Goal: Task Accomplishment & Management: Manage account settings

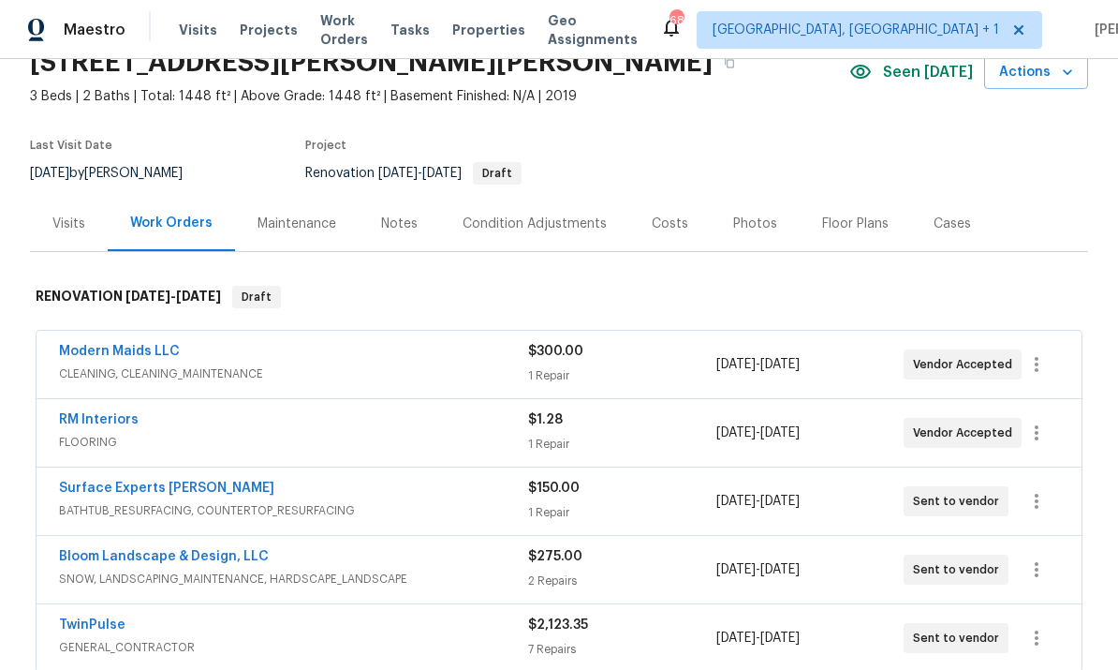
scroll to position [93, 0]
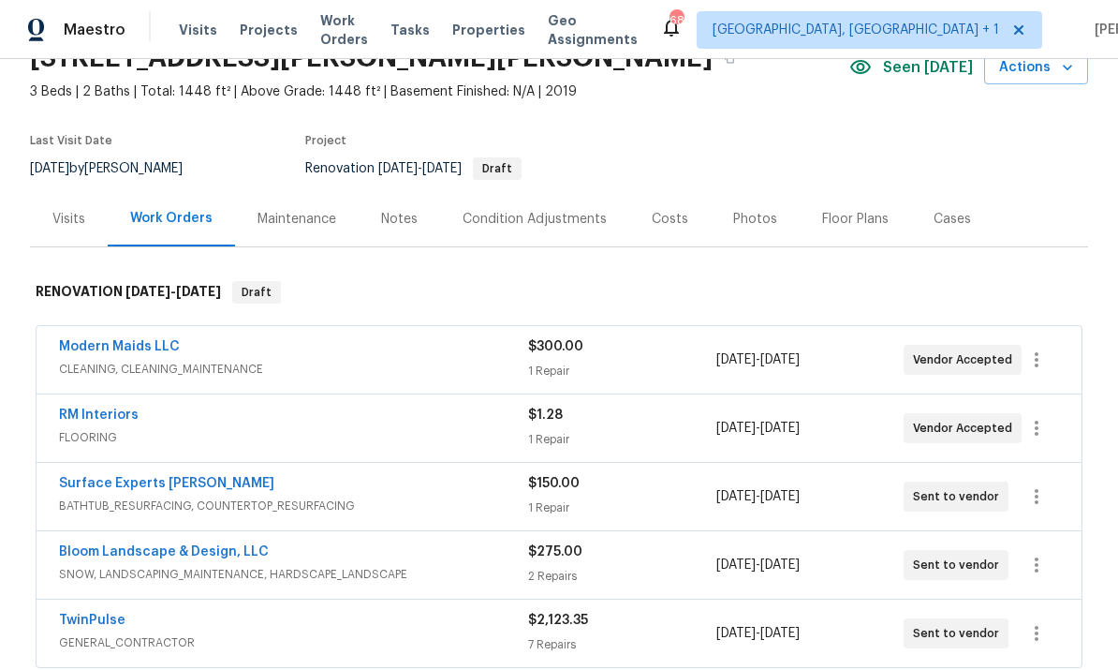
click at [108, 412] on link "RM Interiors" at bounding box center [99, 414] width 80 height 13
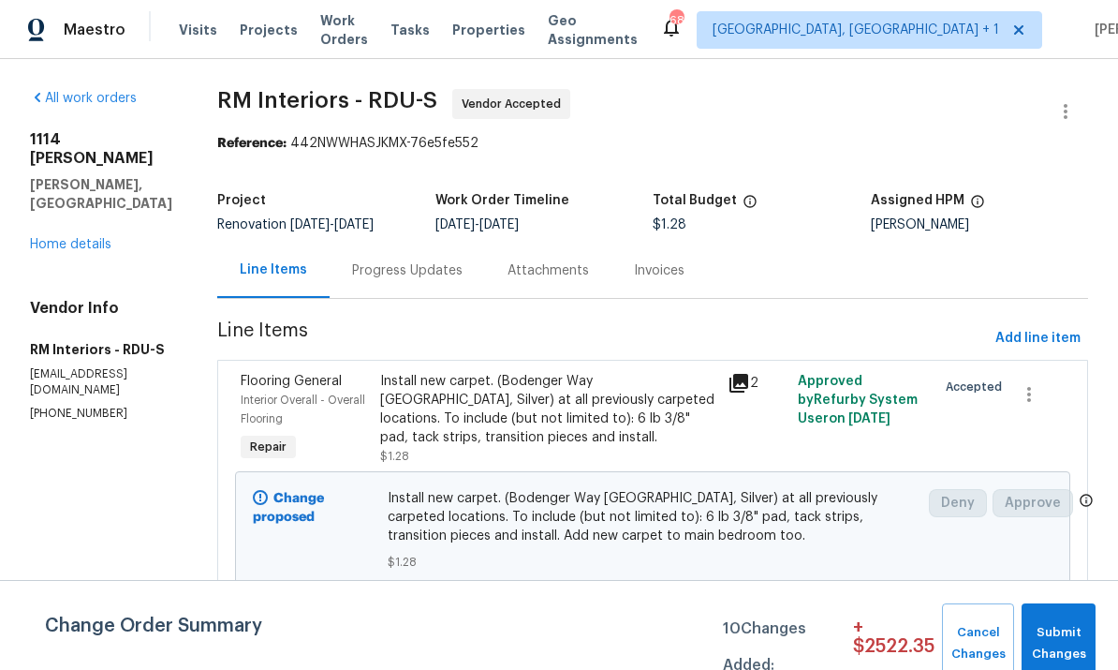
click at [476, 412] on div "Install new carpet. (Bodenger Way 945 Winter Ash, Silver) at all previously car…" at bounding box center [548, 409] width 337 height 75
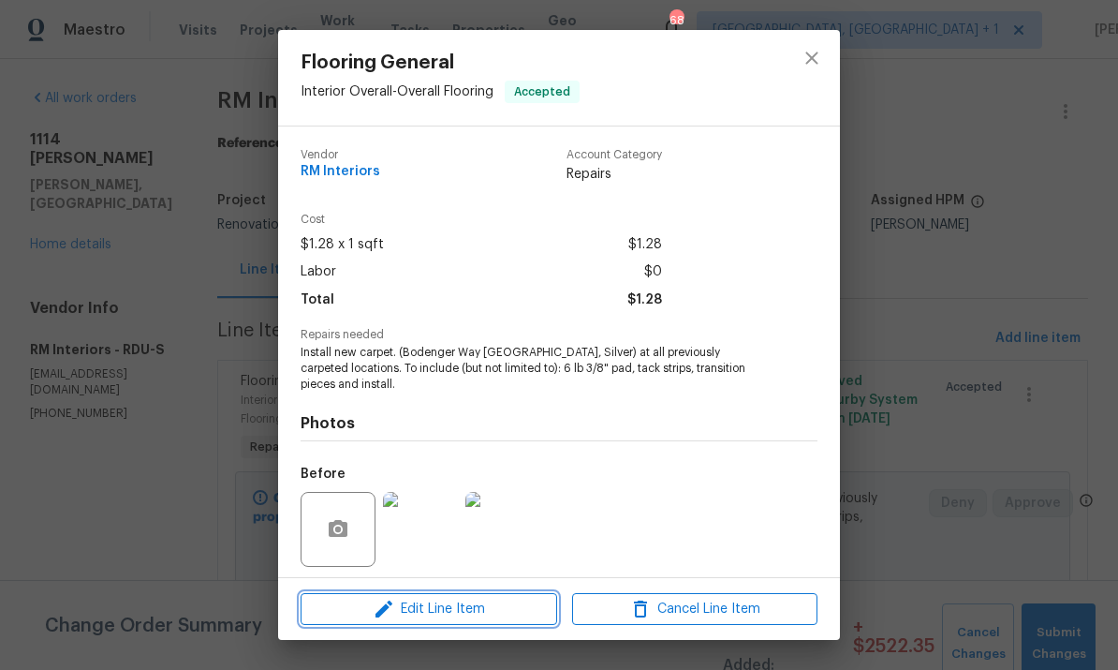
click at [482, 603] on span "Edit Line Item" at bounding box center [428, 608] width 245 height 23
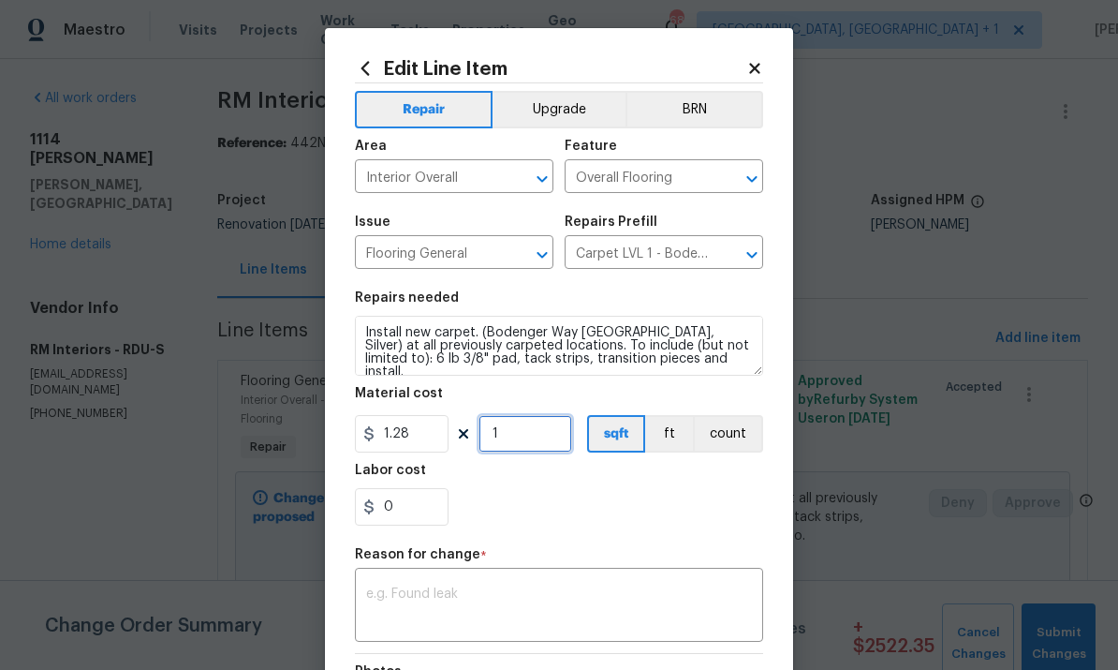
click at [538, 432] on input "1" at bounding box center [526, 433] width 94 height 37
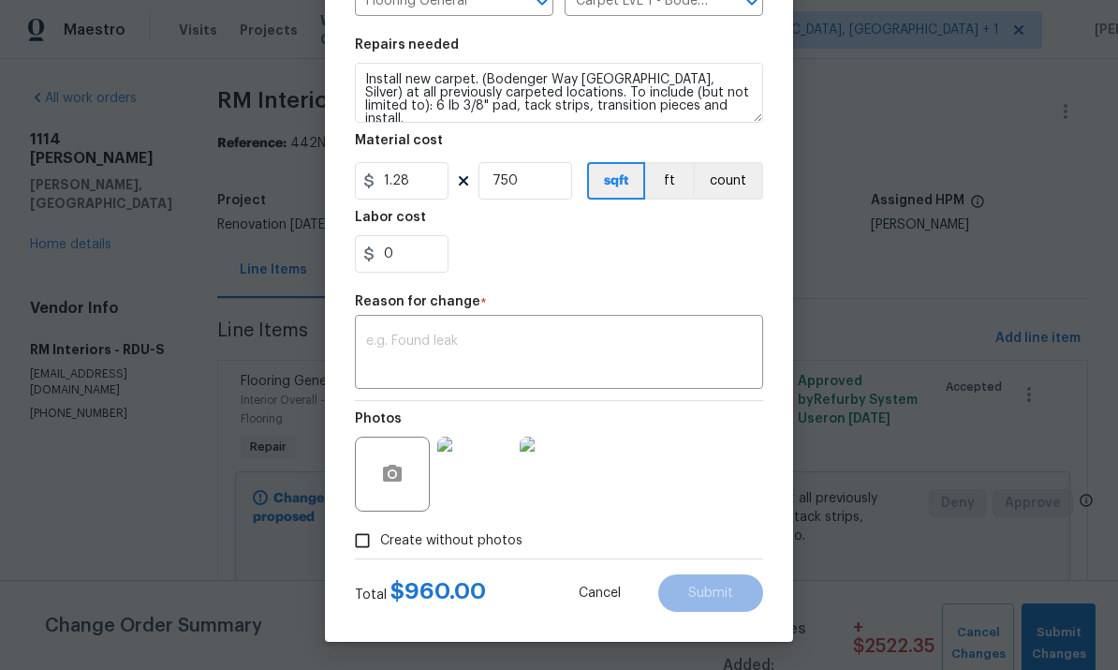
scroll to position [257, 0]
click at [533, 185] on input "750" at bounding box center [526, 180] width 94 height 37
type input "750"
click at [408, 340] on textarea at bounding box center [559, 353] width 386 height 39
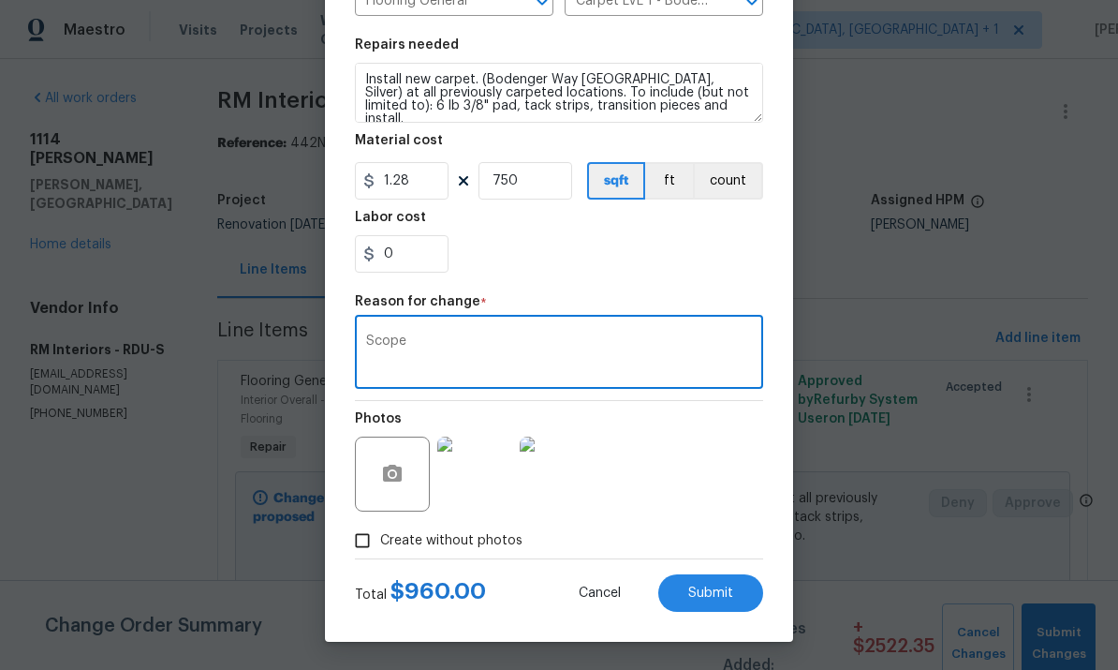
type textarea "Scope"
click at [691, 587] on span "Submit" at bounding box center [710, 593] width 45 height 14
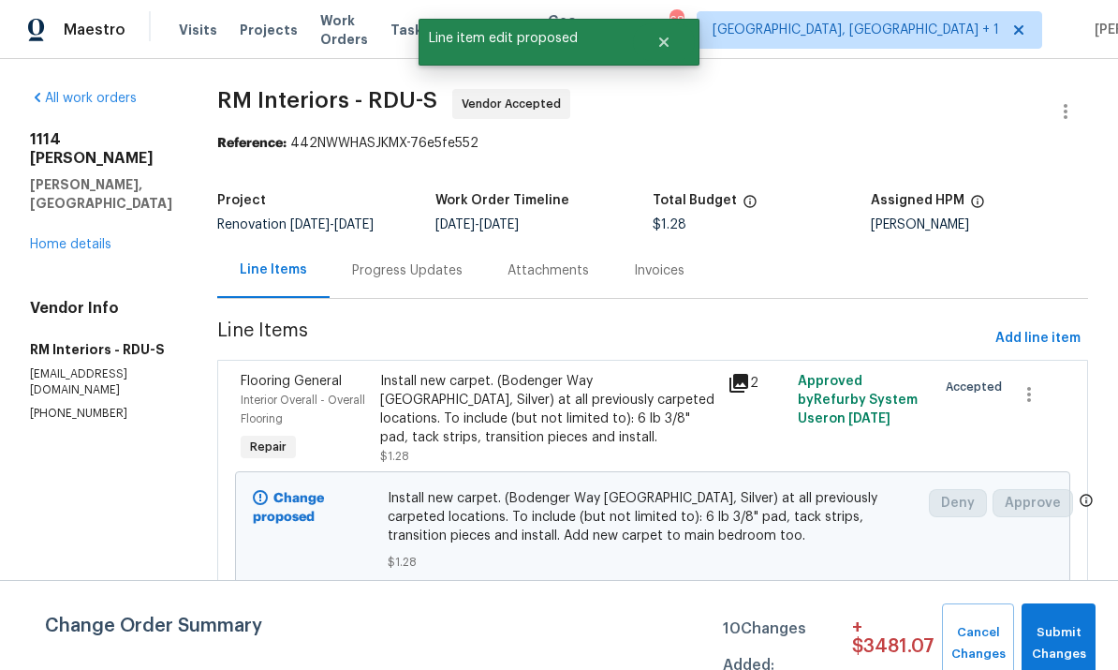
scroll to position [0, 0]
click at [57, 238] on link "Home details" at bounding box center [70, 244] width 81 height 13
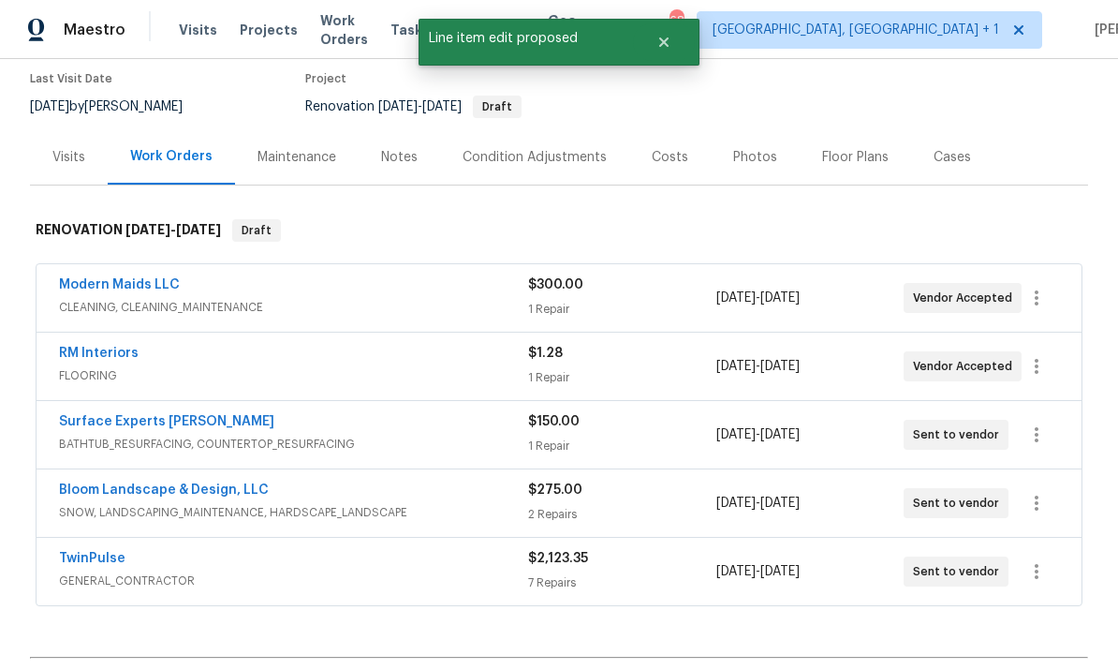
scroll to position [180, 0]
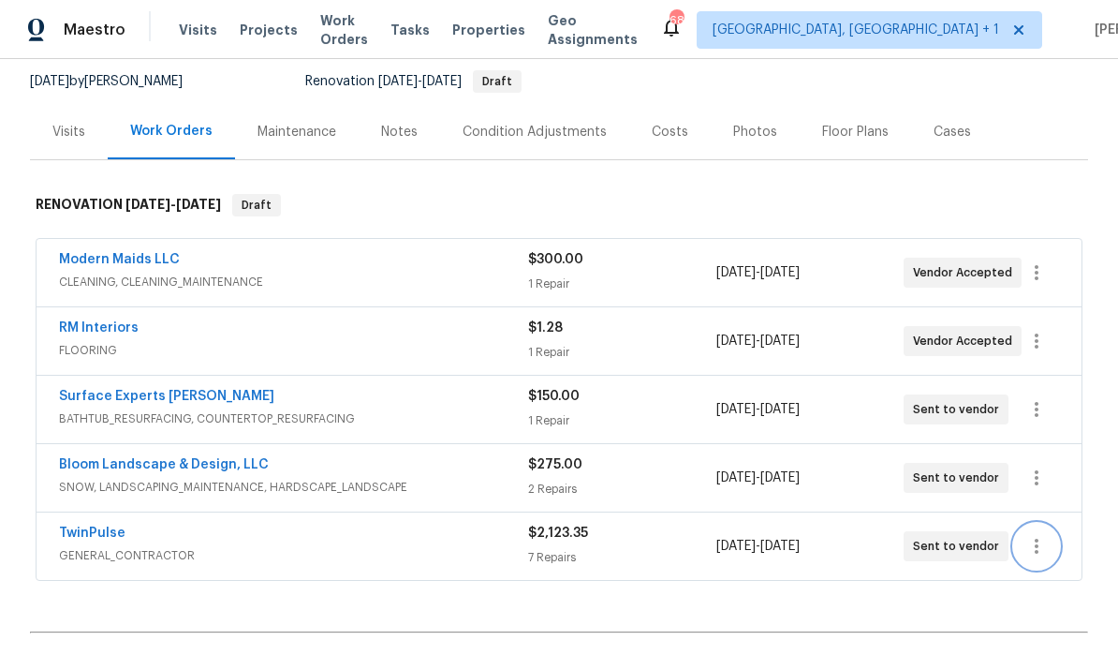
click at [1040, 535] on icon "button" at bounding box center [1036, 546] width 22 height 22
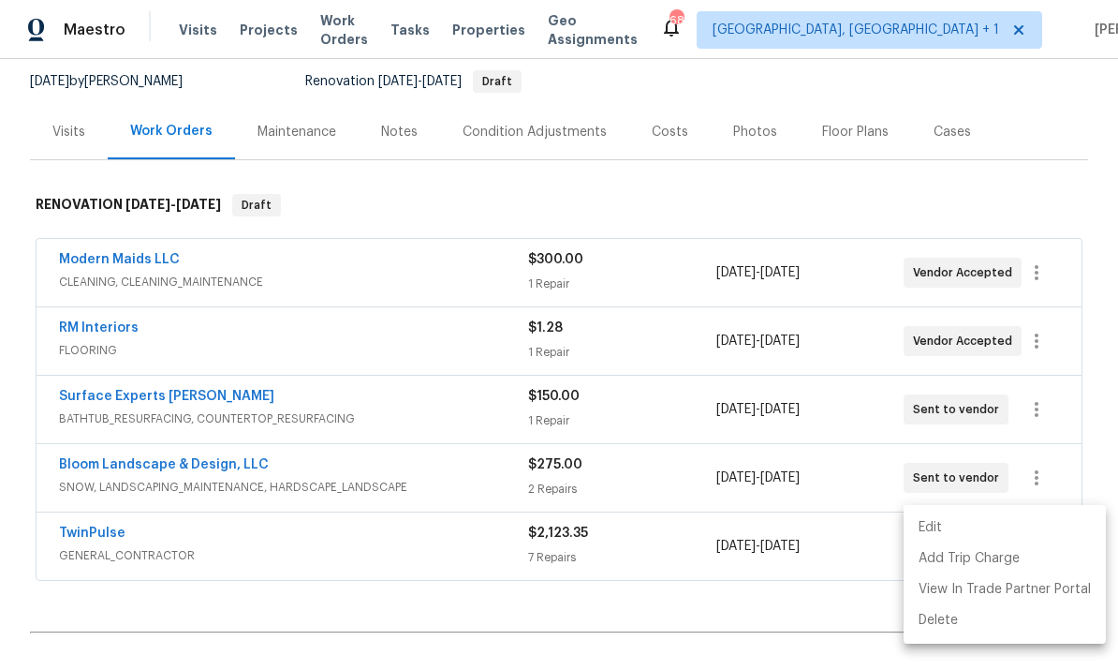
click at [943, 525] on li "Edit" at bounding box center [1005, 527] width 202 height 31
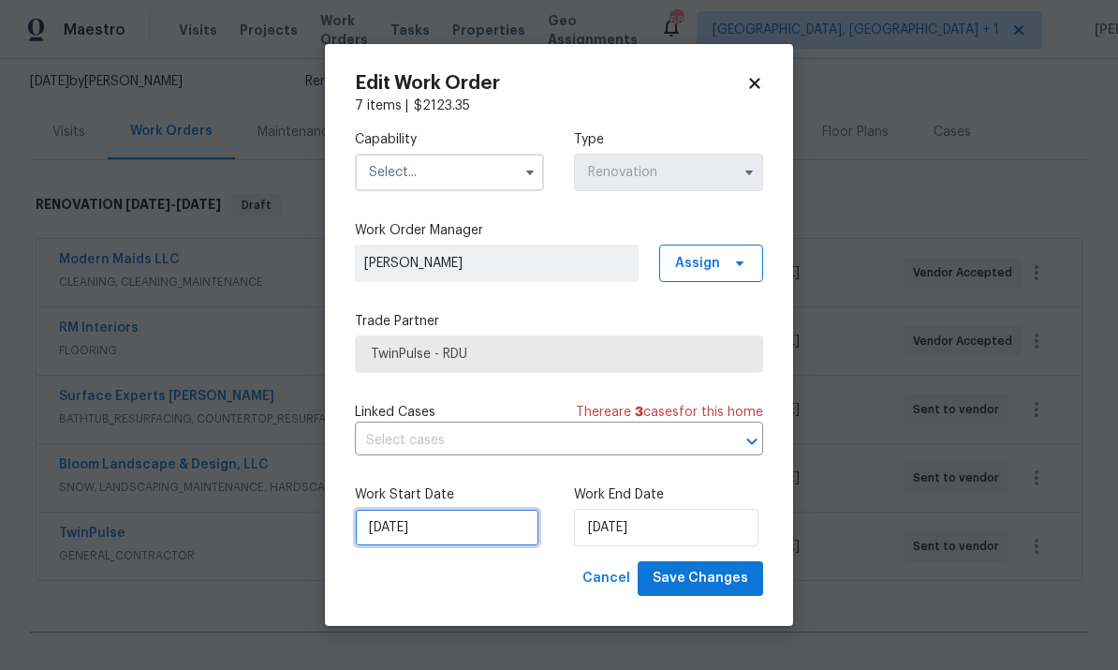
click at [487, 517] on input "[DATE]" at bounding box center [447, 527] width 184 height 37
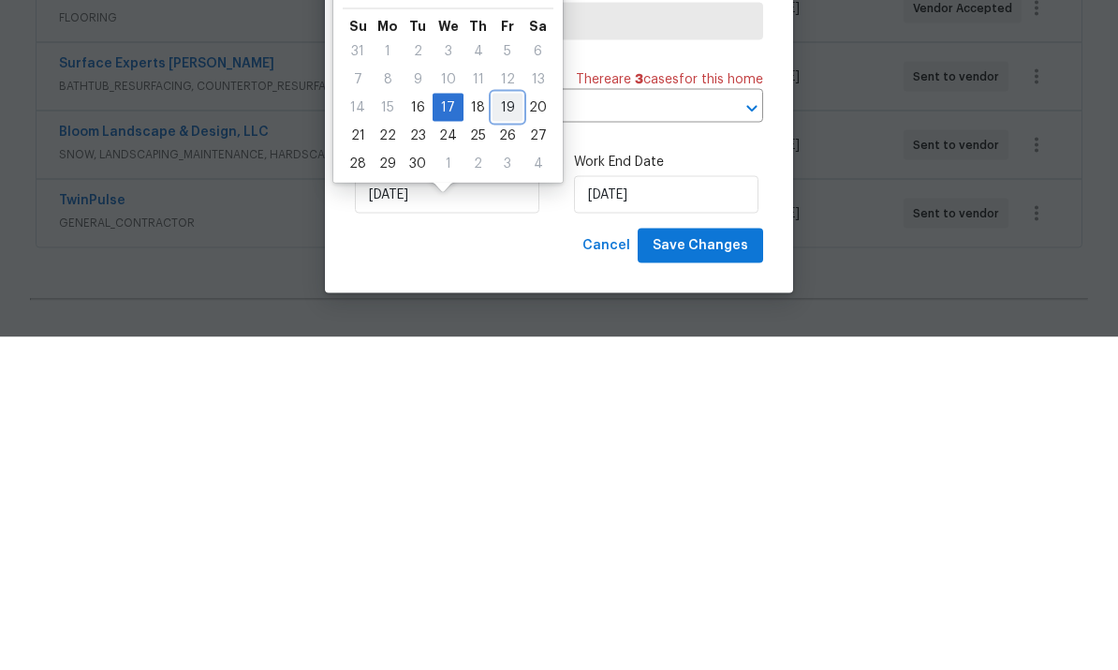
click at [504, 427] on div "19" at bounding box center [508, 440] width 30 height 26
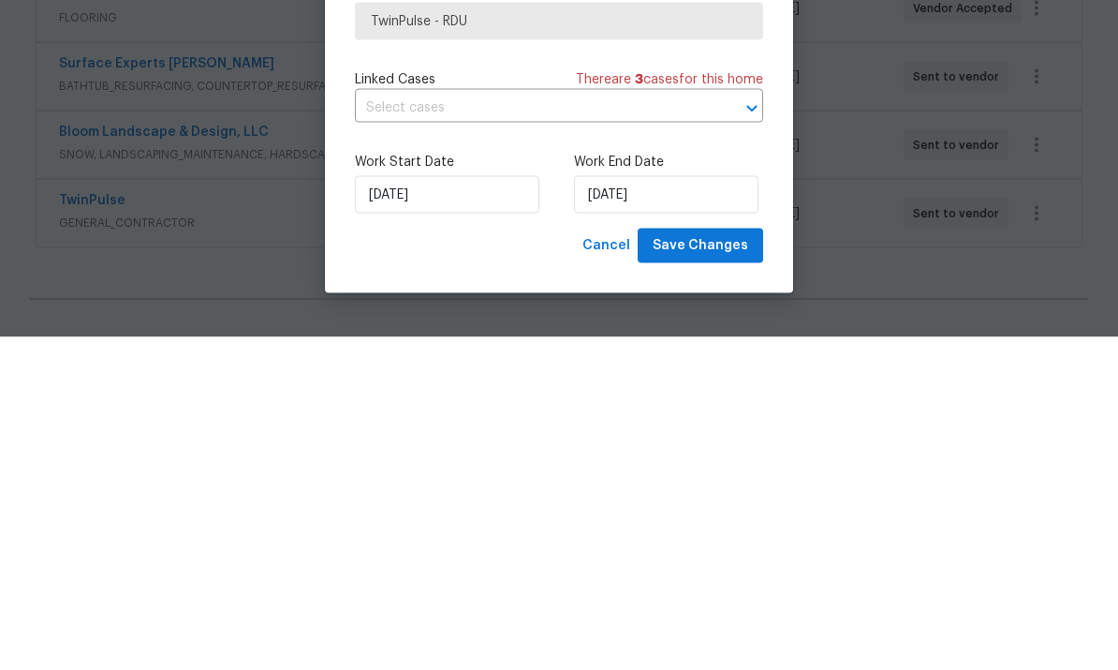
scroll to position [70, 0]
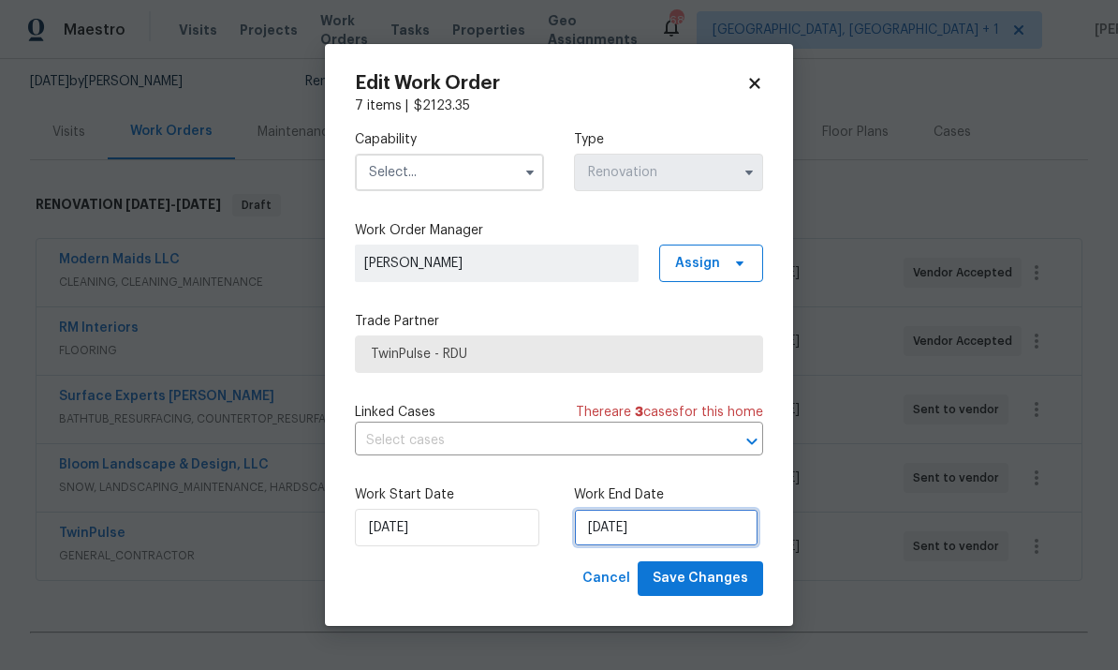
click at [684, 525] on input "9/20/2025" at bounding box center [666, 527] width 184 height 37
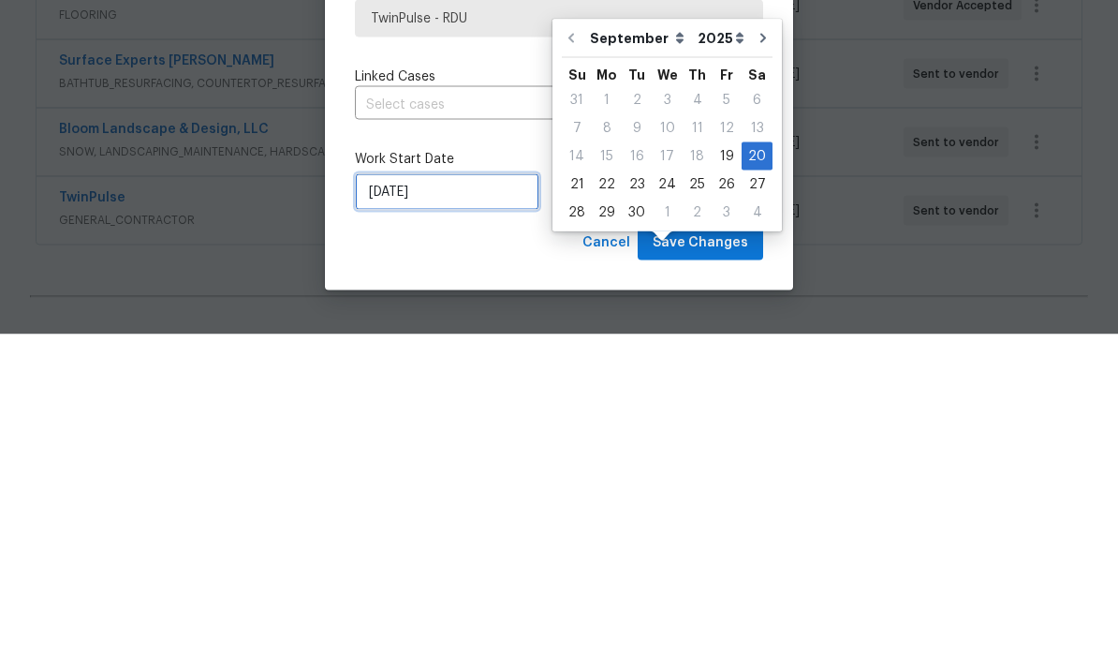
click at [445, 509] on input "9/19/2025" at bounding box center [447, 527] width 184 height 37
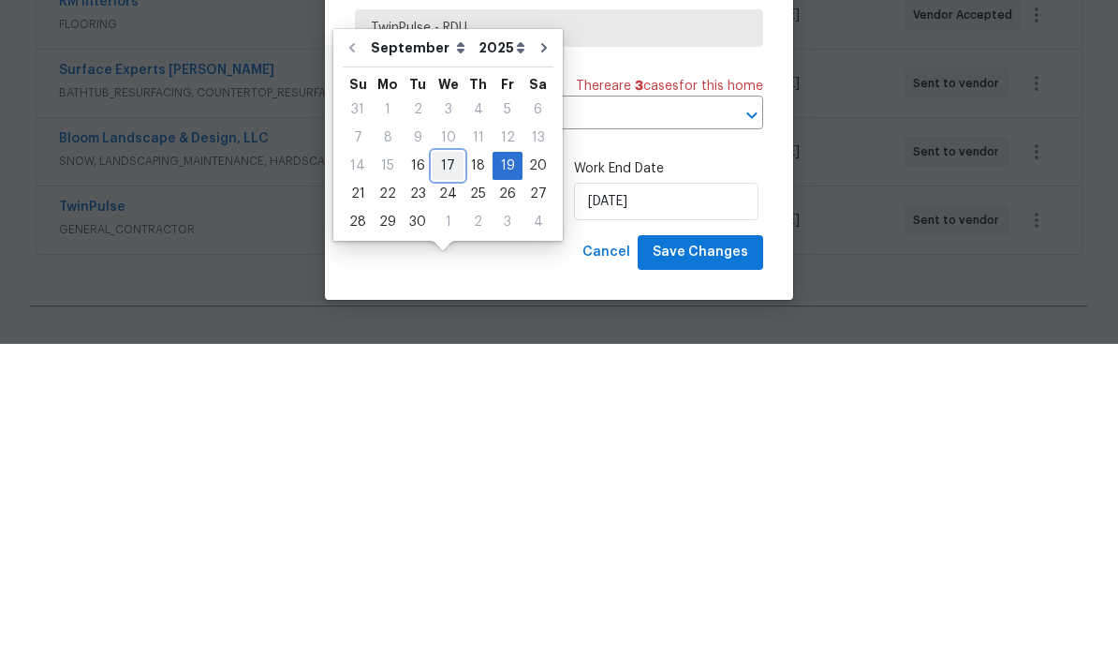
click at [450, 479] on div "17" at bounding box center [448, 492] width 31 height 26
type input "[DATE]"
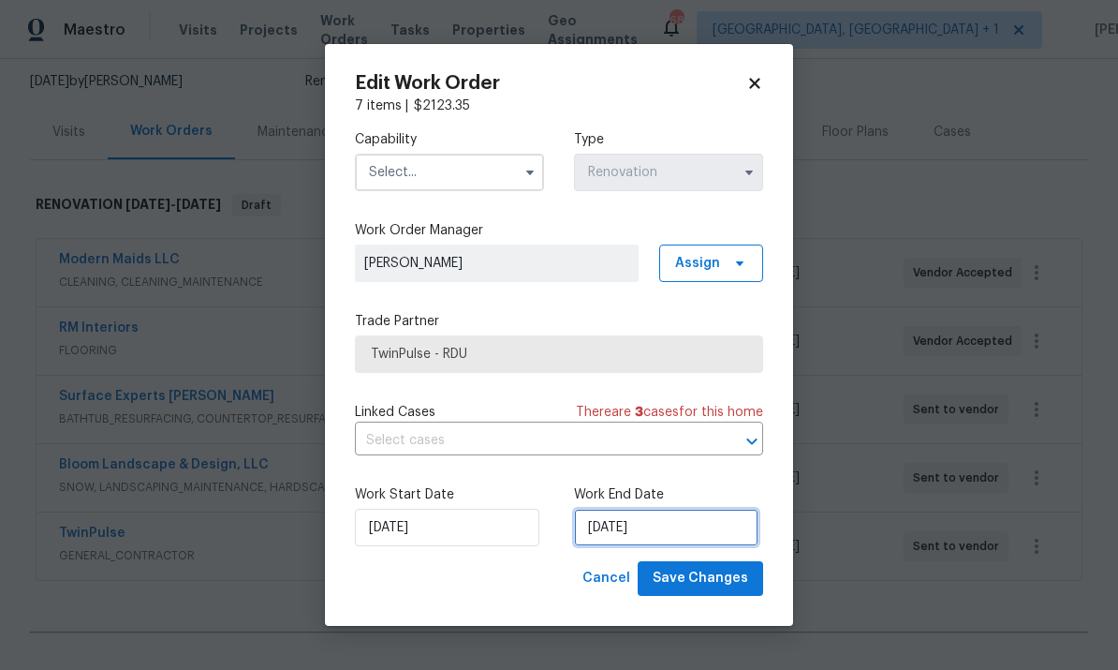
click at [703, 529] on input "9/20/2025" at bounding box center [666, 527] width 184 height 37
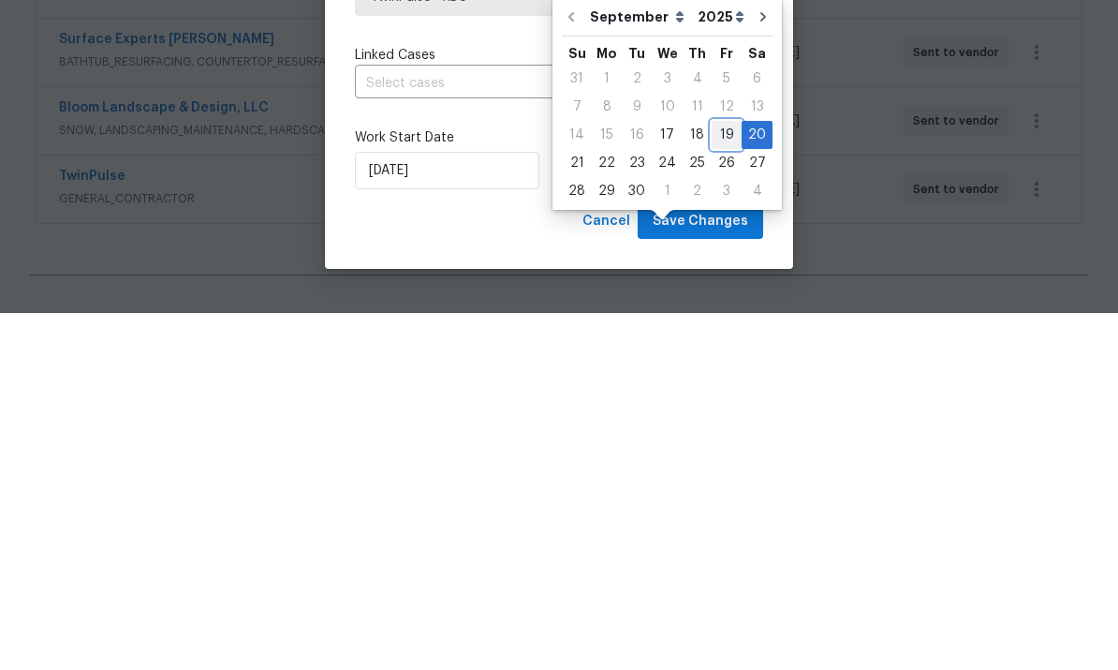
click at [715, 479] on div "19" at bounding box center [727, 492] width 30 height 26
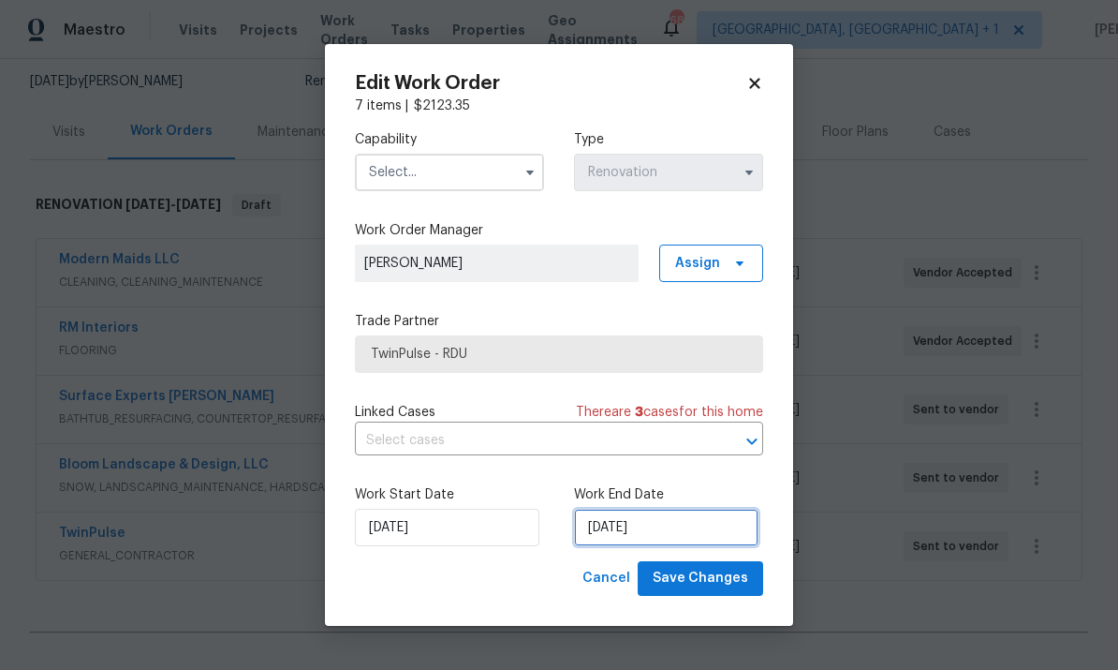
click at [698, 538] on input "9/19/2025" at bounding box center [666, 527] width 184 height 37
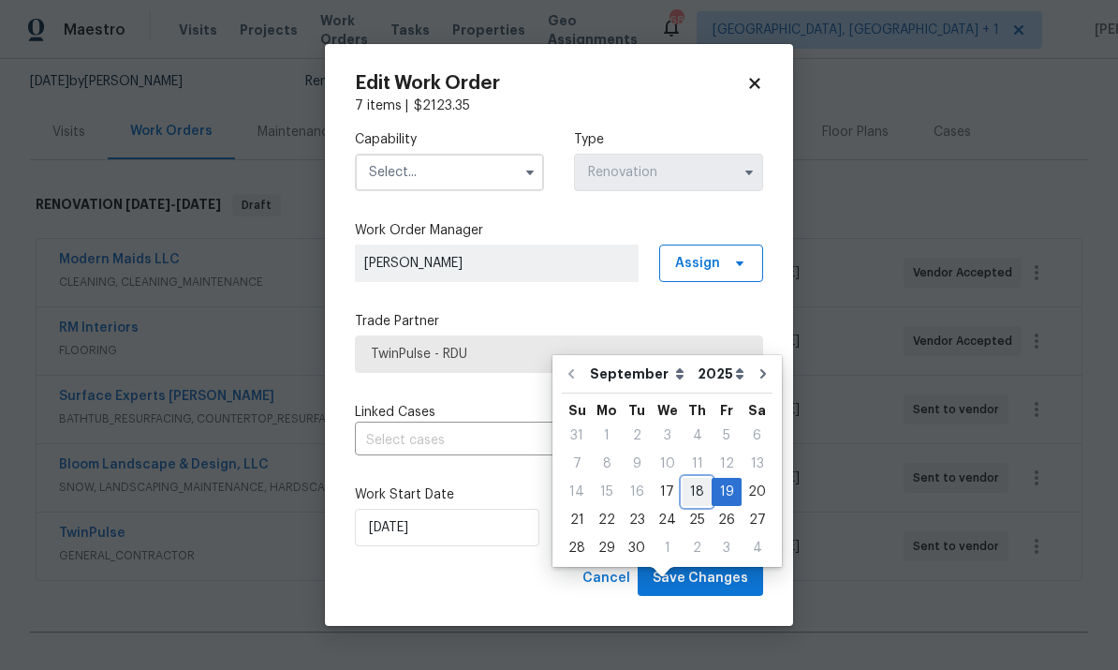
click at [695, 479] on div "18" at bounding box center [697, 492] width 29 height 26
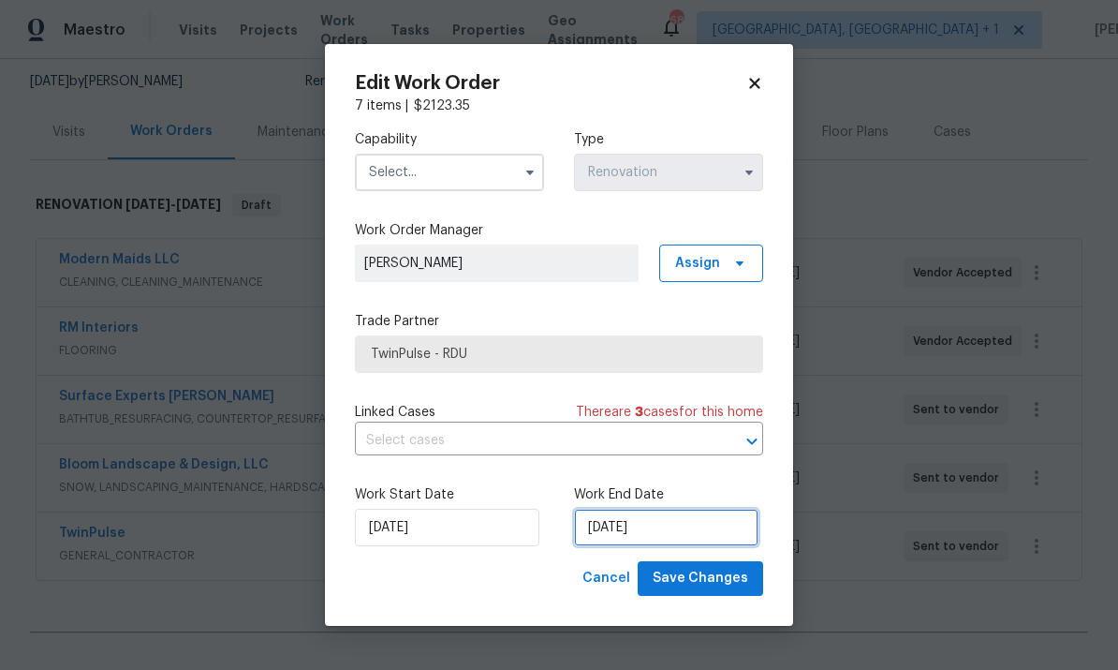
click at [693, 524] on input "9/18/2025" at bounding box center [666, 527] width 184 height 37
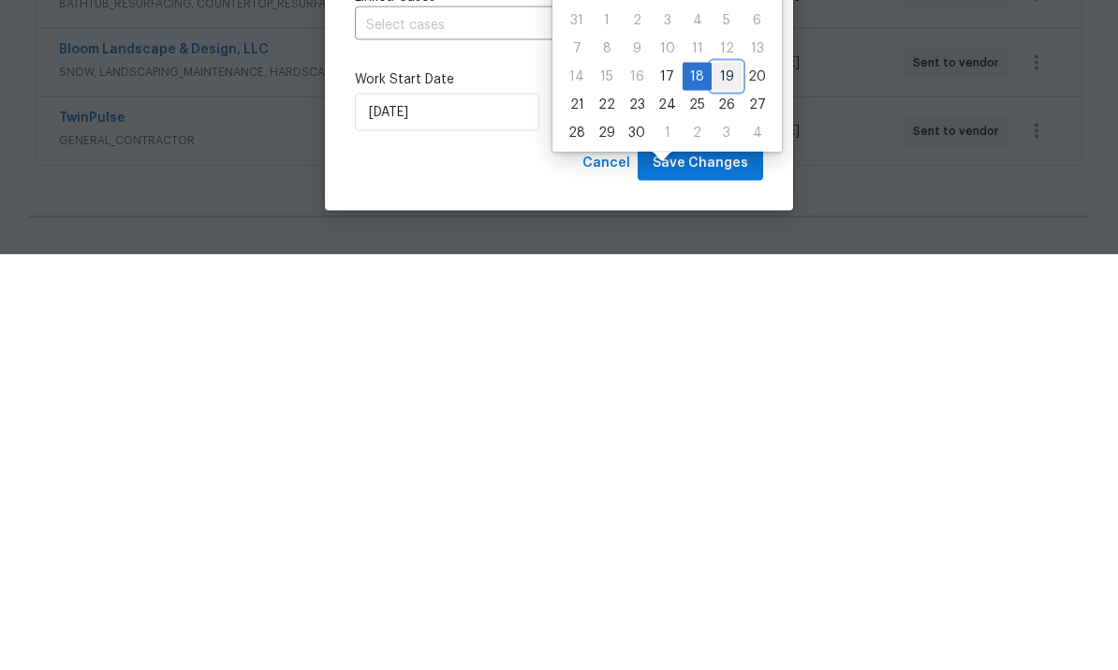
click at [719, 479] on div "19" at bounding box center [727, 492] width 30 height 26
type input "9/19/2025"
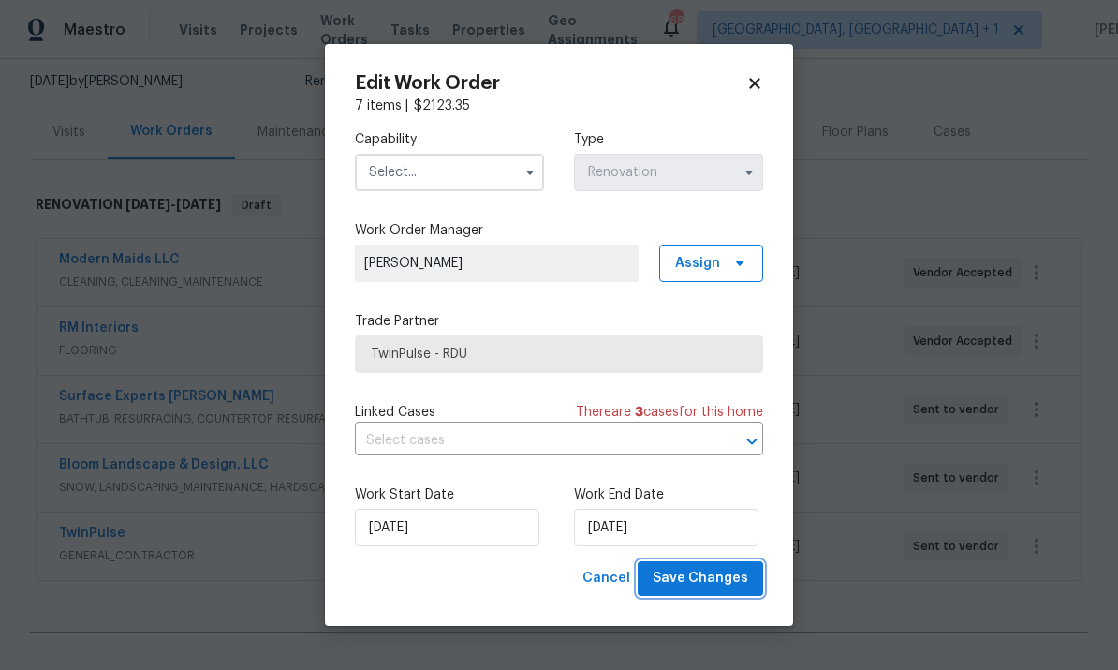
click at [728, 571] on span "Save Changes" at bounding box center [701, 578] width 96 height 23
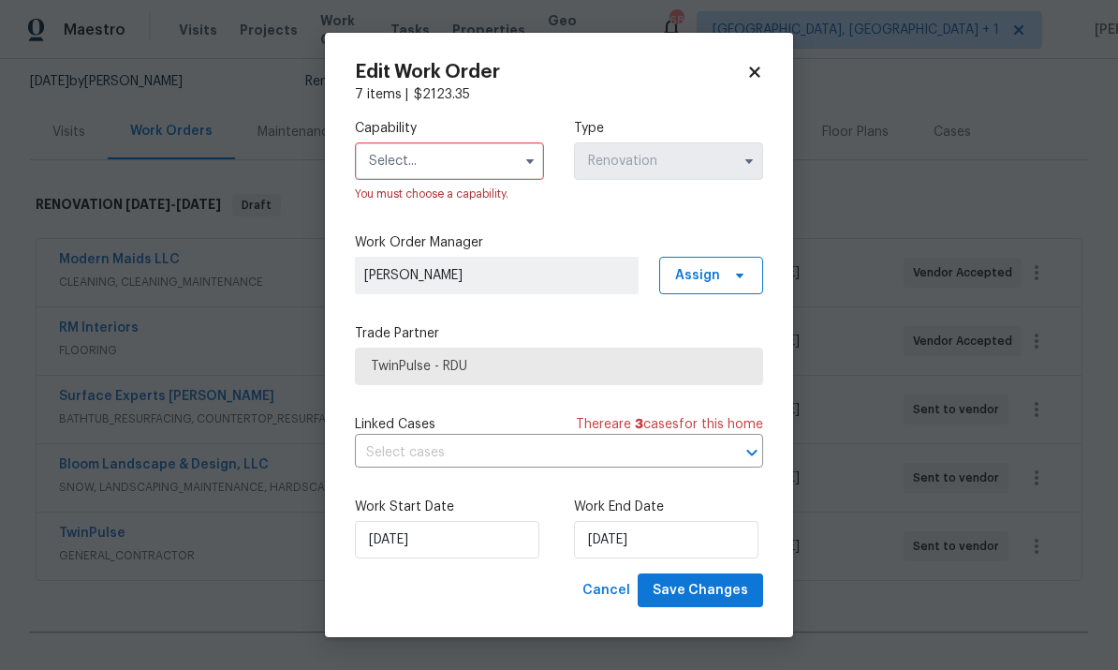
click at [528, 167] on icon "button" at bounding box center [530, 161] width 15 height 15
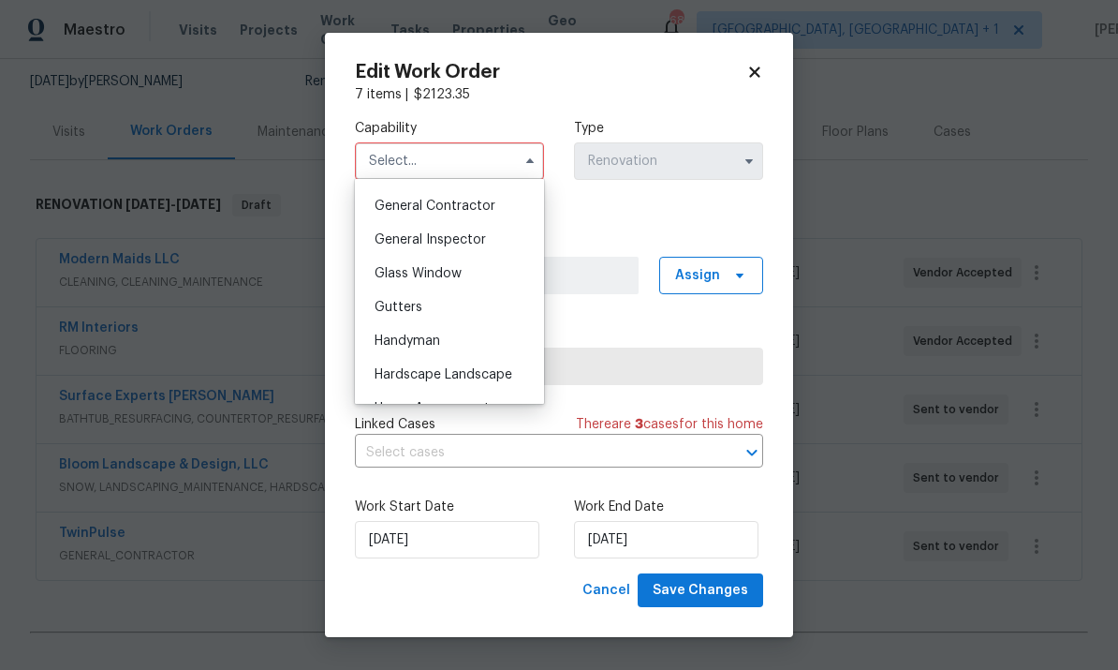
scroll to position [891, 0]
click at [479, 199] on span "General Contractor" at bounding box center [435, 205] width 121 height 13
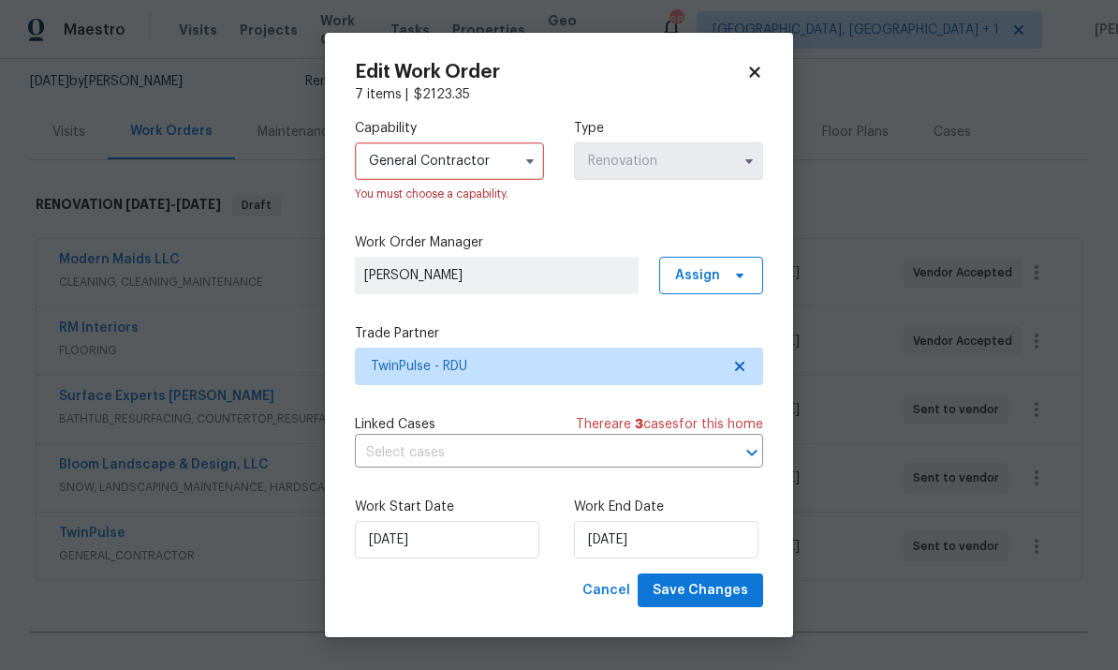
type input "General Contractor"
click at [711, 583] on span "Save Changes" at bounding box center [701, 590] width 96 height 23
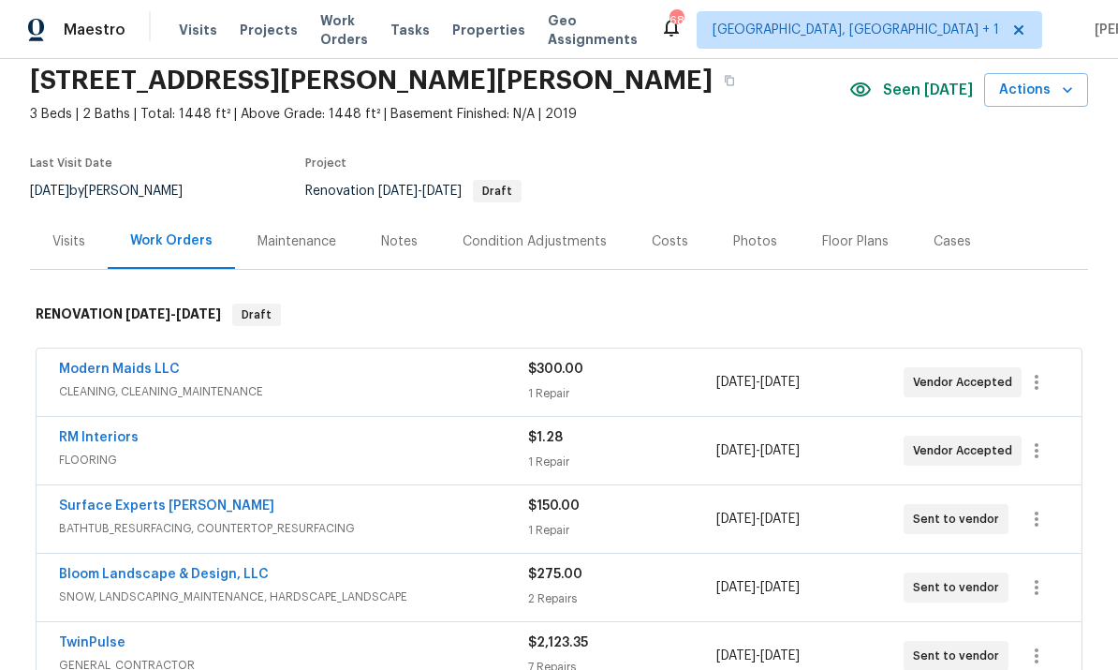
scroll to position [64, 0]
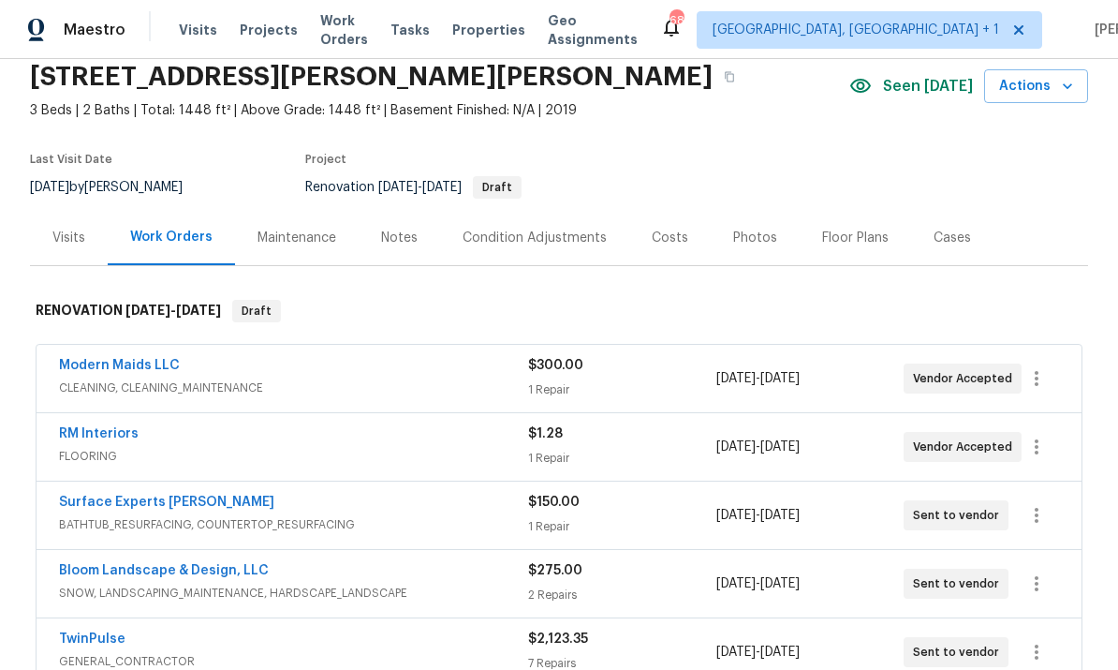
scroll to position [82, 0]
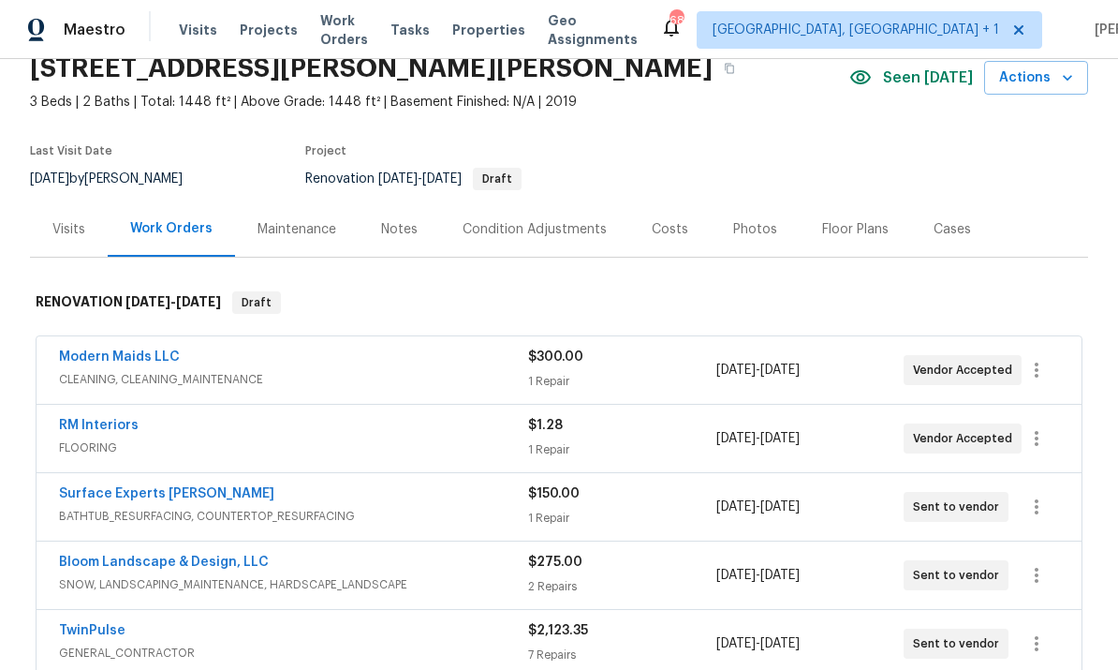
click at [120, 419] on link "RM Interiors" at bounding box center [99, 425] width 80 height 13
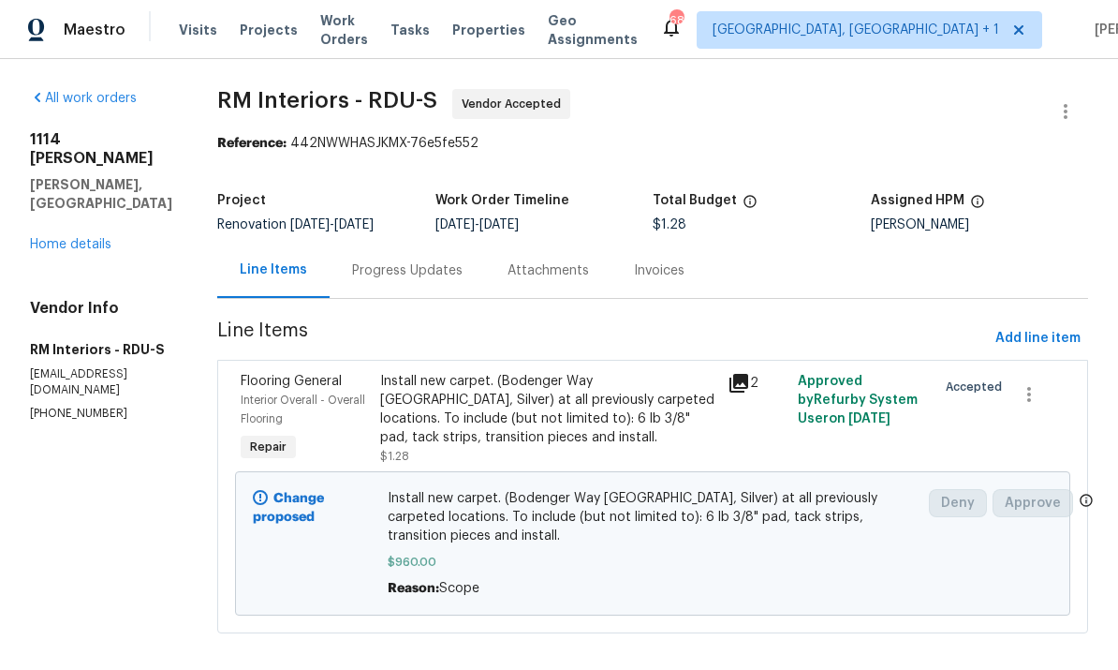
scroll to position [19, 0]
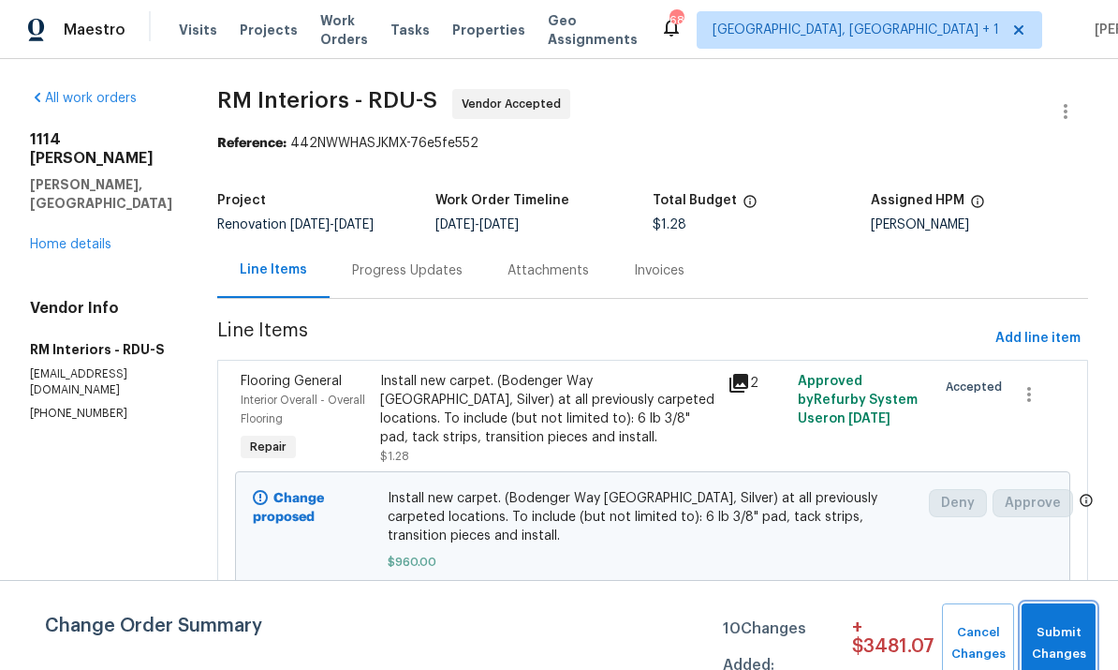
click at [1069, 621] on button "Submit Changes" at bounding box center [1059, 643] width 74 height 81
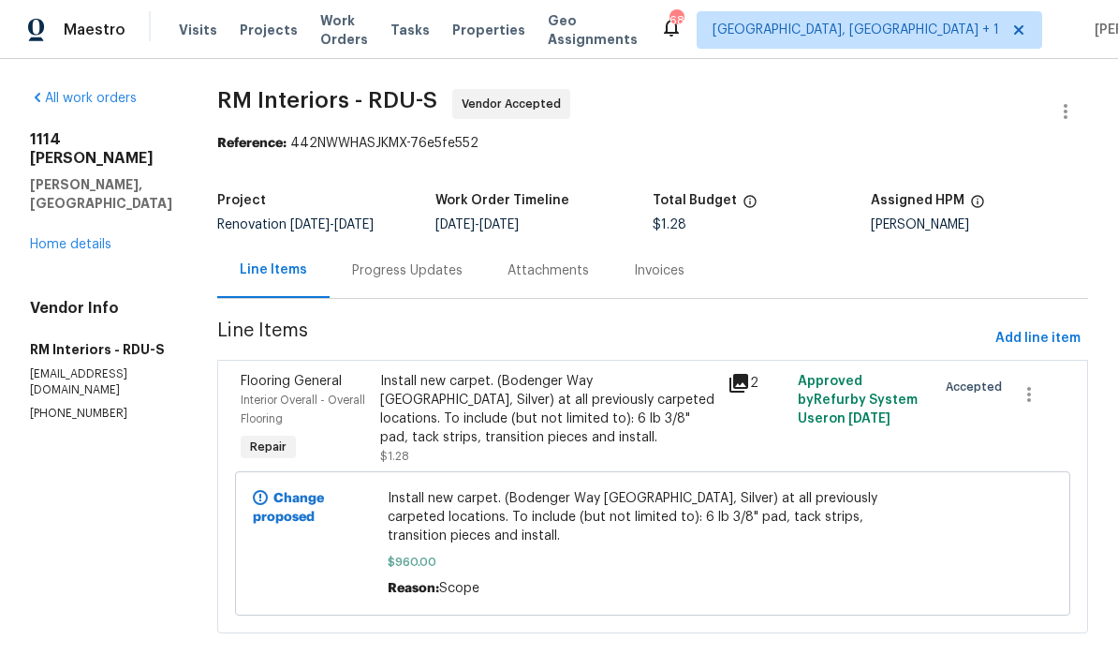
click at [96, 238] on link "Home details" at bounding box center [70, 244] width 81 height 13
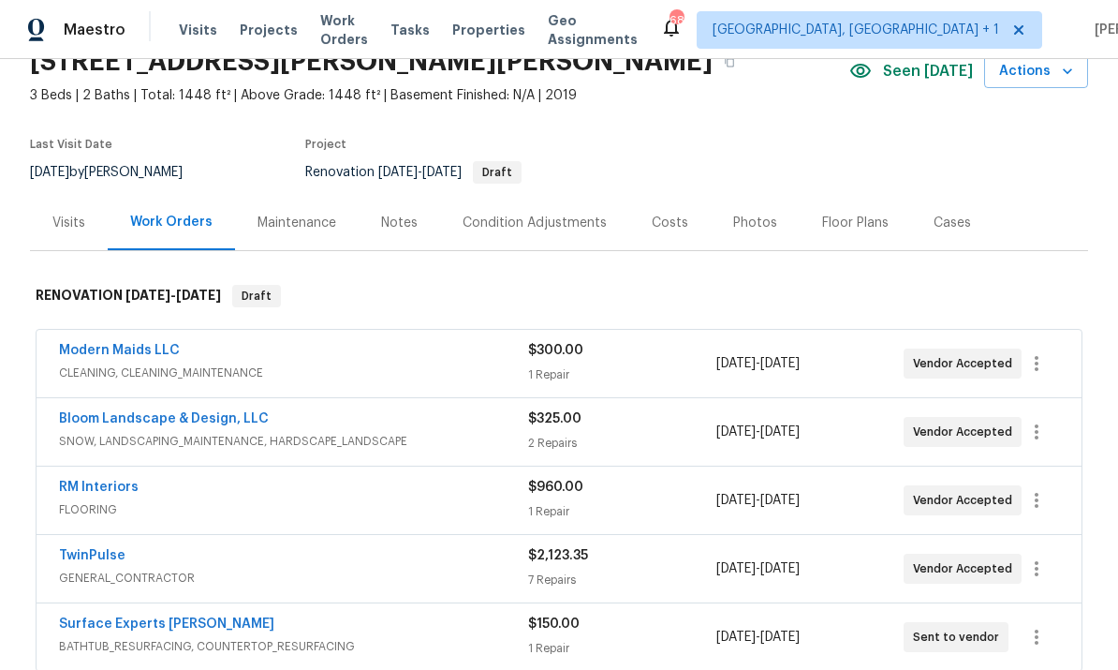
scroll to position [111, 0]
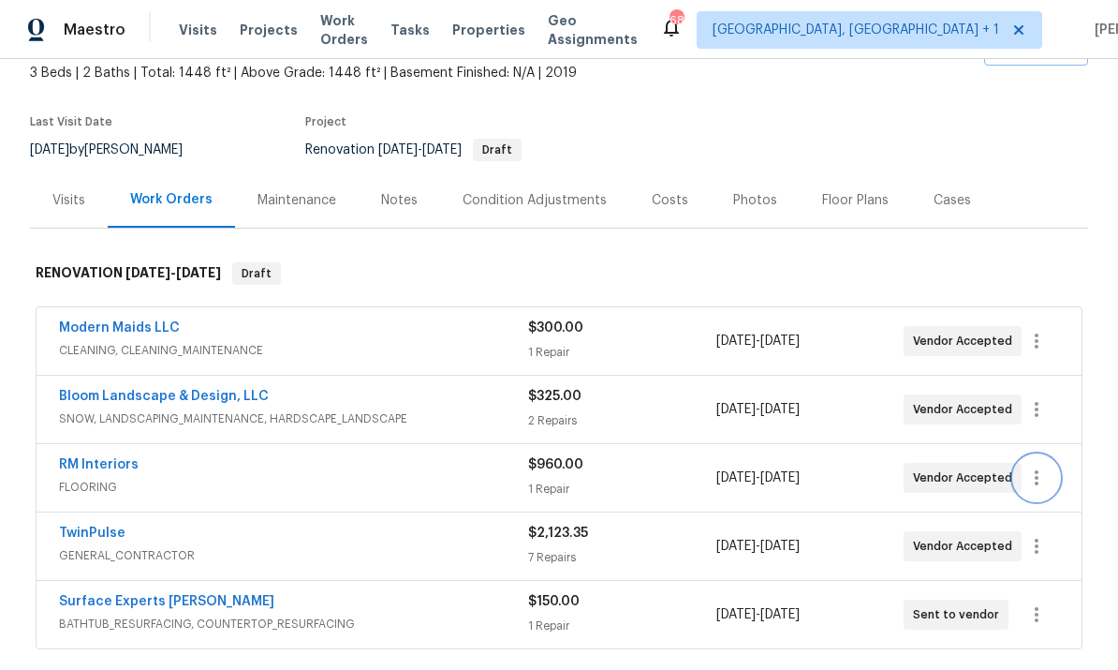
click at [1037, 470] on icon "button" at bounding box center [1037, 477] width 4 height 15
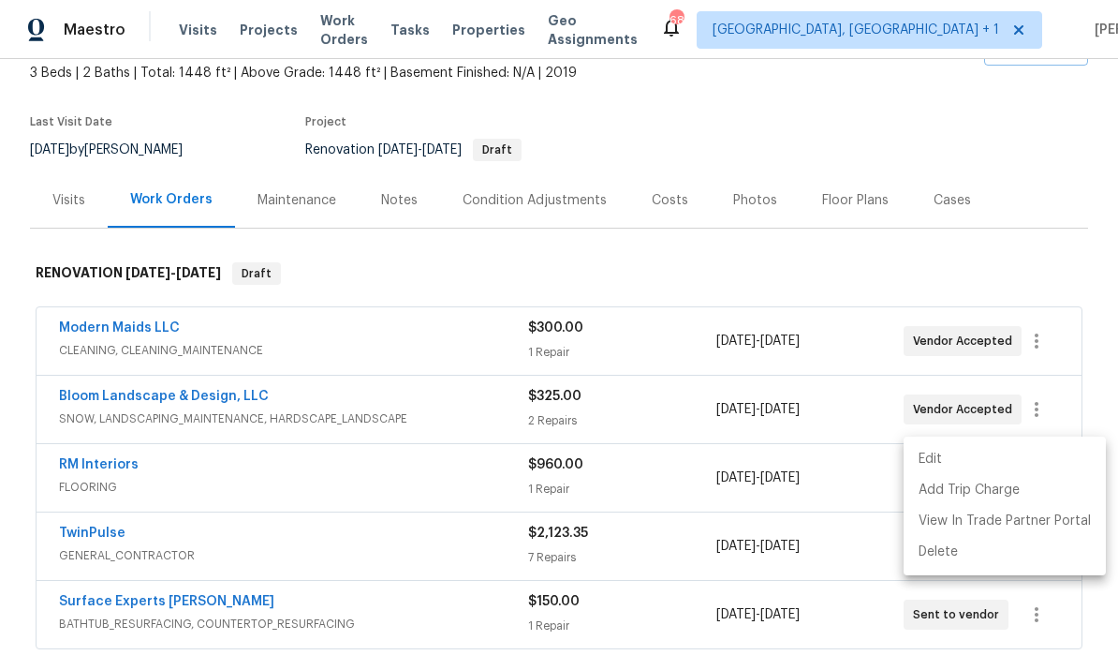
click at [923, 450] on li "Edit" at bounding box center [1005, 459] width 202 height 31
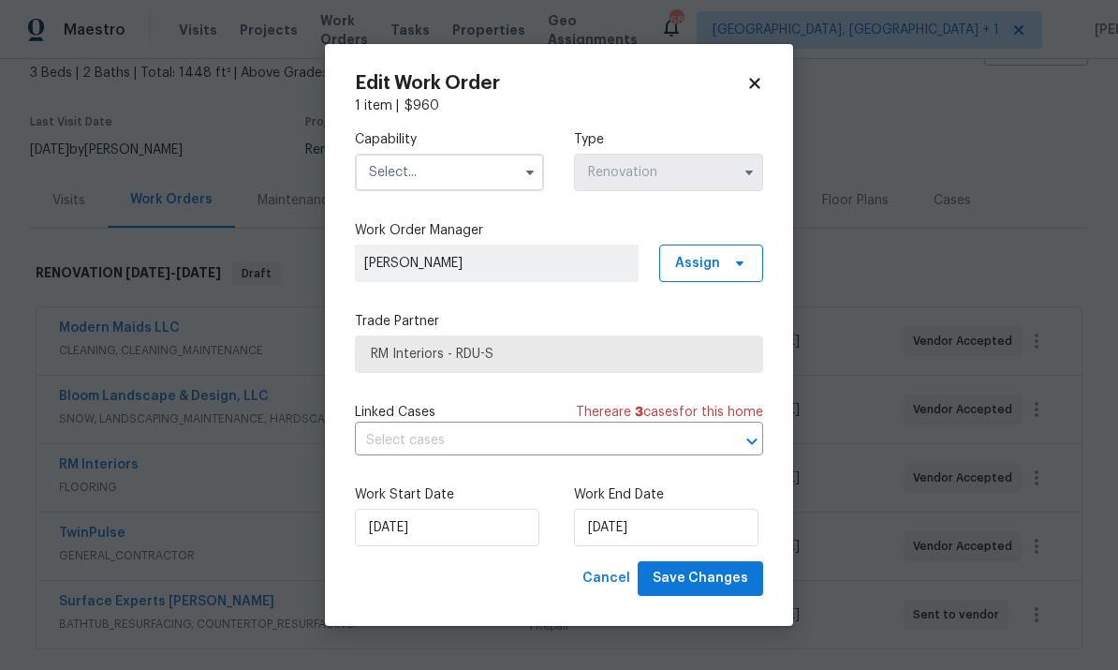
click at [456, 160] on input "text" at bounding box center [449, 172] width 189 height 37
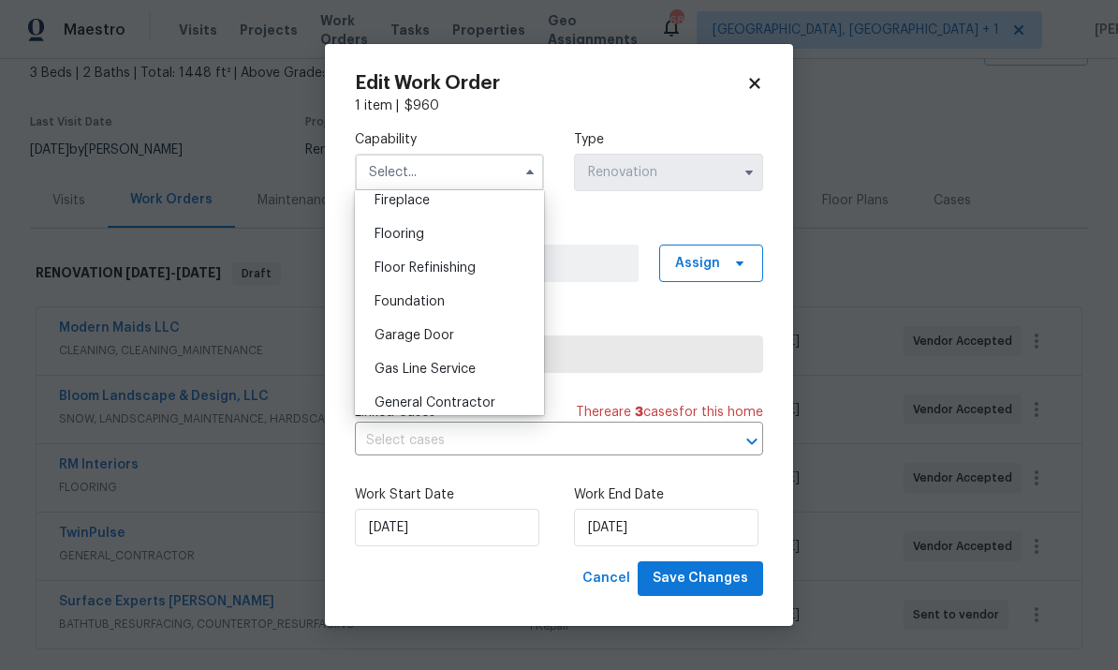
scroll to position [701, 0]
click at [413, 236] on span "Flooring" at bounding box center [400, 236] width 50 height 13
type input "Flooring"
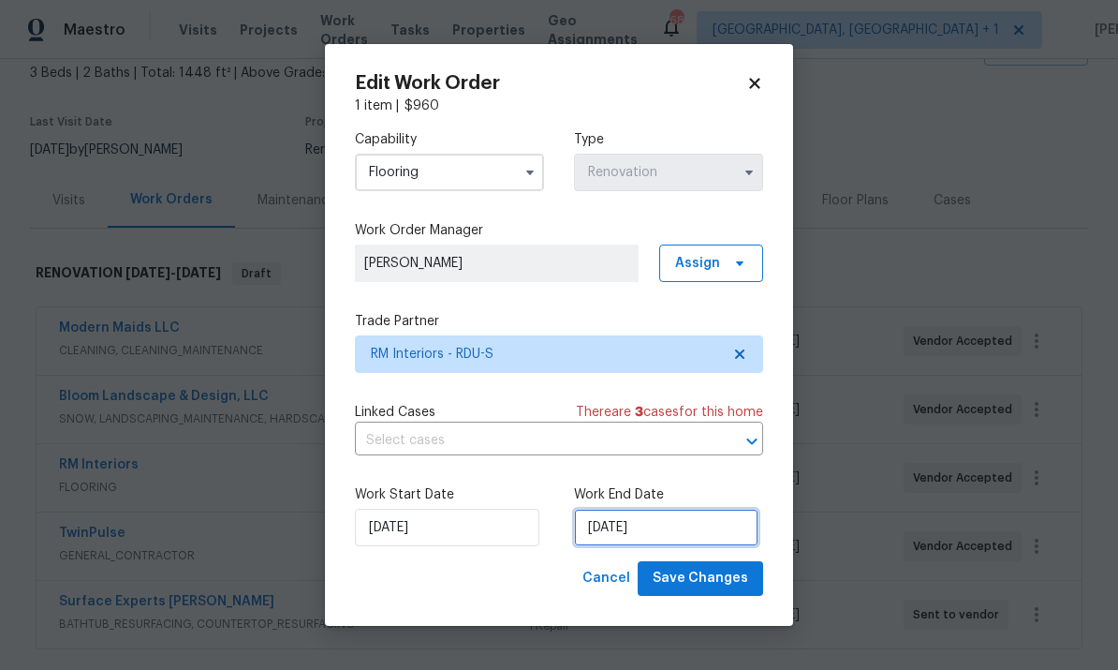
click at [694, 521] on input "[DATE]" at bounding box center [666, 527] width 184 height 37
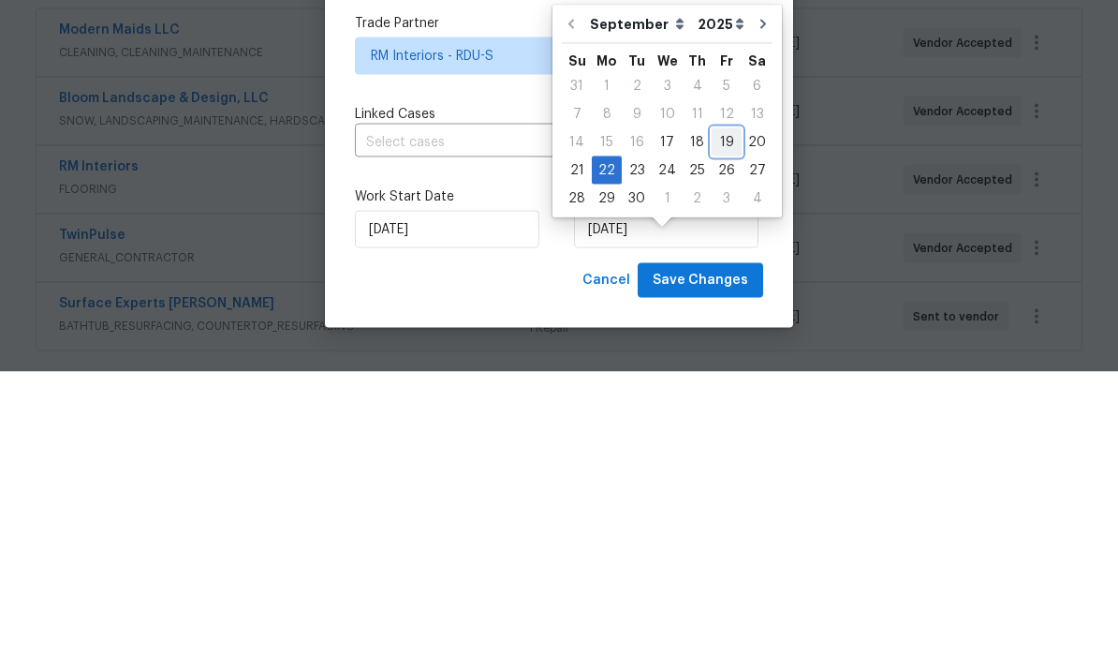
click at [725, 427] on div "19" at bounding box center [727, 440] width 30 height 26
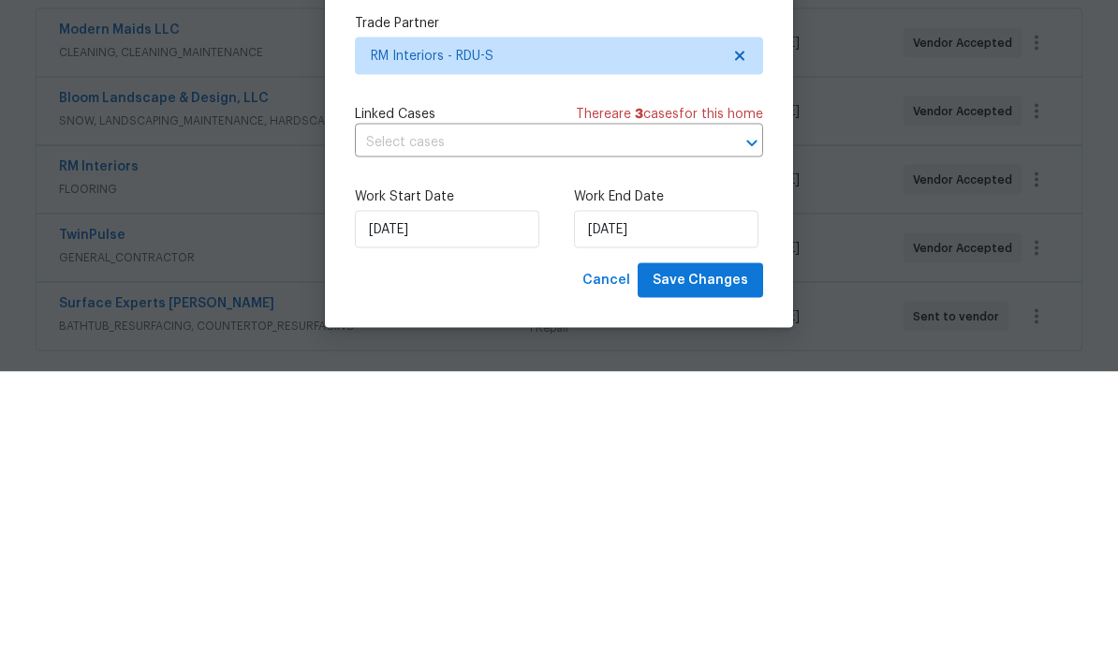
scroll to position [70, 0]
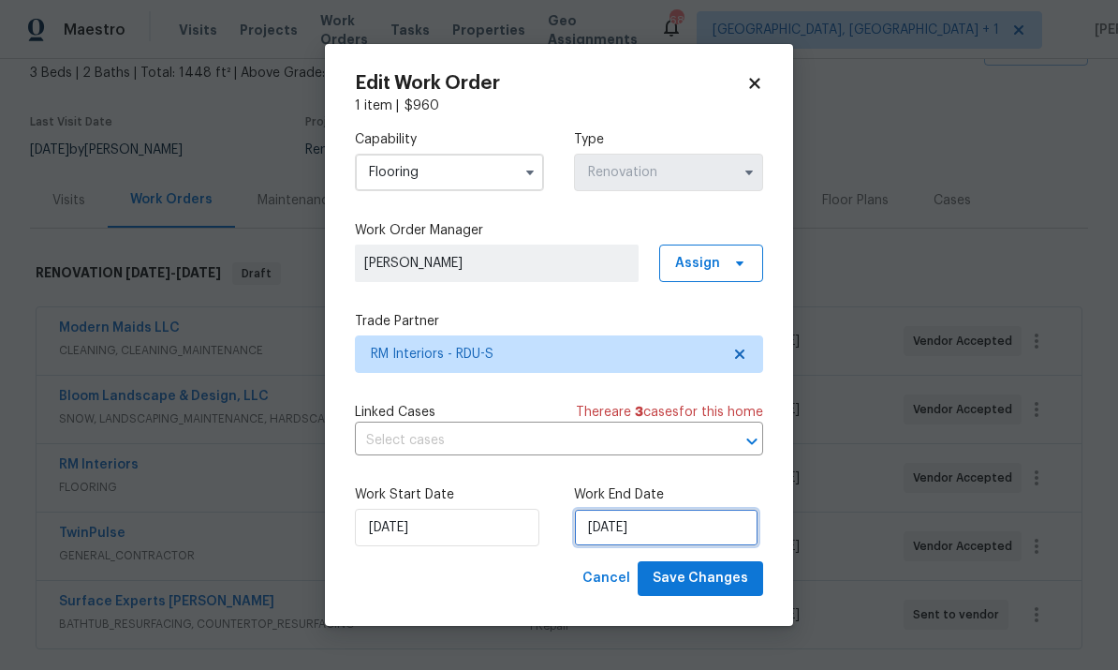
click at [692, 523] on input "9/19/2025" at bounding box center [666, 527] width 184 height 37
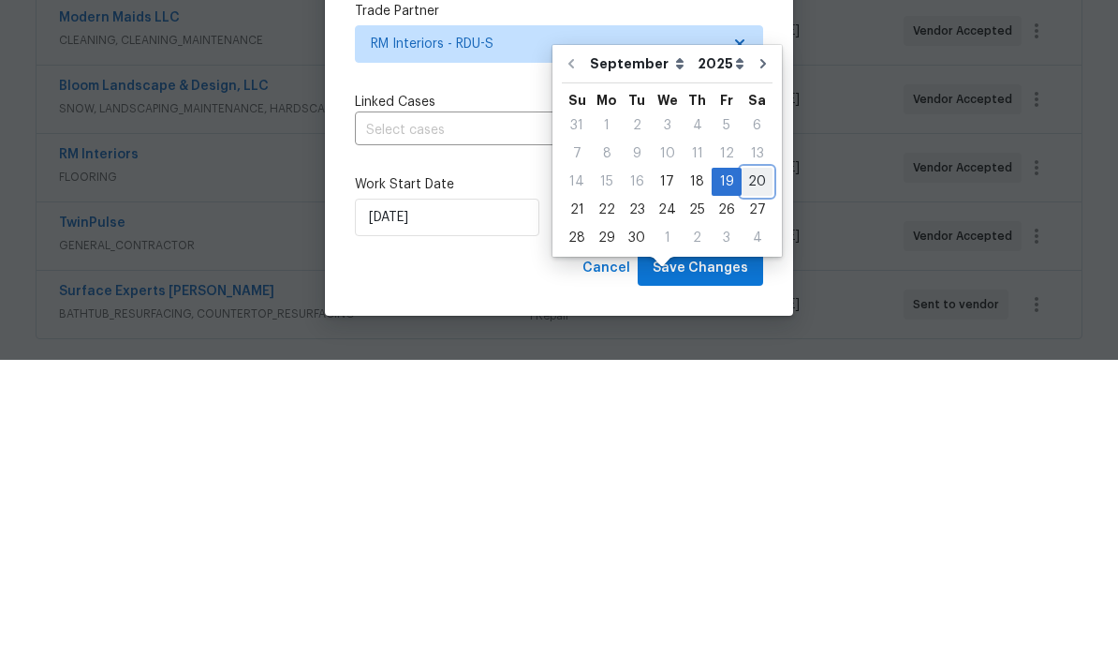
click at [750, 479] on div "20" at bounding box center [757, 492] width 31 height 26
type input "9/20/2025"
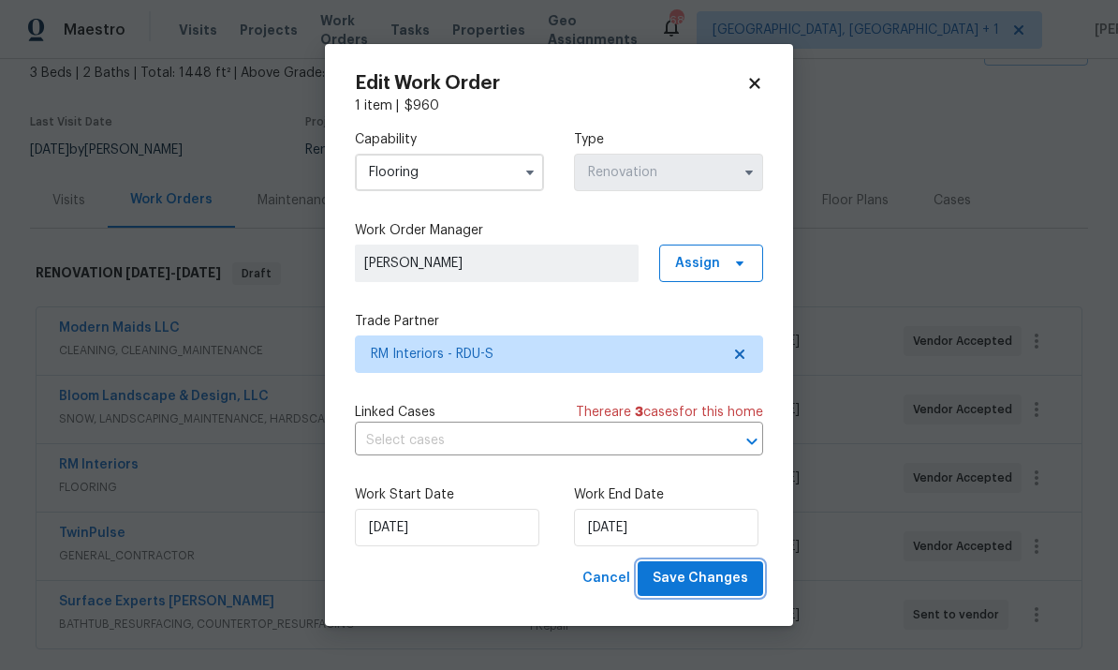
click at [723, 578] on span "Save Changes" at bounding box center [701, 578] width 96 height 23
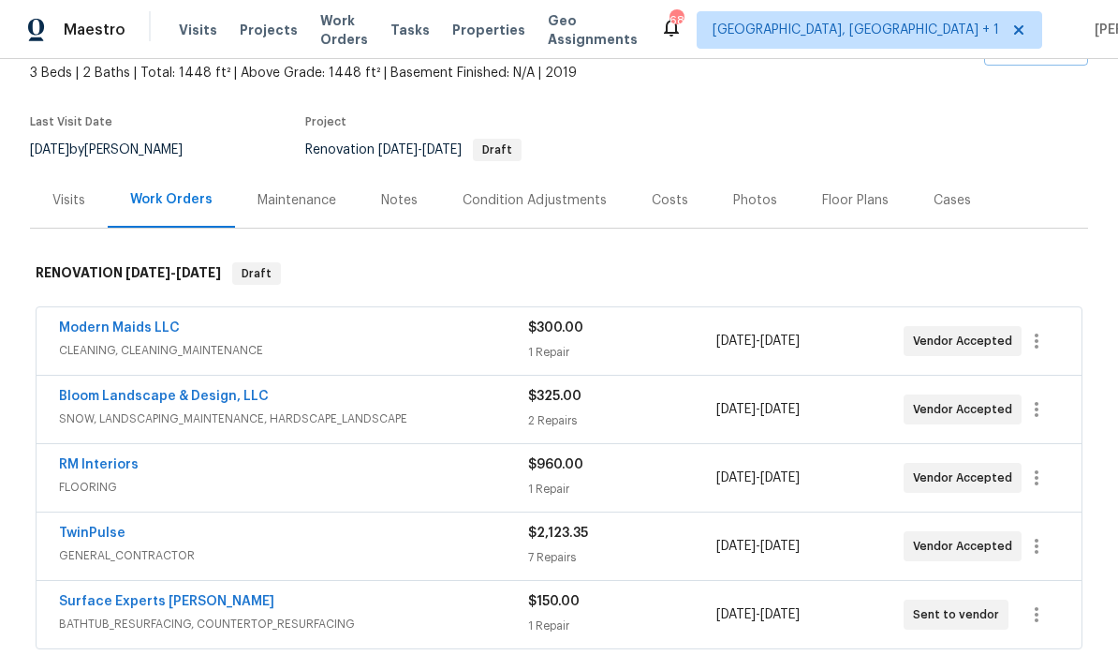
click at [110, 458] on link "RM Interiors" at bounding box center [99, 464] width 80 height 13
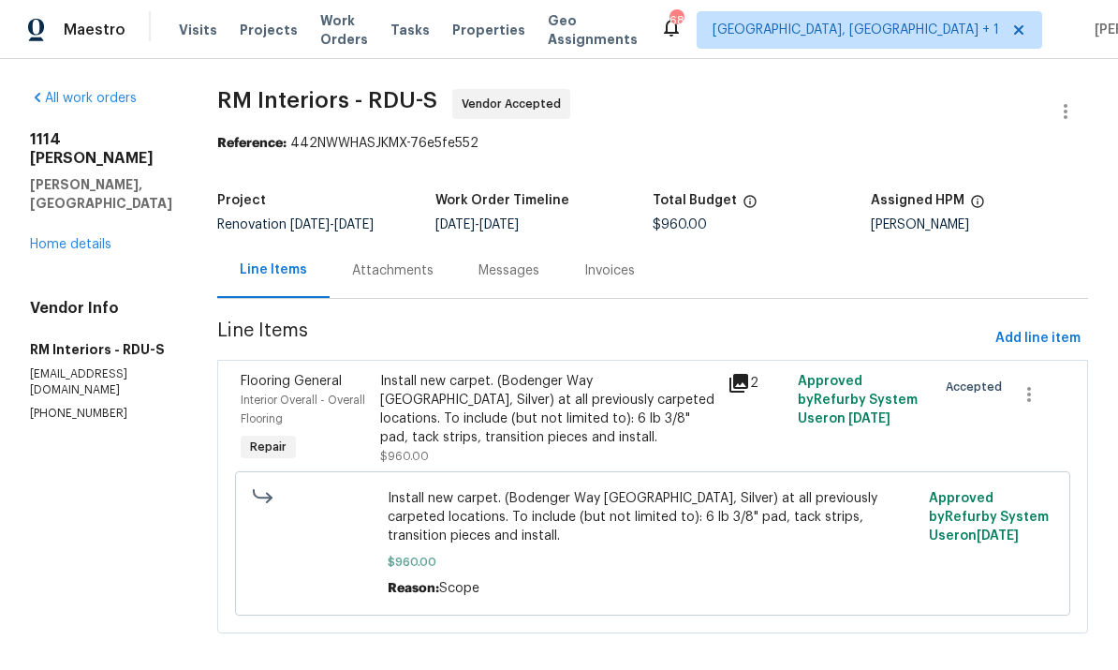
scroll to position [19, 0]
click at [398, 261] on div "Progress Updates" at bounding box center [407, 270] width 111 height 19
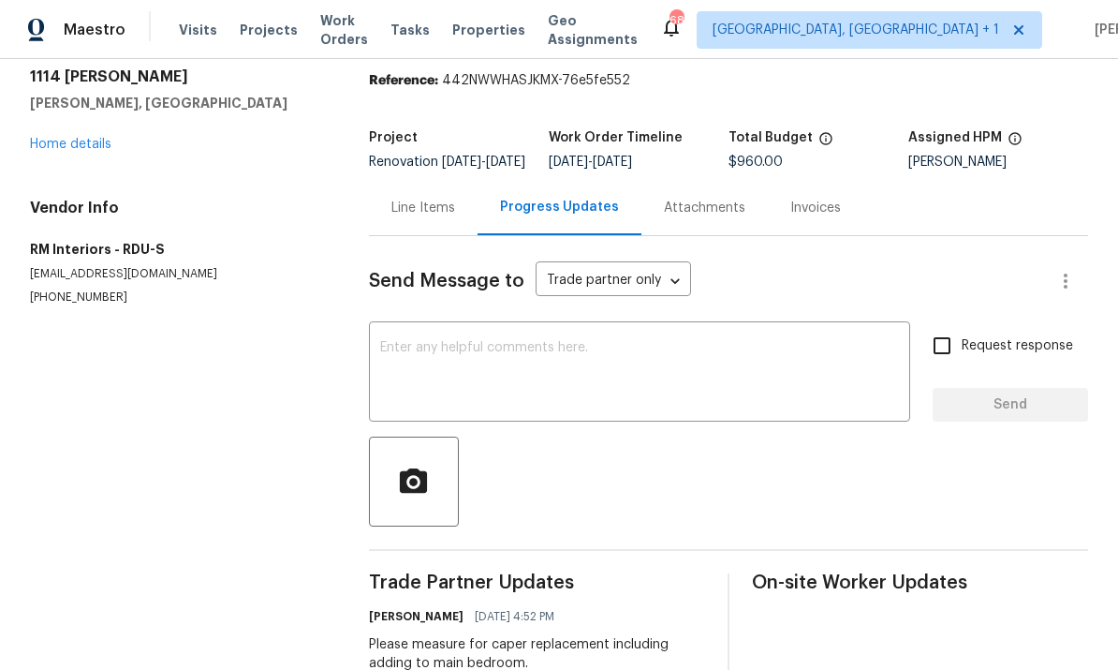
scroll to position [62, 0]
click at [424, 345] on textarea at bounding box center [639, 375] width 519 height 66
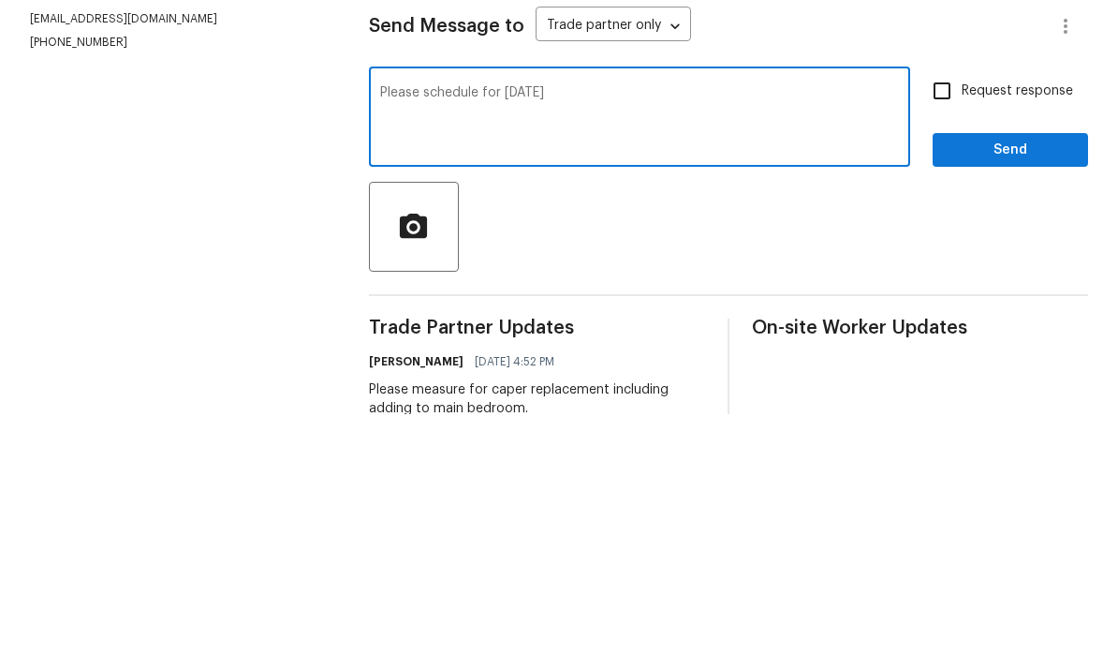
type textarea "Please schedule for Friday"
click at [929, 327] on input "Request response" at bounding box center [941, 346] width 39 height 39
checkbox input "true"
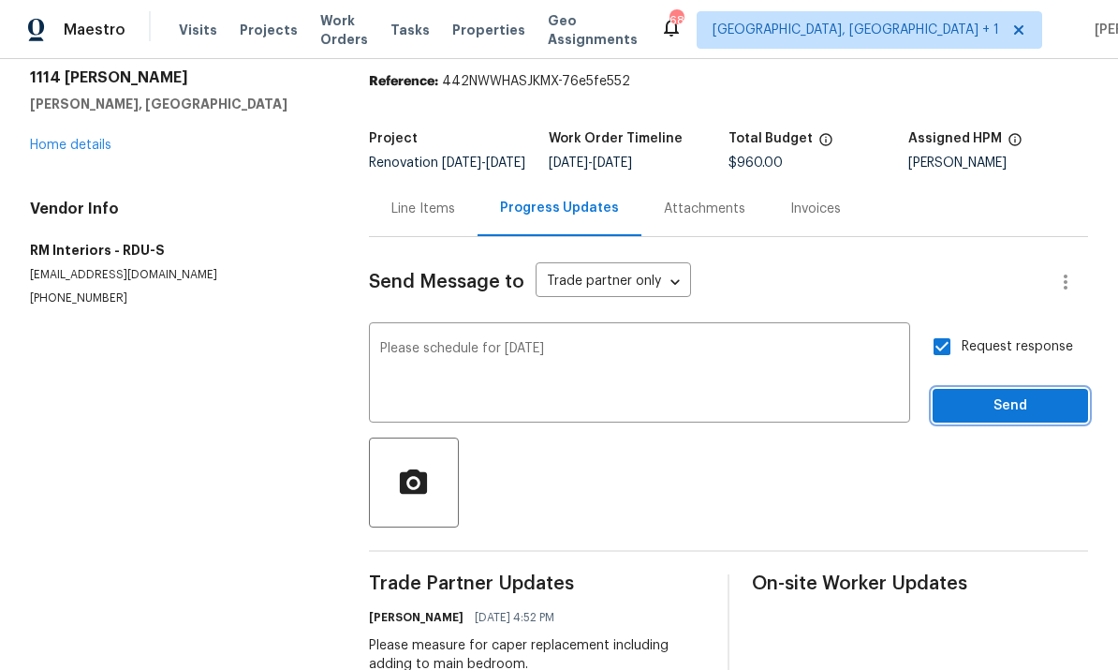
click at [1038, 394] on span "Send" at bounding box center [1010, 405] width 125 height 23
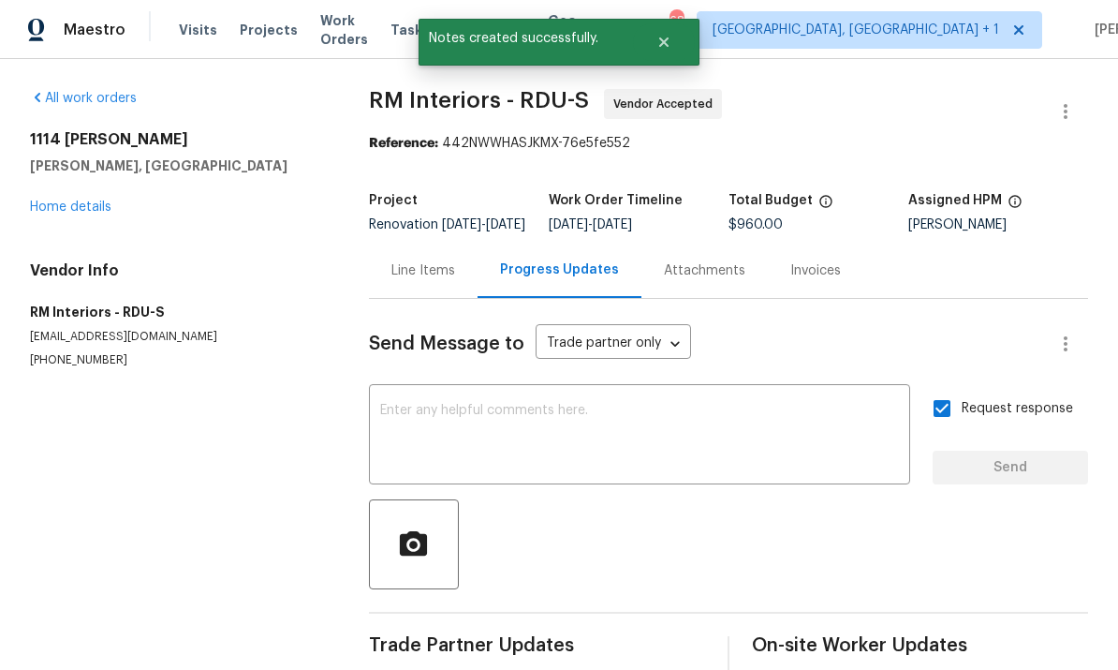
click at [96, 200] on link "Home details" at bounding box center [70, 206] width 81 height 13
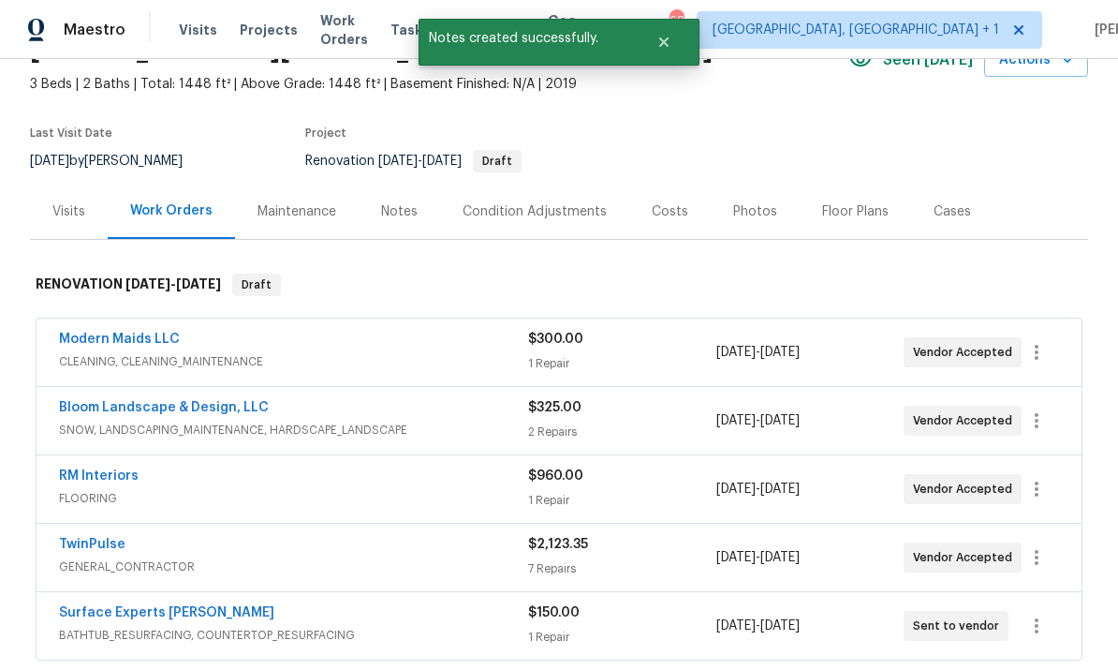
scroll to position [101, 0]
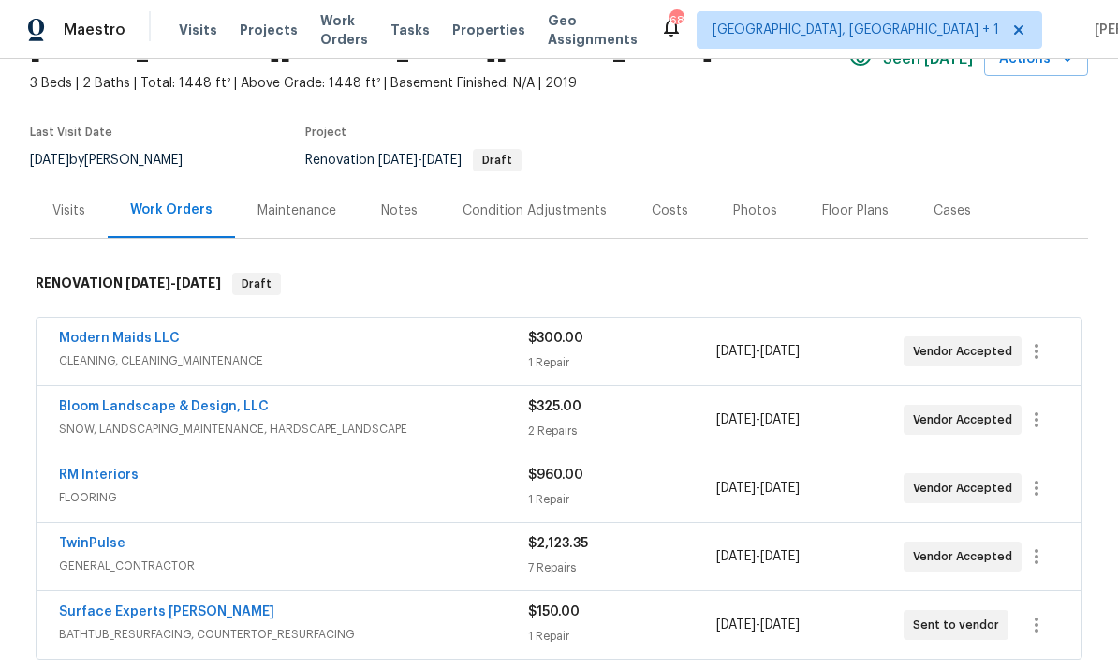
click at [209, 400] on link "Bloom Landscape & Design, LLC" at bounding box center [164, 406] width 210 height 13
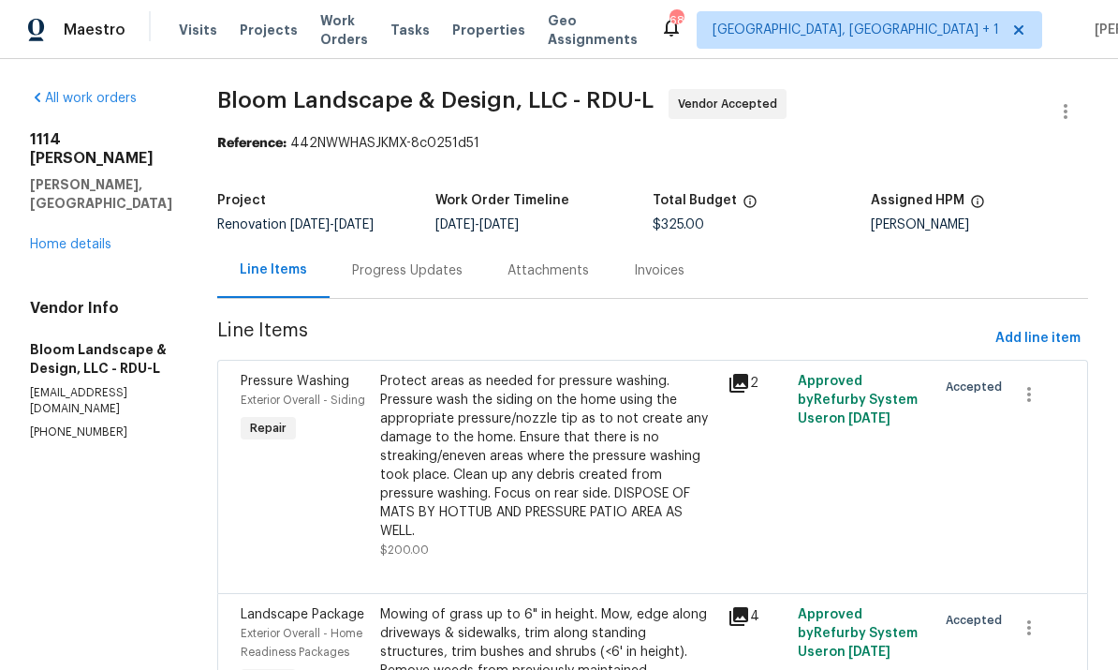
click at [421, 270] on div "Progress Updates" at bounding box center [407, 270] width 111 height 19
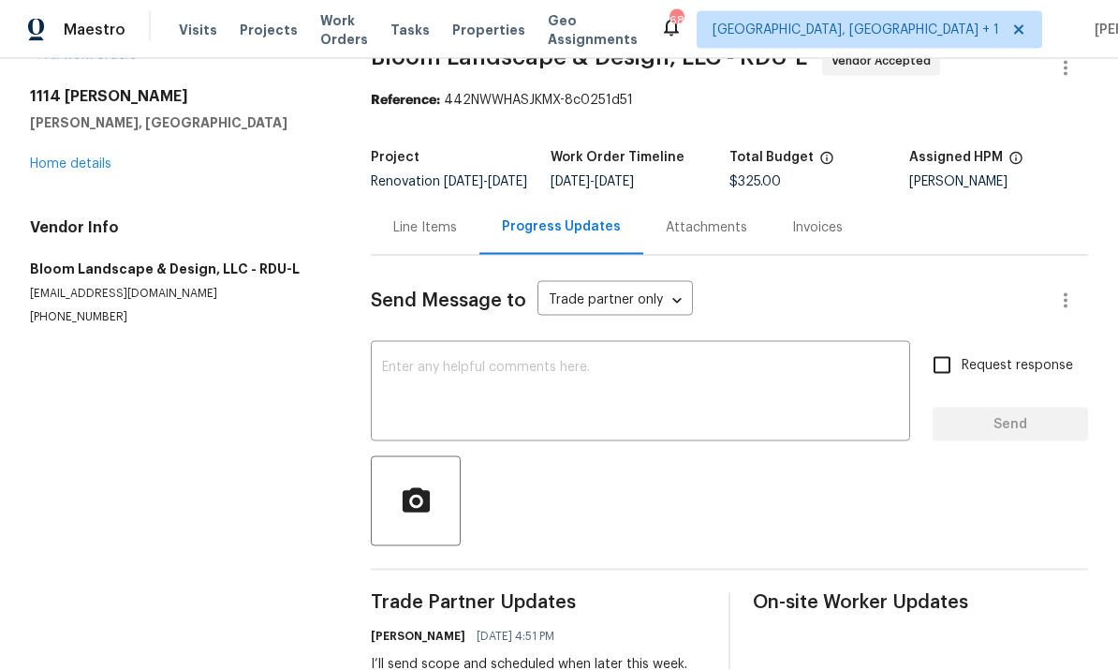
scroll to position [70, 0]
click at [435, 361] on textarea at bounding box center [640, 394] width 517 height 66
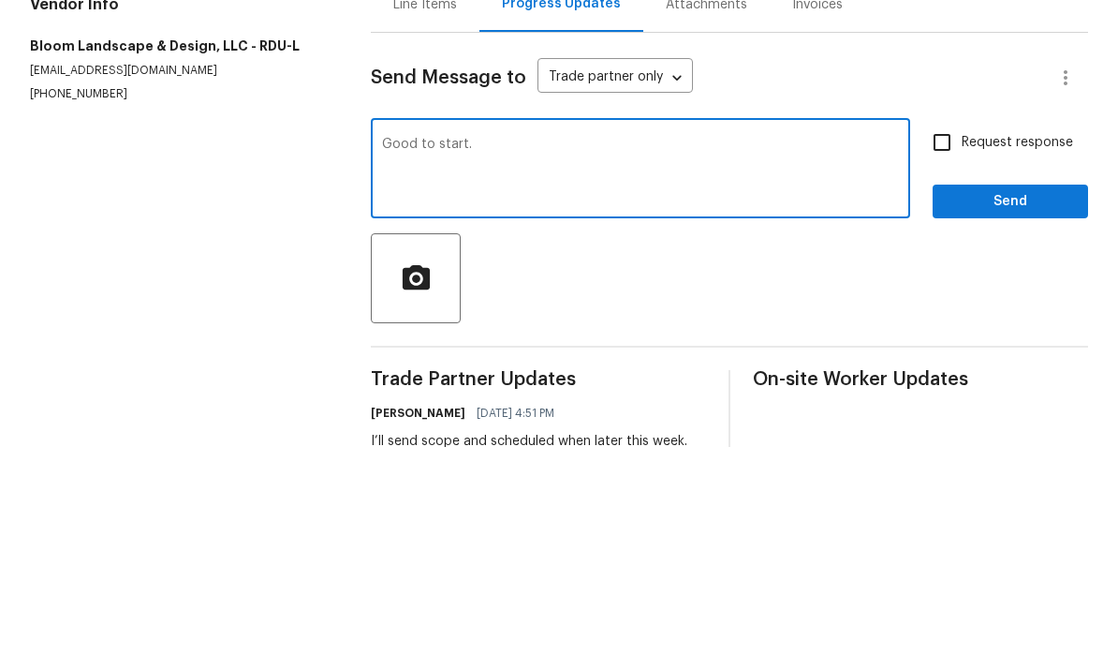
type textarea "Good to start."
click at [936, 346] on input "Request response" at bounding box center [941, 365] width 39 height 39
checkbox input "true"
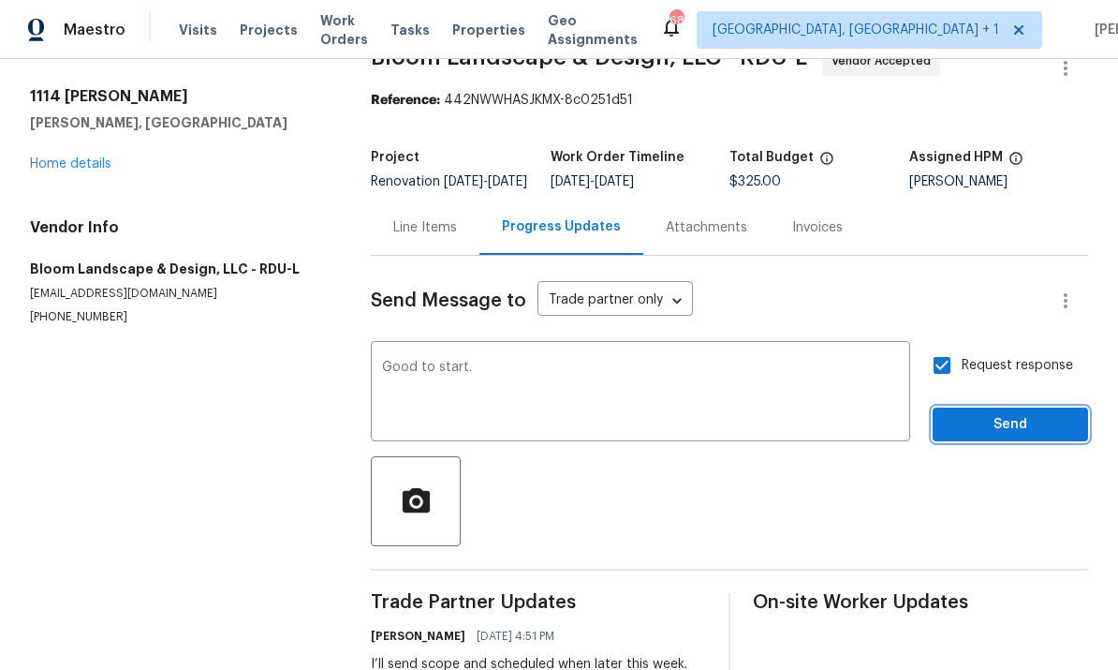
click at [1006, 413] on span "Send" at bounding box center [1010, 424] width 125 height 23
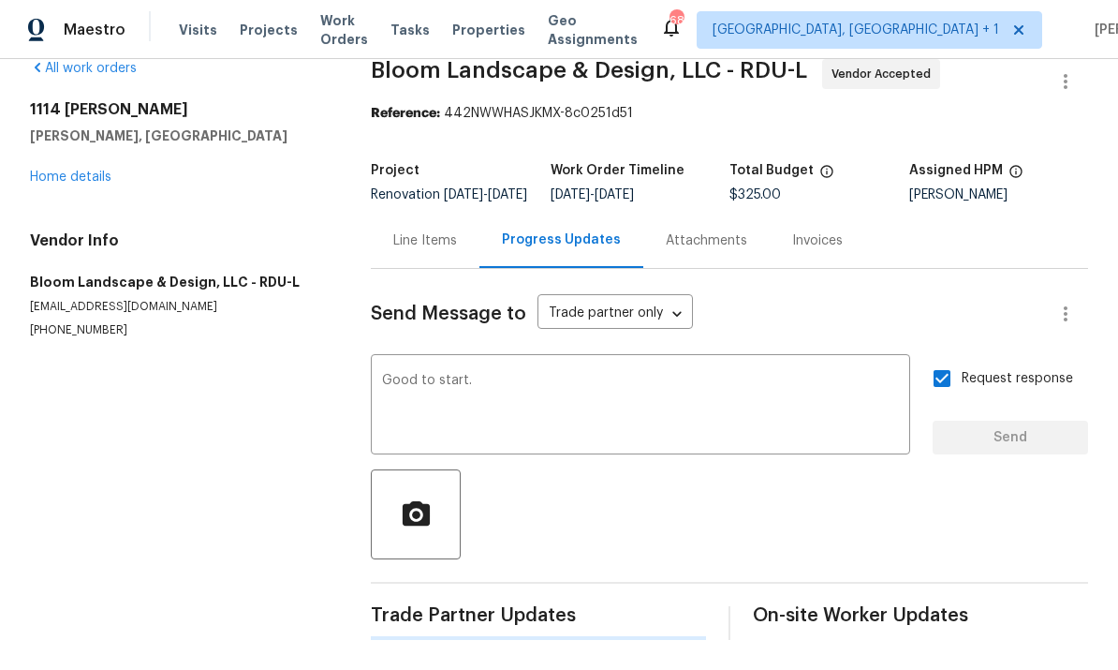
scroll to position [0, 0]
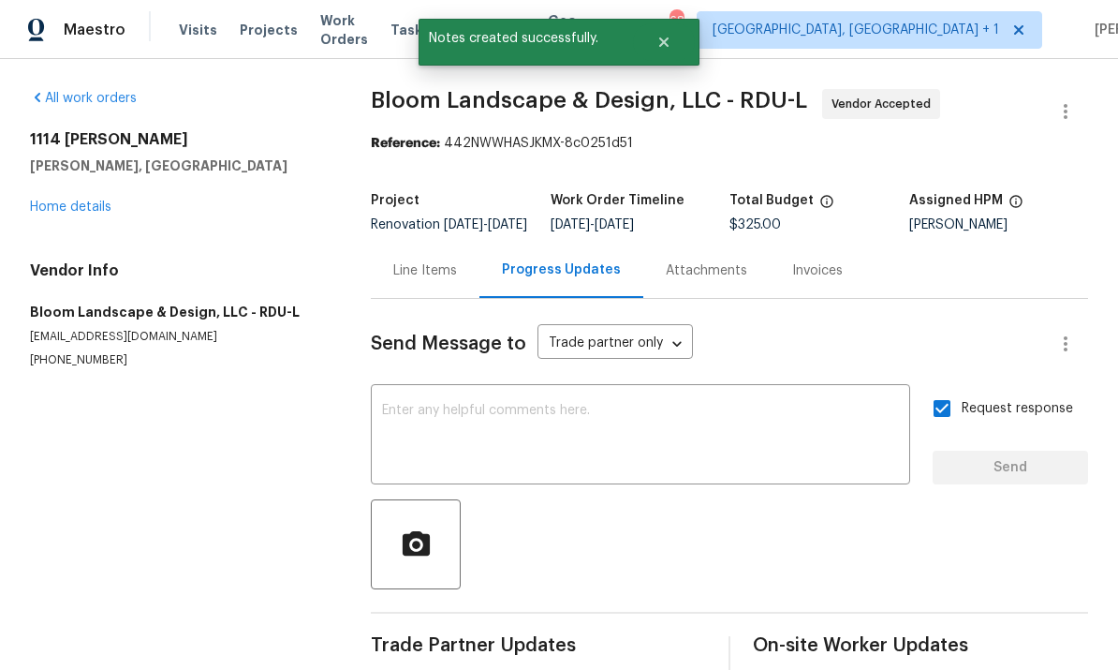
click at [96, 200] on link "Home details" at bounding box center [70, 206] width 81 height 13
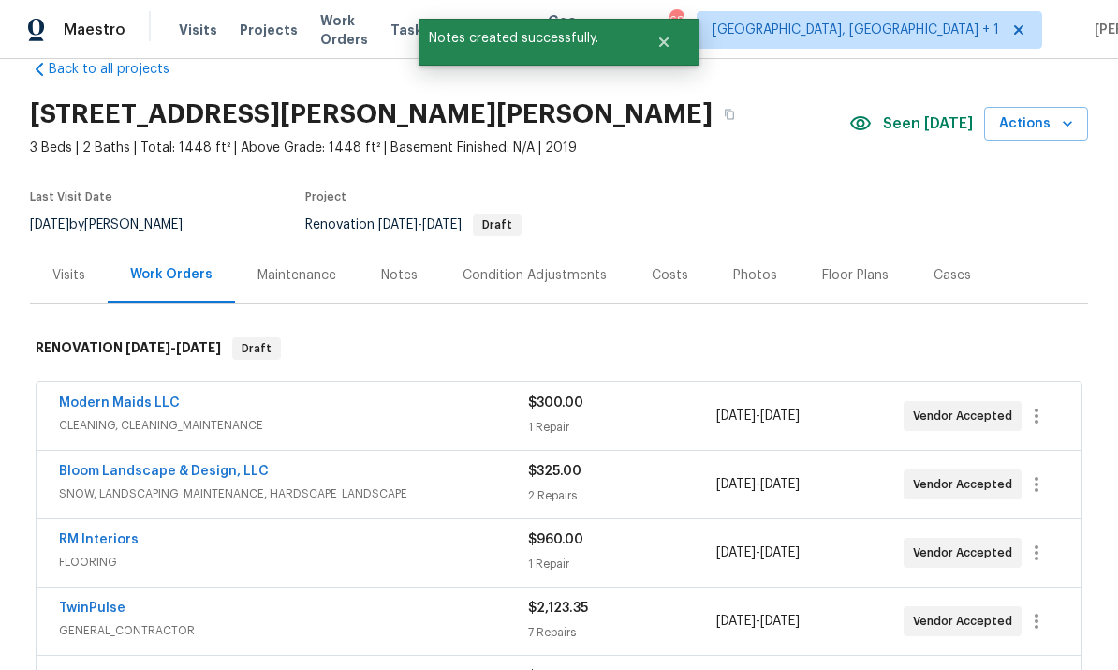
scroll to position [38, 0]
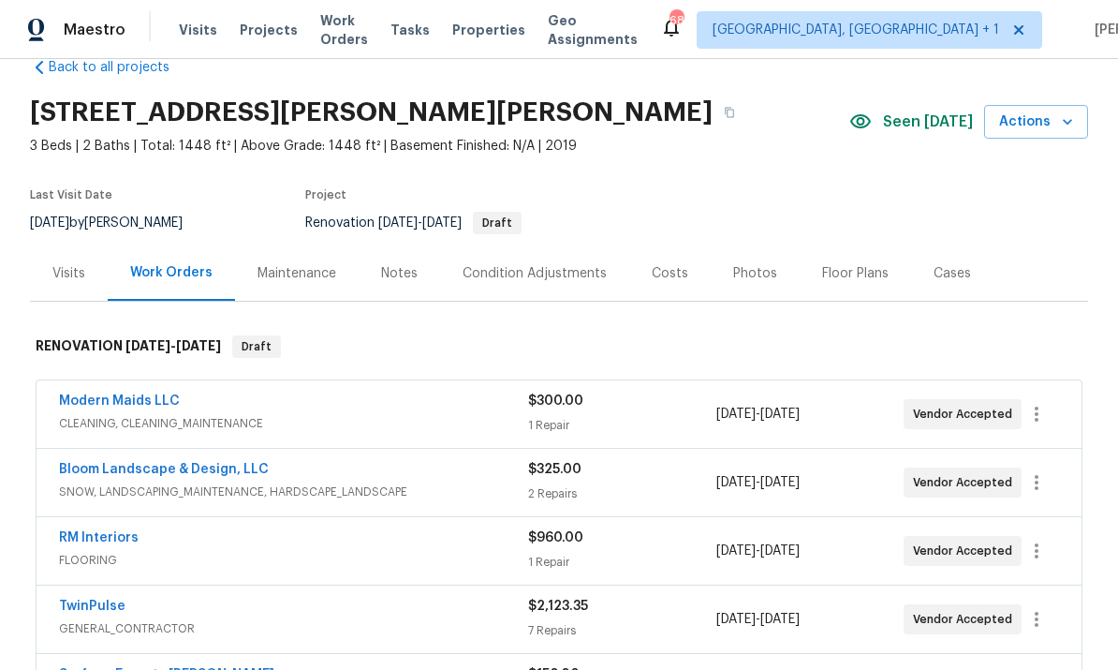
click at [148, 394] on link "Modern Maids LLC" at bounding box center [119, 400] width 121 height 13
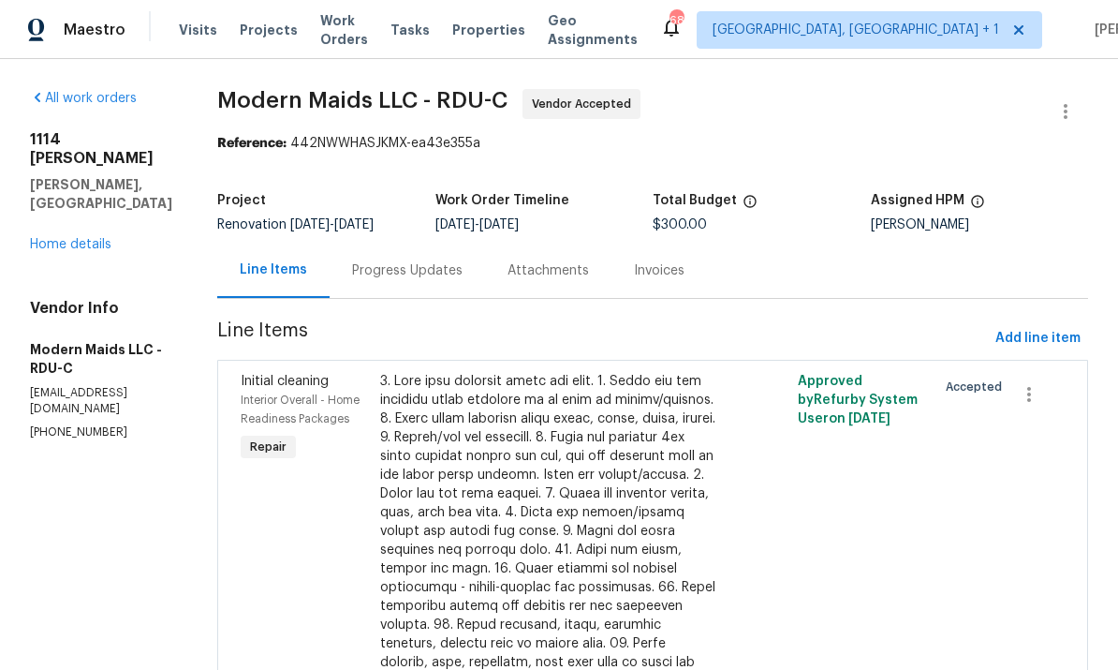
click at [430, 273] on div "Progress Updates" at bounding box center [407, 270] width 111 height 19
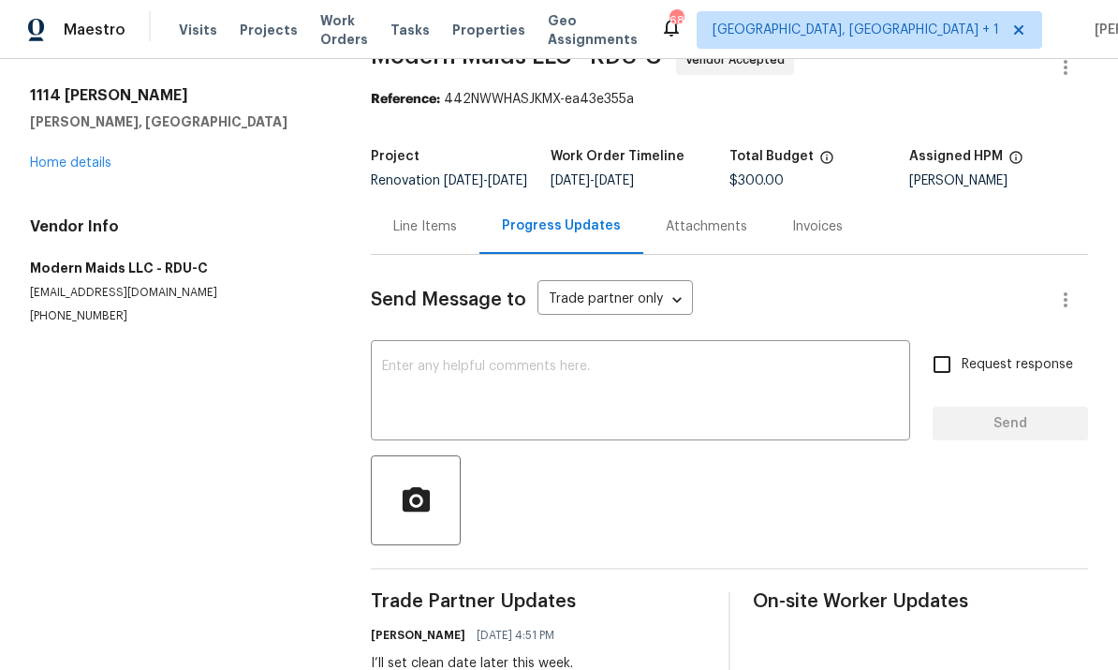
scroll to position [43, 0]
click at [438, 391] on textarea at bounding box center [640, 394] width 517 height 66
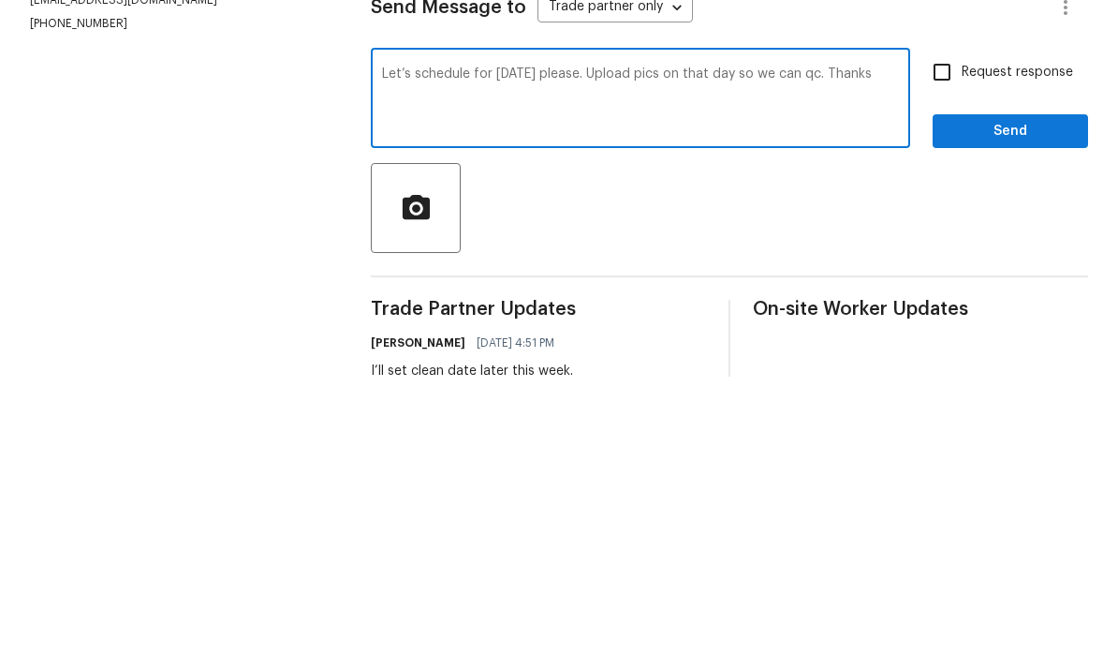
type textarea "Let’s schedule for Saturday please. Upload pics on that day so we can qc. Thanks"
click at [938, 346] on input "Request response" at bounding box center [941, 365] width 39 height 39
checkbox input "true"
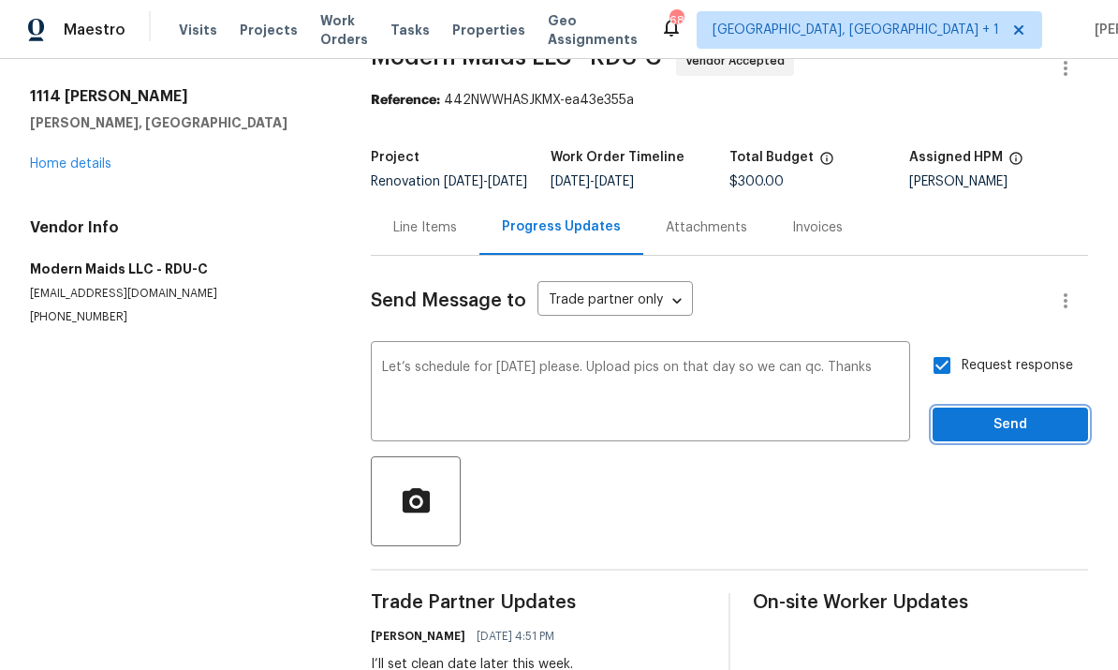
click at [1014, 413] on span "Send" at bounding box center [1010, 424] width 125 height 23
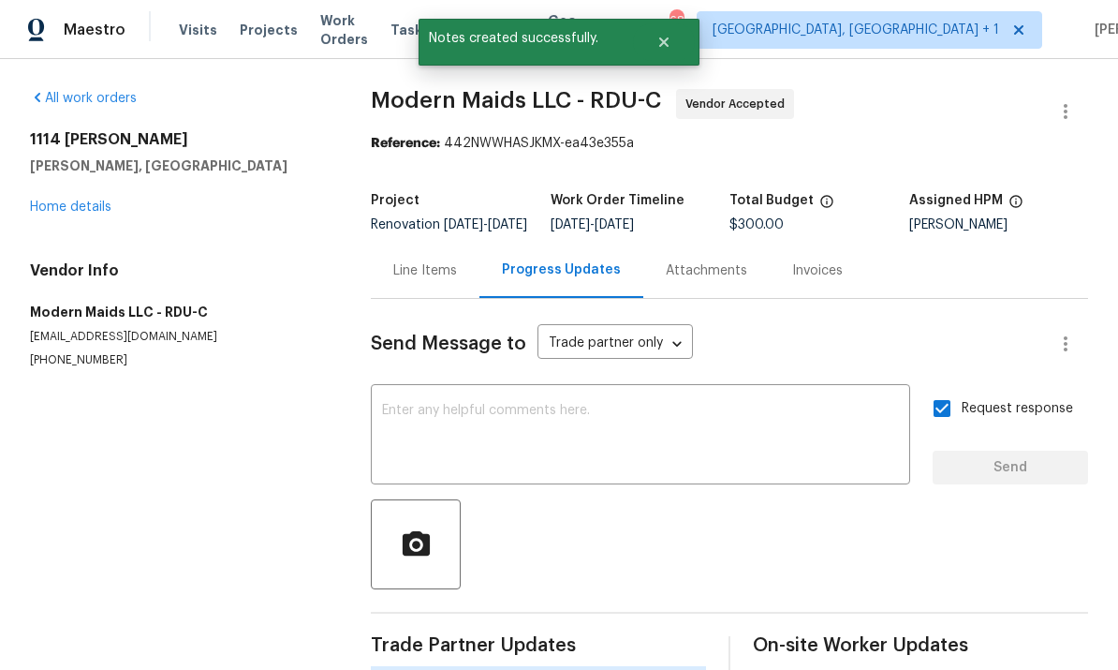
click at [70, 183] on div "All work orders 1114 Noor Ln Fuquay Varina, NC 27526 Home details Vendor Info M…" at bounding box center [178, 228] width 296 height 279
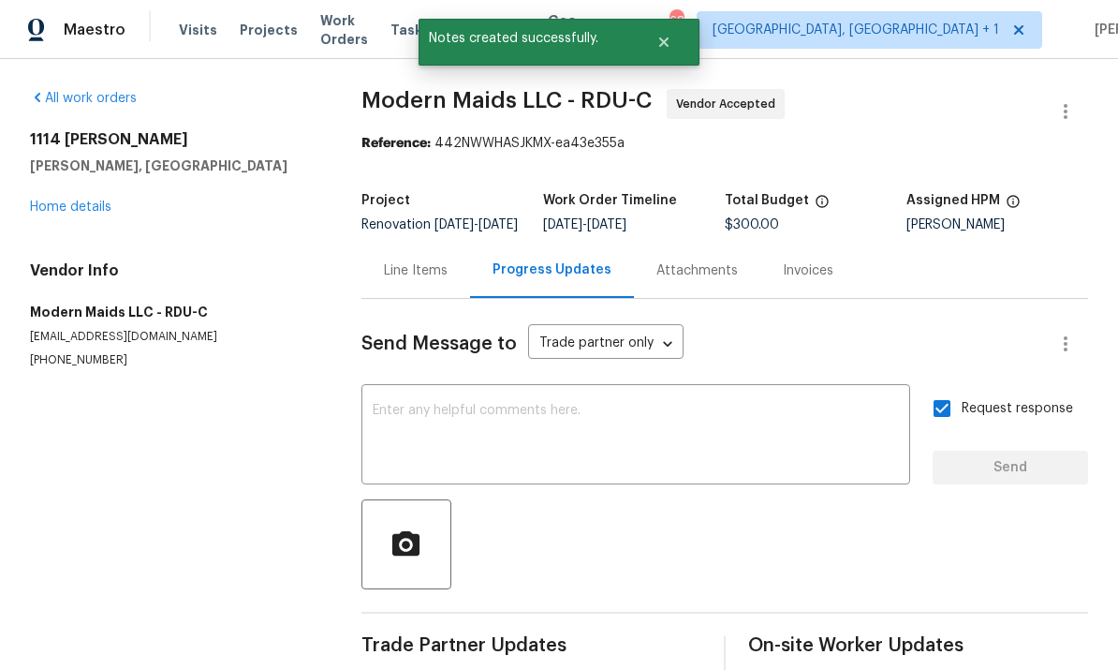
click at [76, 212] on link "Home details" at bounding box center [70, 206] width 81 height 13
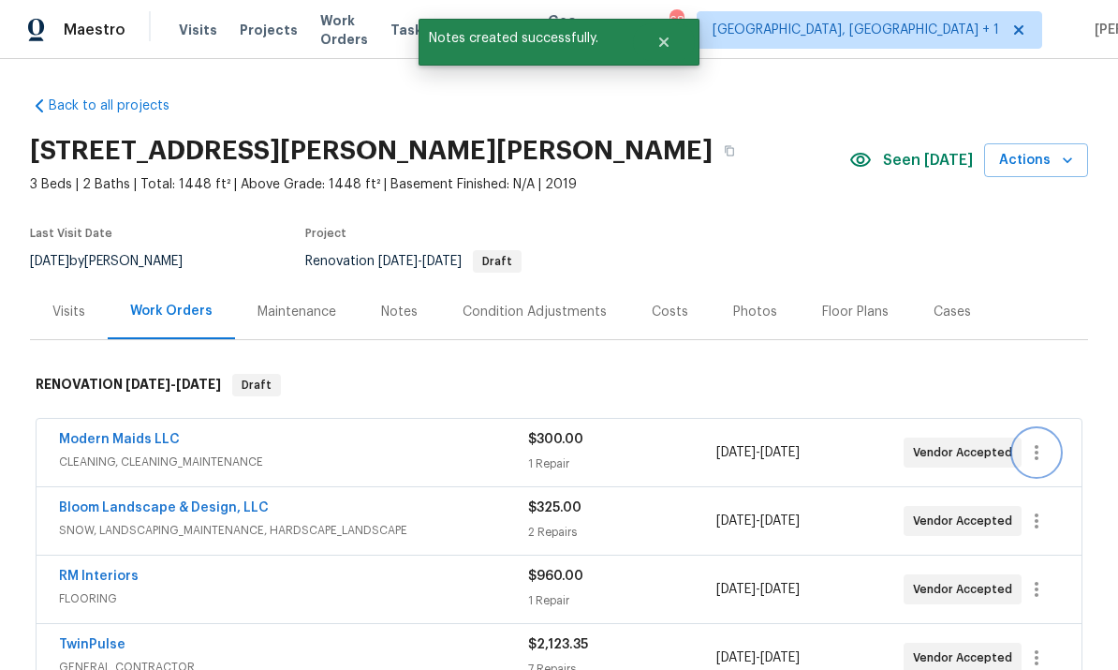
click at [1040, 448] on icon "button" at bounding box center [1036, 452] width 22 height 22
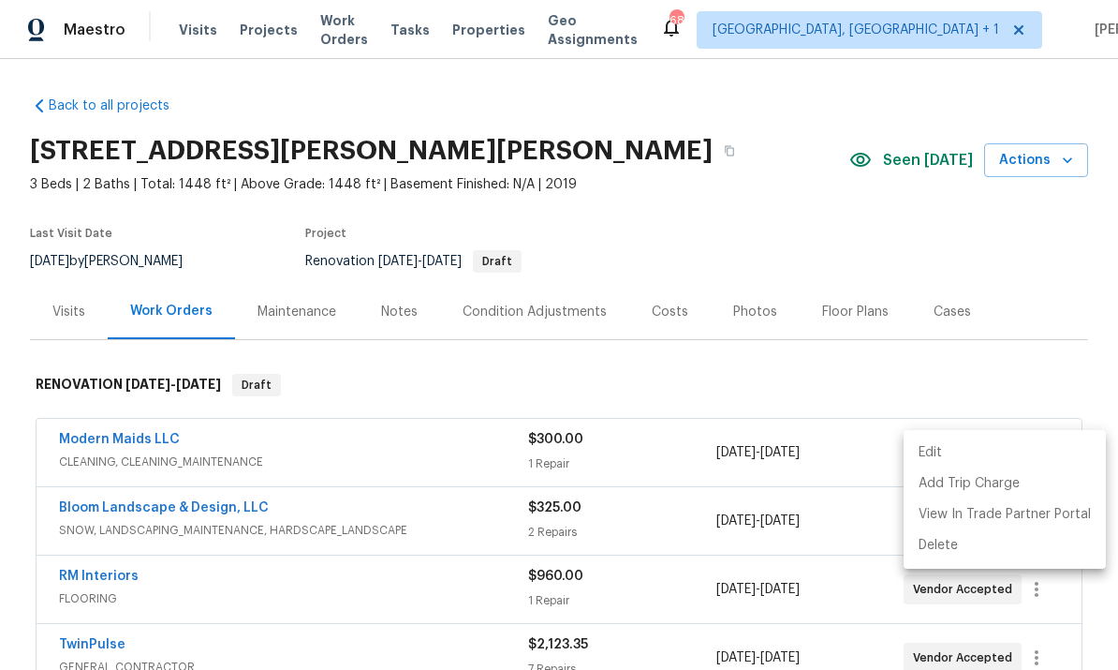
click at [960, 450] on li "Edit" at bounding box center [1005, 452] width 202 height 31
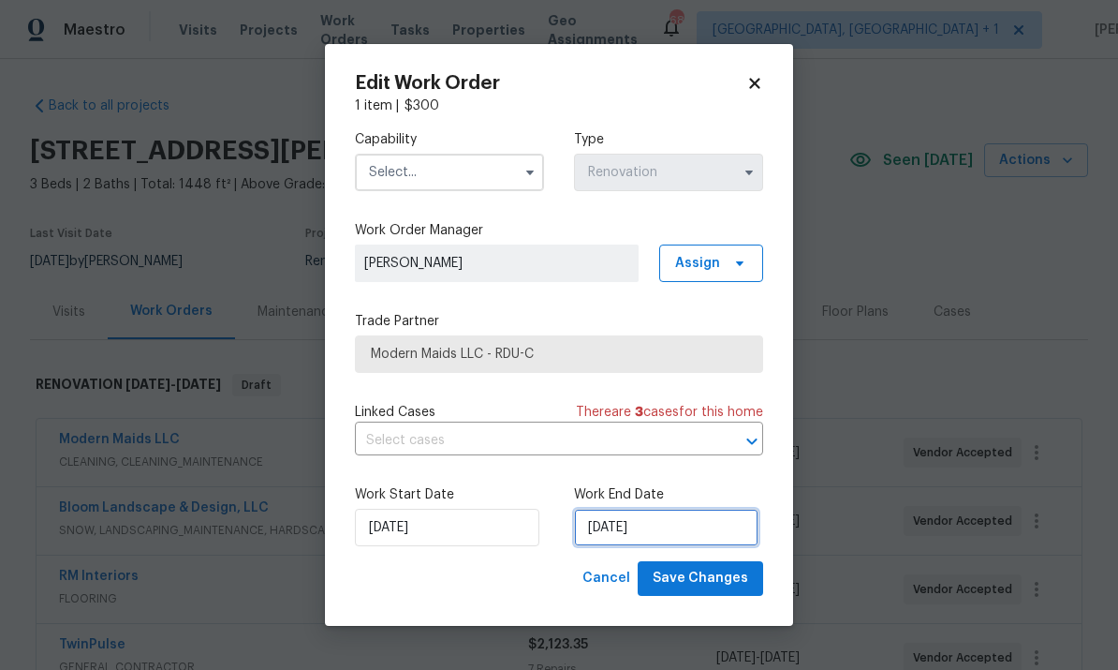
click at [696, 527] on input "[DATE]" at bounding box center [666, 527] width 184 height 37
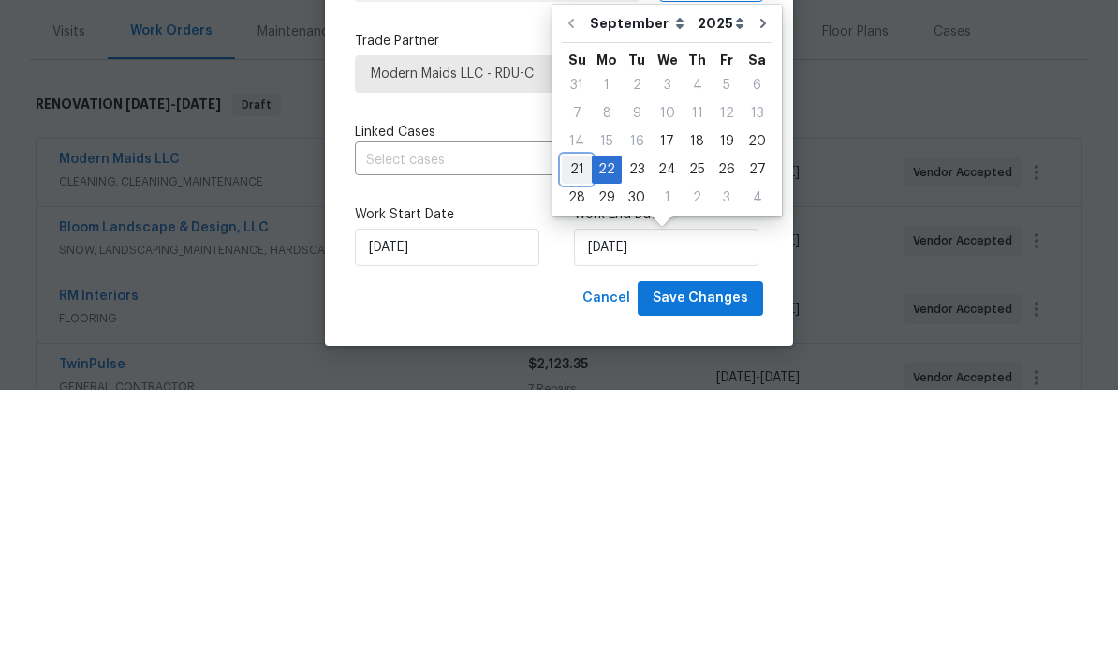
click at [575, 436] on div "21" at bounding box center [577, 449] width 30 height 26
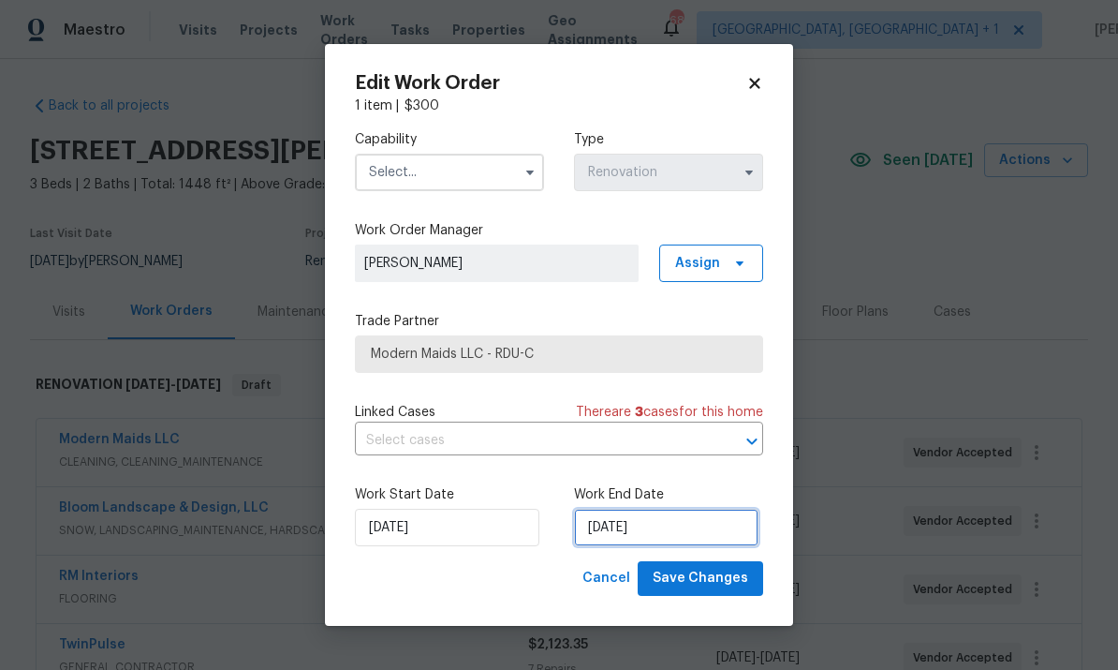
click at [671, 517] on input "9/21/2025" at bounding box center [666, 527] width 184 height 37
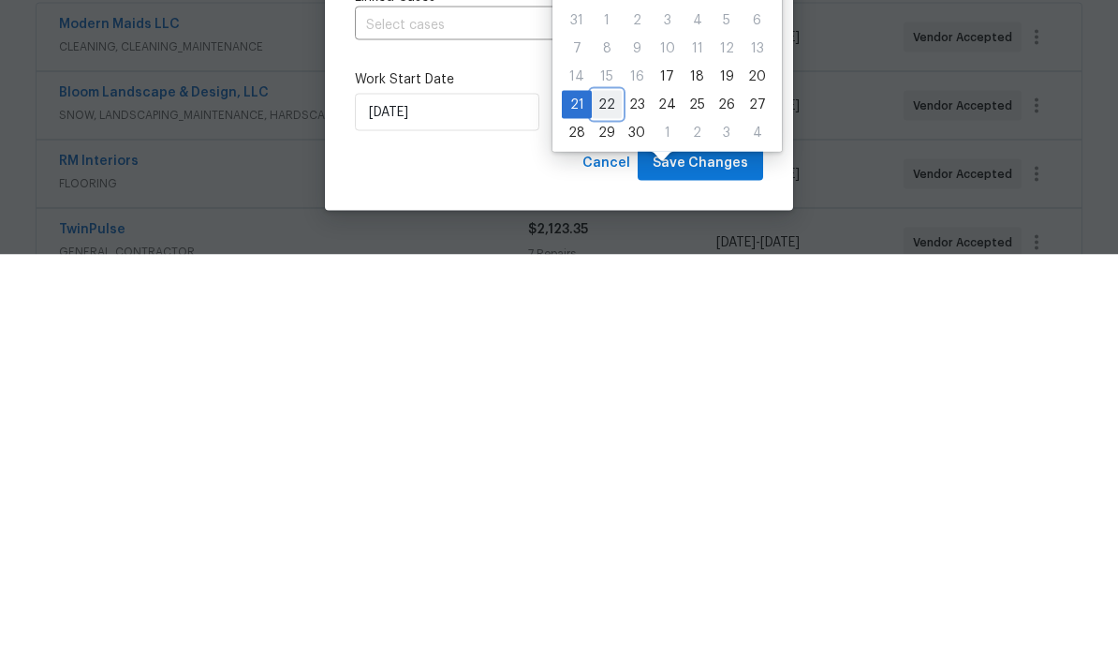
click at [603, 507] on div "22" at bounding box center [607, 520] width 30 height 26
type input "[DATE]"
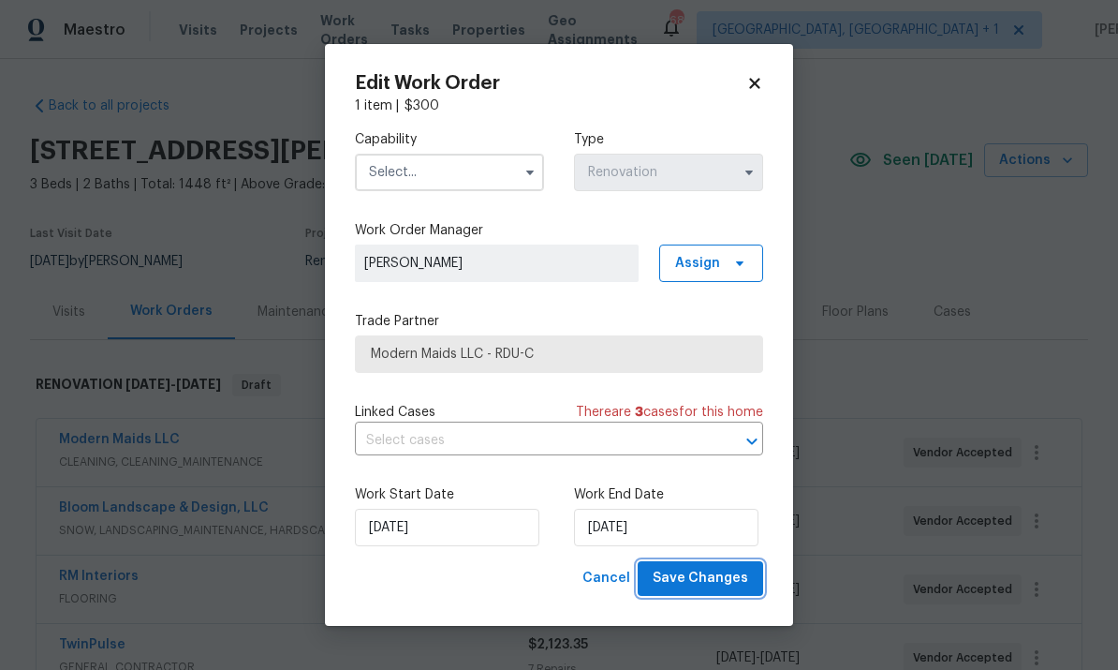
click at [702, 564] on button "Save Changes" at bounding box center [700, 578] width 125 height 35
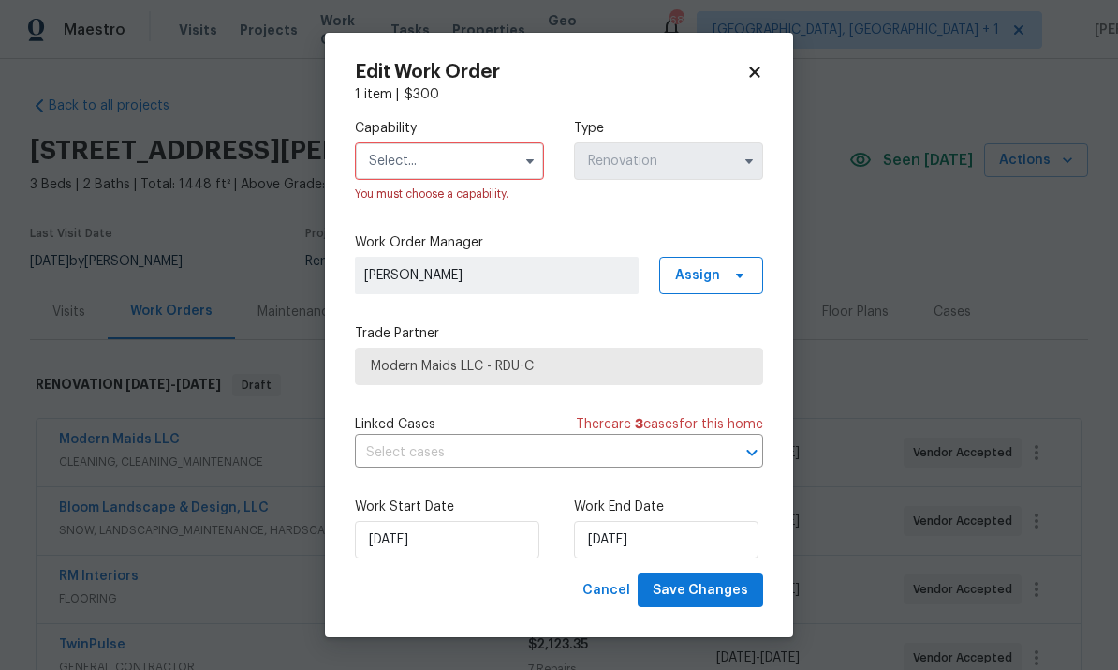
click at [513, 162] on input "text" at bounding box center [449, 160] width 189 height 37
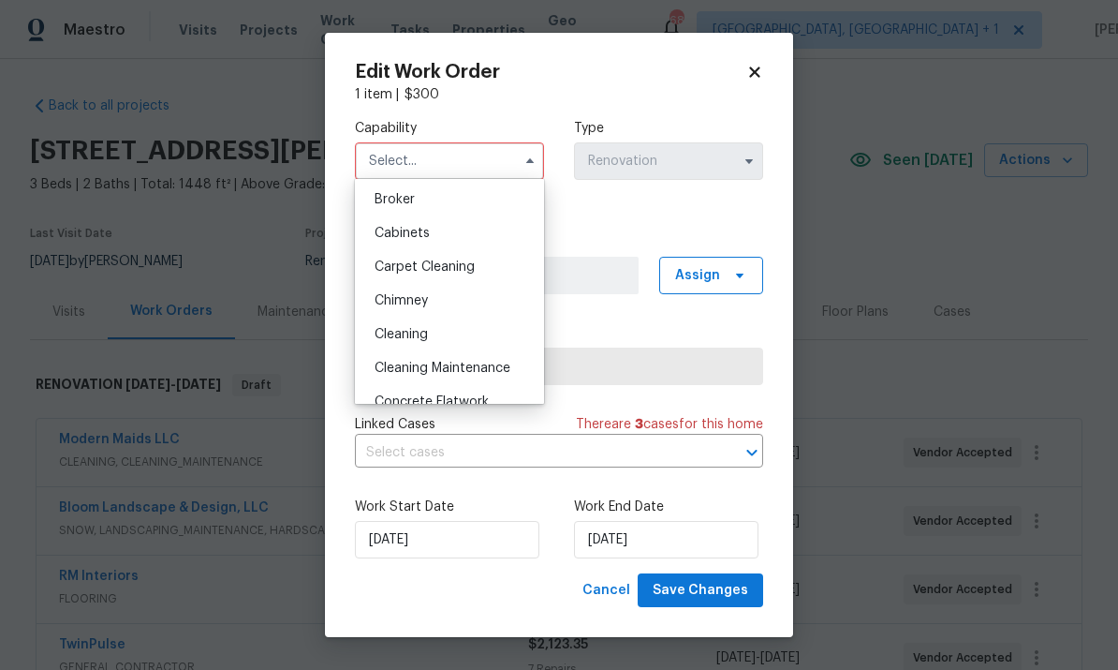
scroll to position [141, 0]
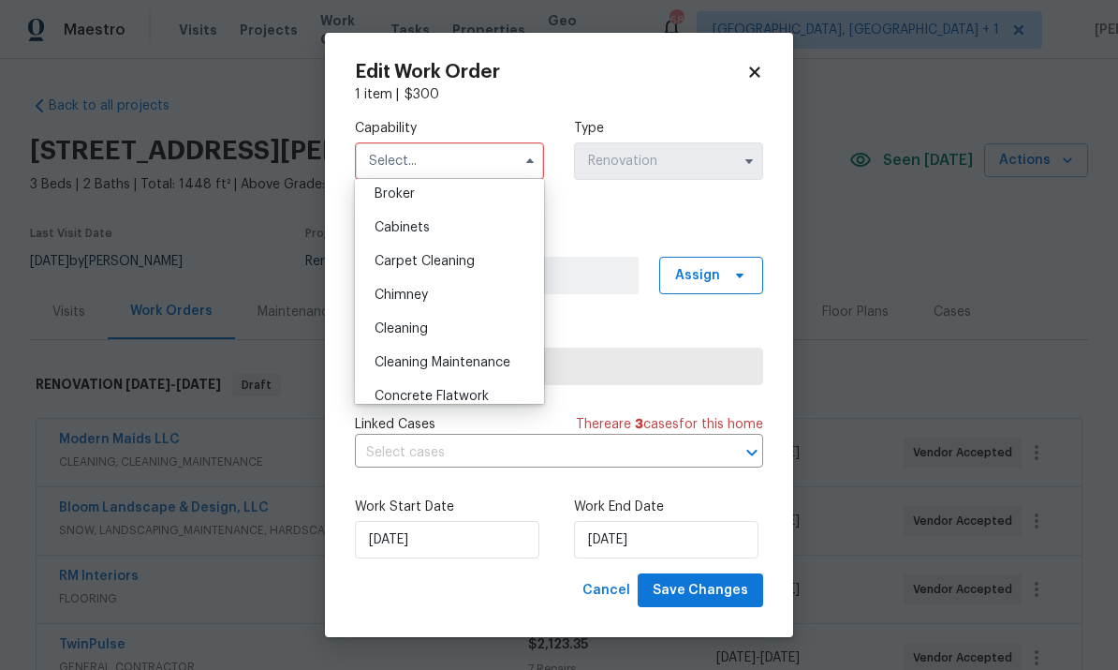
click at [434, 327] on div "Cleaning" at bounding box center [450, 329] width 180 height 34
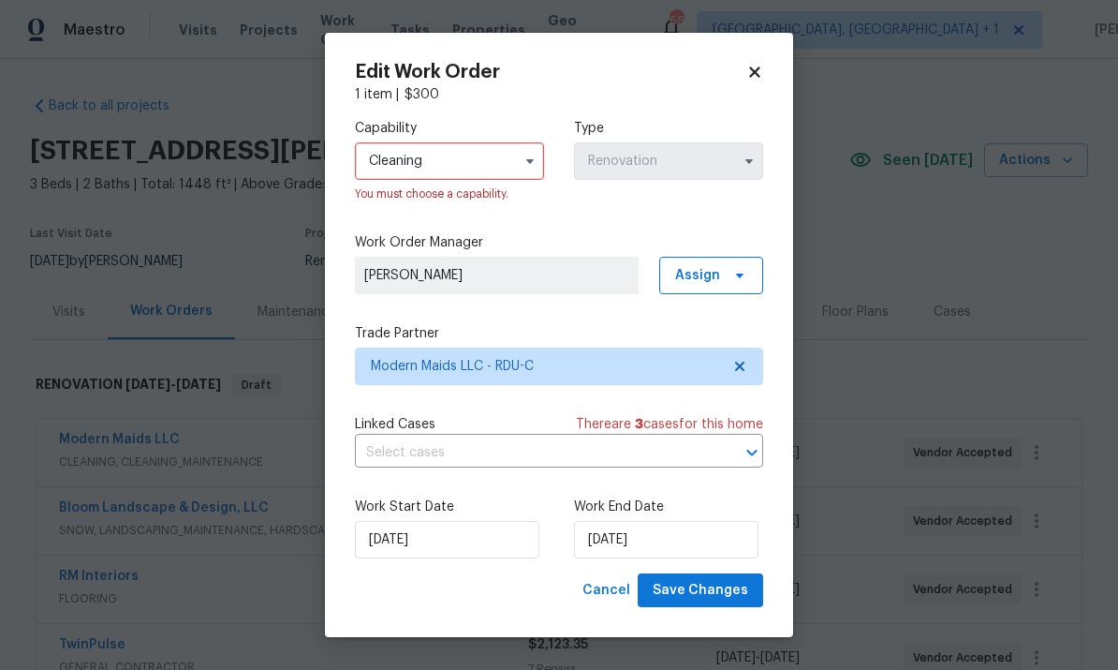
type input "Cleaning"
click at [730, 580] on span "Save Changes" at bounding box center [701, 590] width 96 height 23
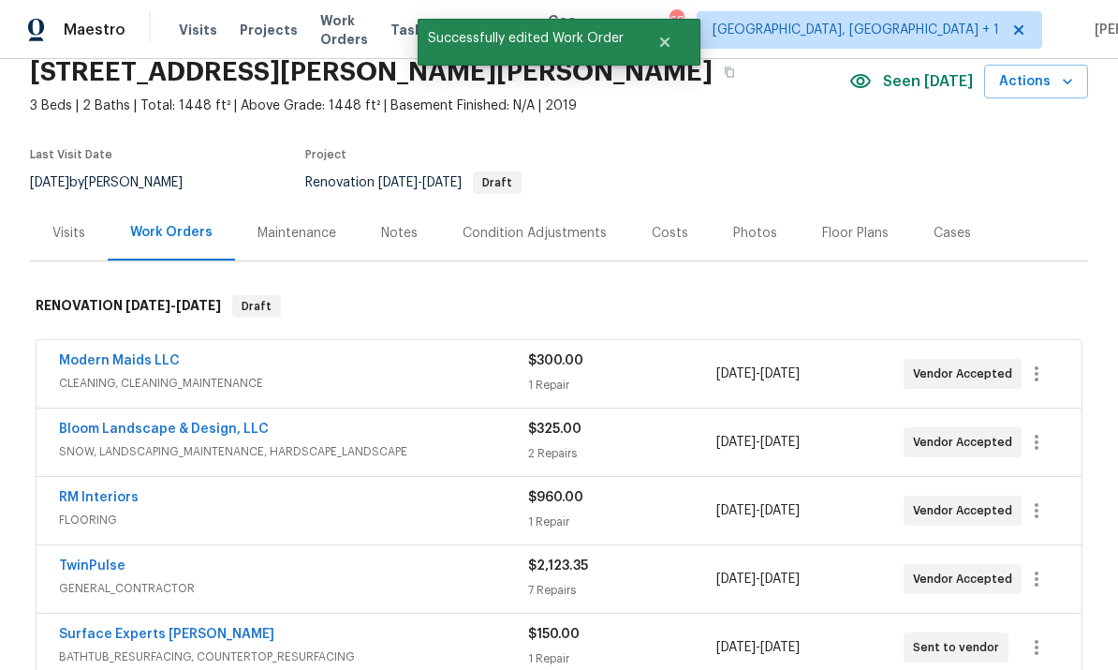
scroll to position [80, 0]
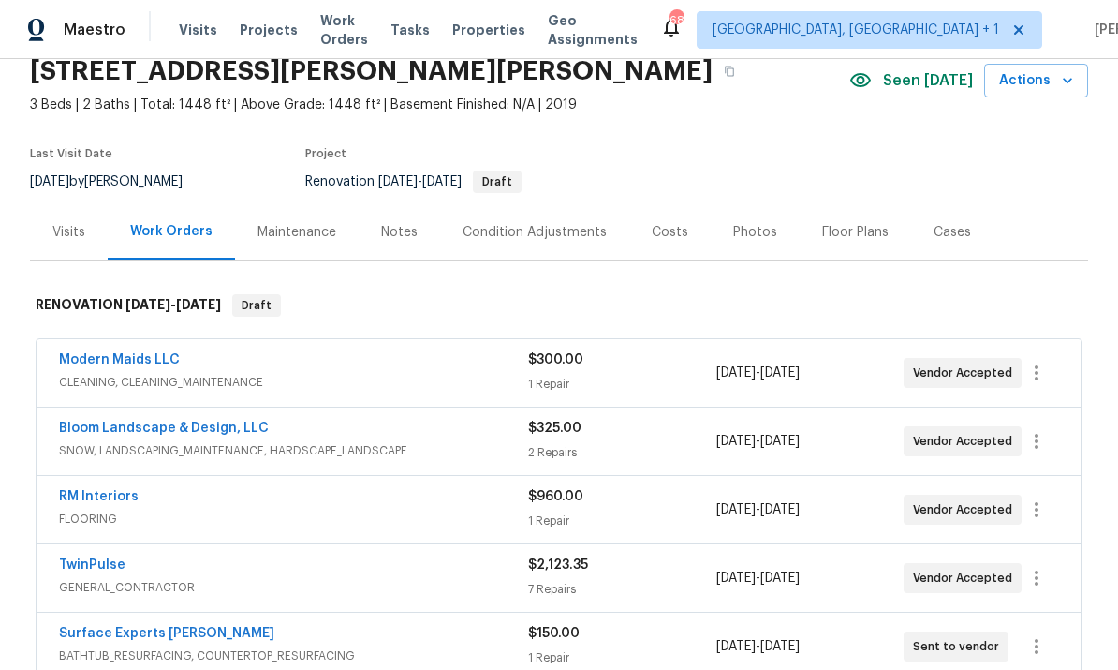
click at [157, 646] on span "BATHTUB_RESURFACING, COUNTERTOP_RESURFACING" at bounding box center [293, 655] width 469 height 19
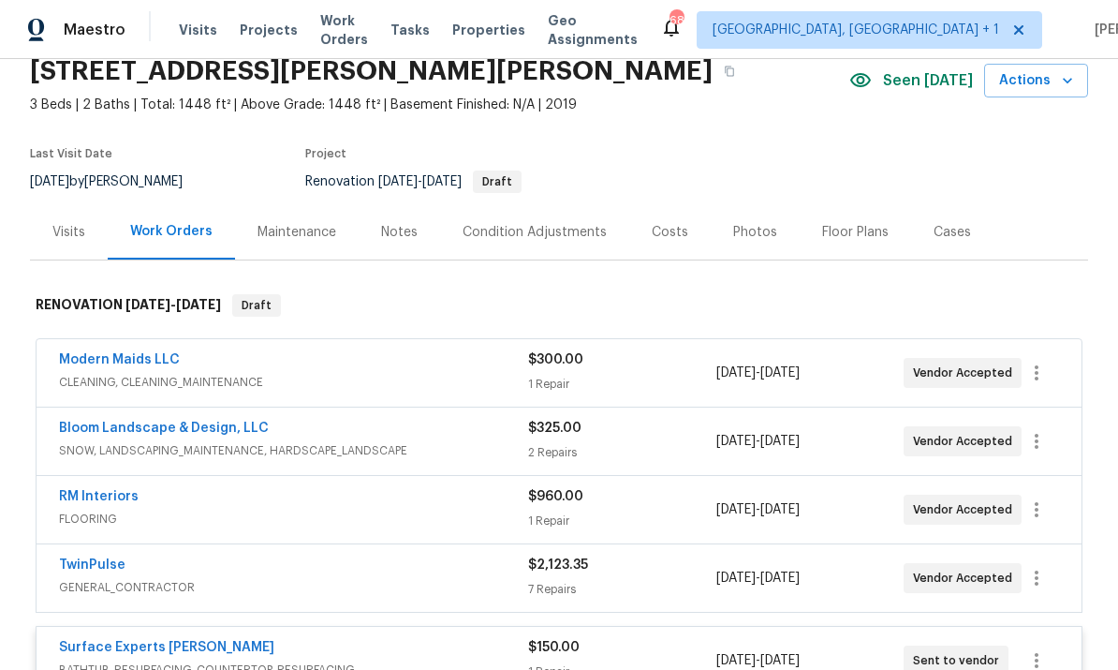
click at [157, 641] on link "Surface Experts Cary" at bounding box center [166, 647] width 215 height 13
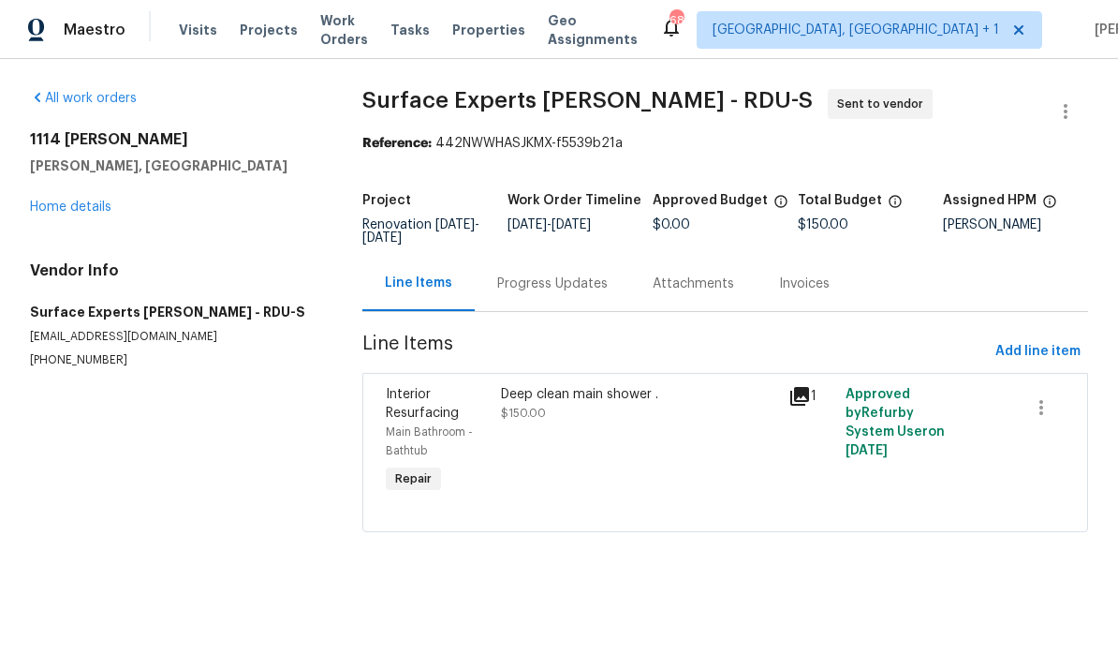
click at [549, 285] on div "Progress Updates" at bounding box center [552, 283] width 111 height 19
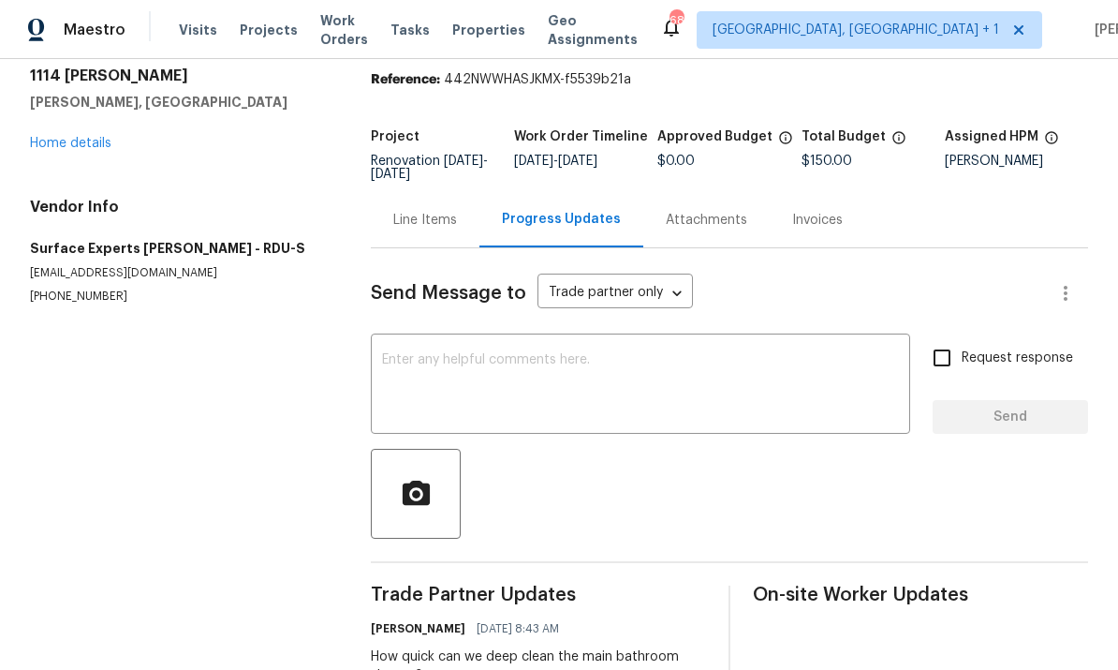
scroll to position [62, 0]
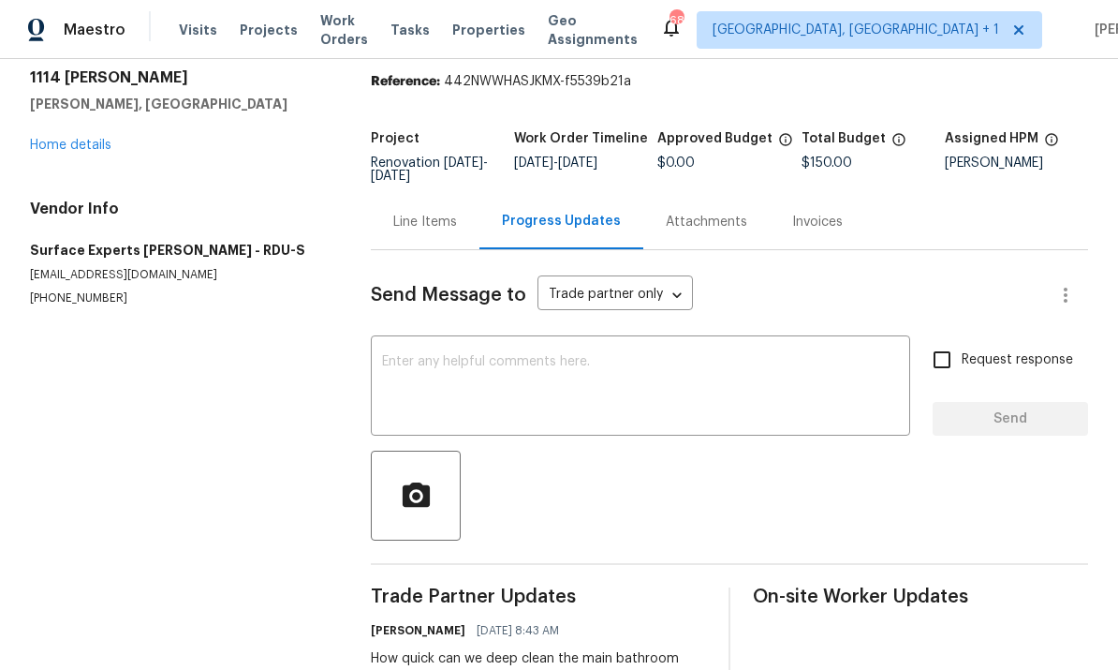
click at [465, 366] on textarea at bounding box center [640, 388] width 517 height 66
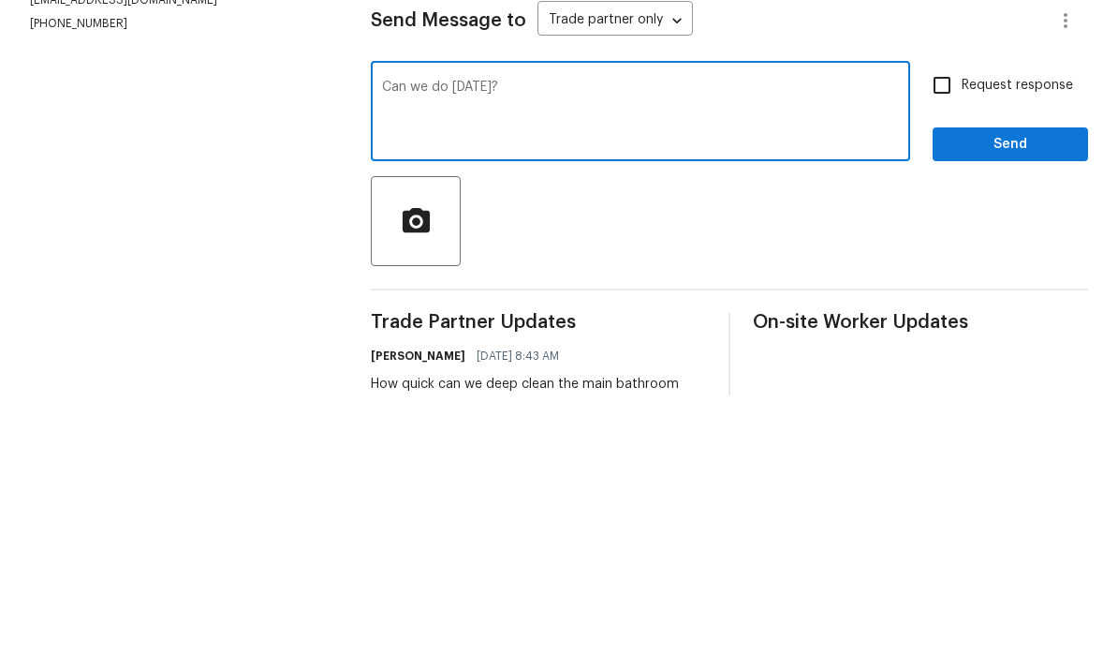
type textarea "Can we do tomorrow?"
click at [952, 340] on input "Request response" at bounding box center [941, 359] width 39 height 39
checkbox input "true"
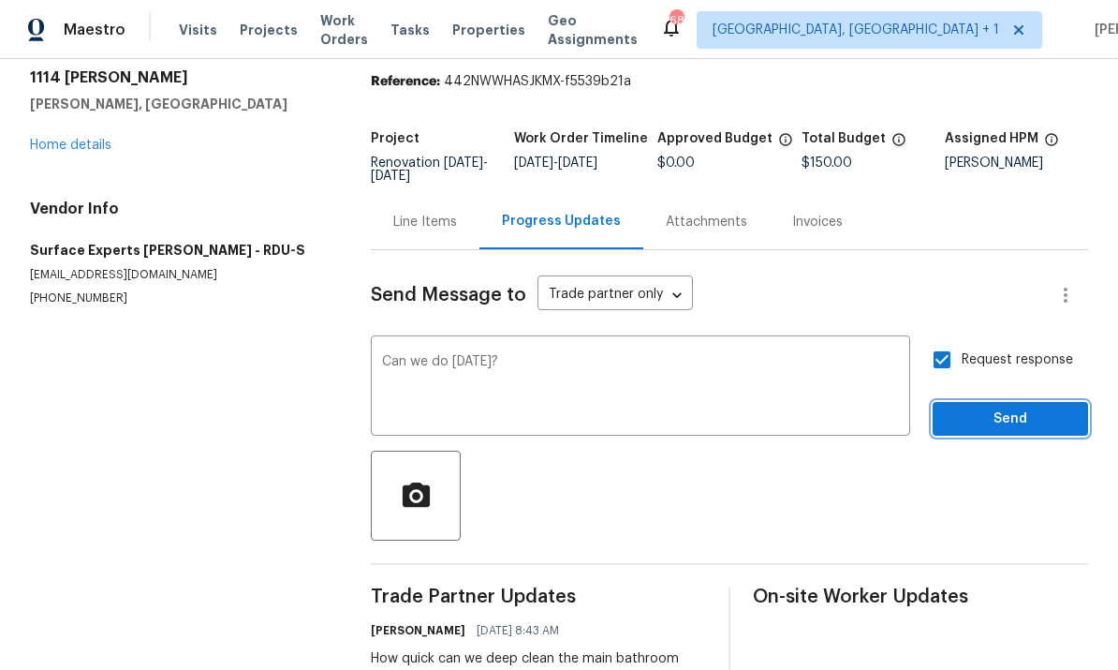
click at [1027, 407] on span "Send" at bounding box center [1010, 418] width 125 height 23
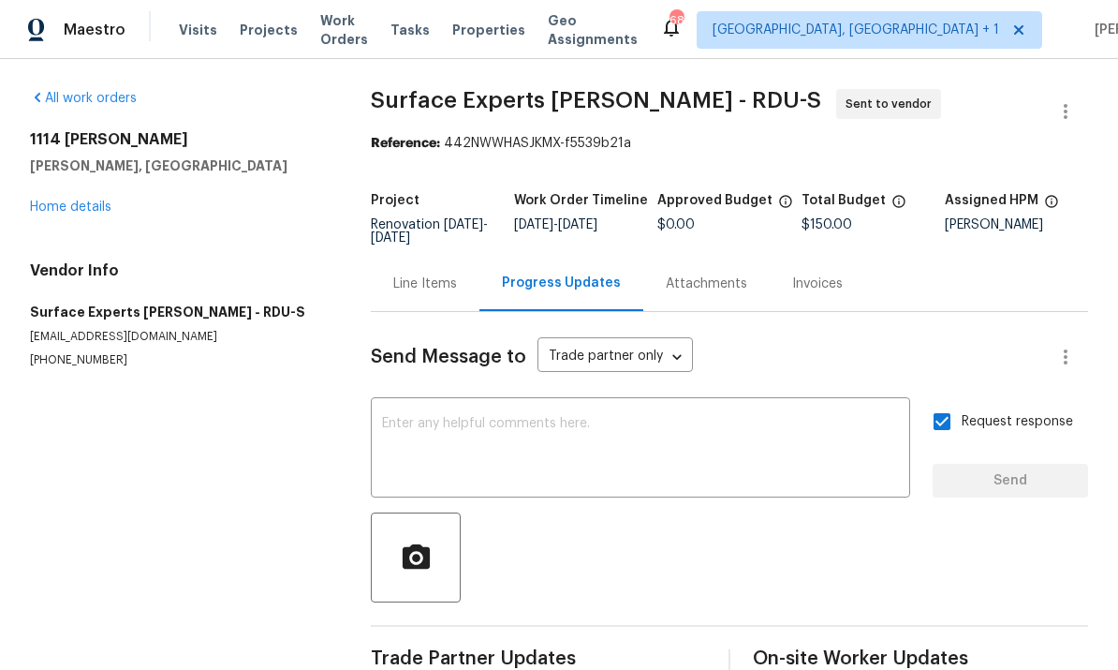
scroll to position [0, 0]
click at [79, 205] on link "Home details" at bounding box center [70, 206] width 81 height 13
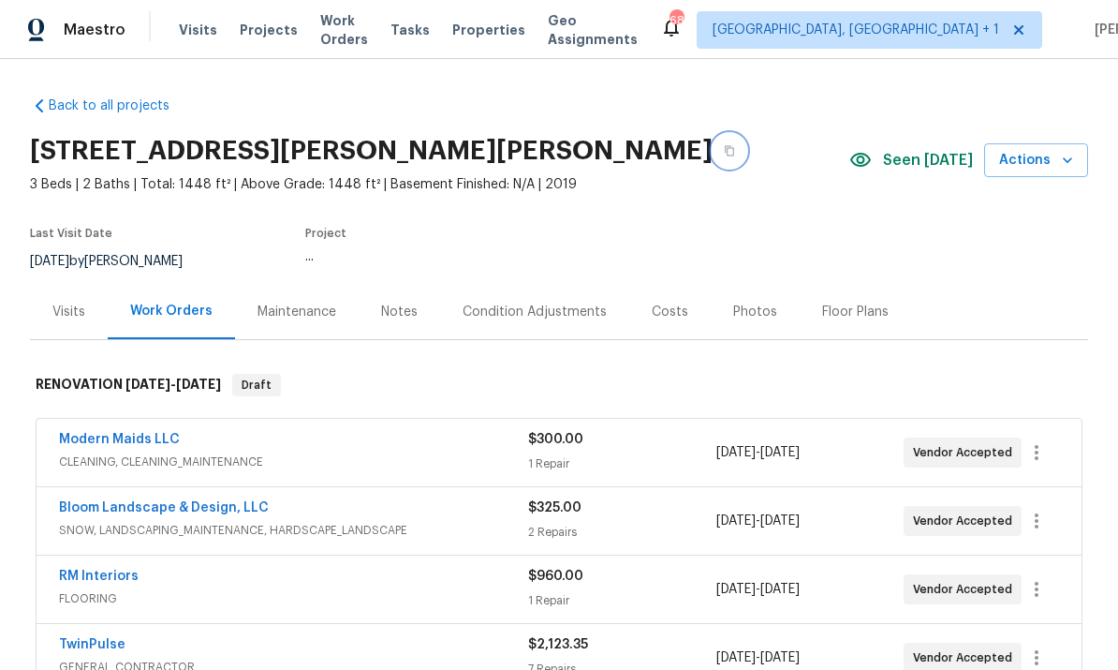
click at [713, 144] on button "button" at bounding box center [730, 151] width 34 height 34
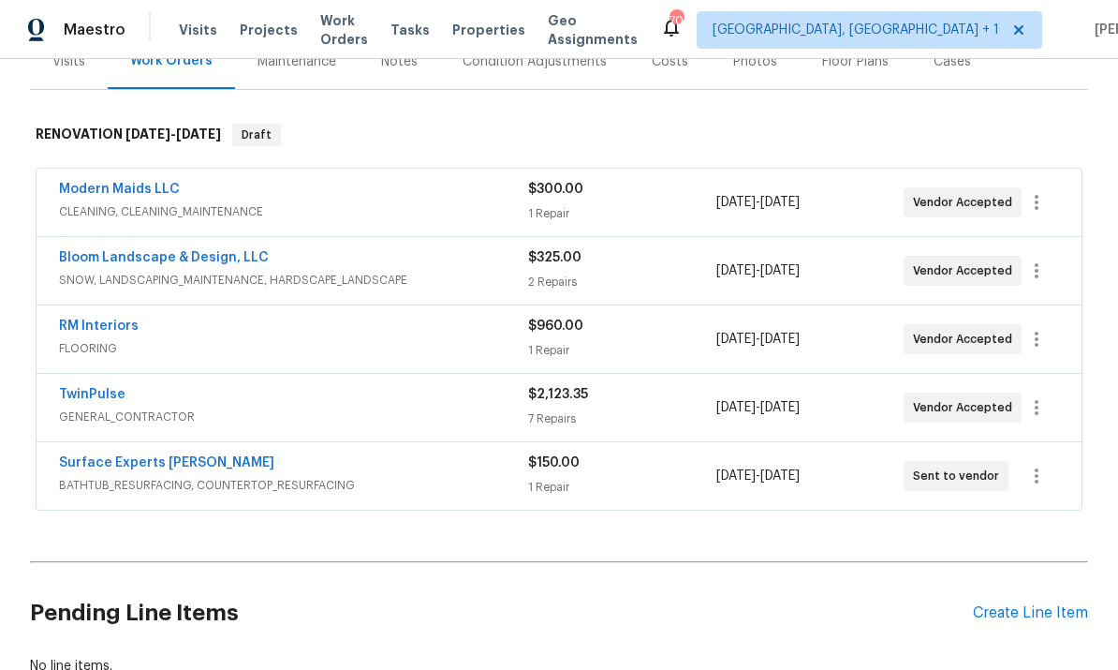
scroll to position [253, 0]
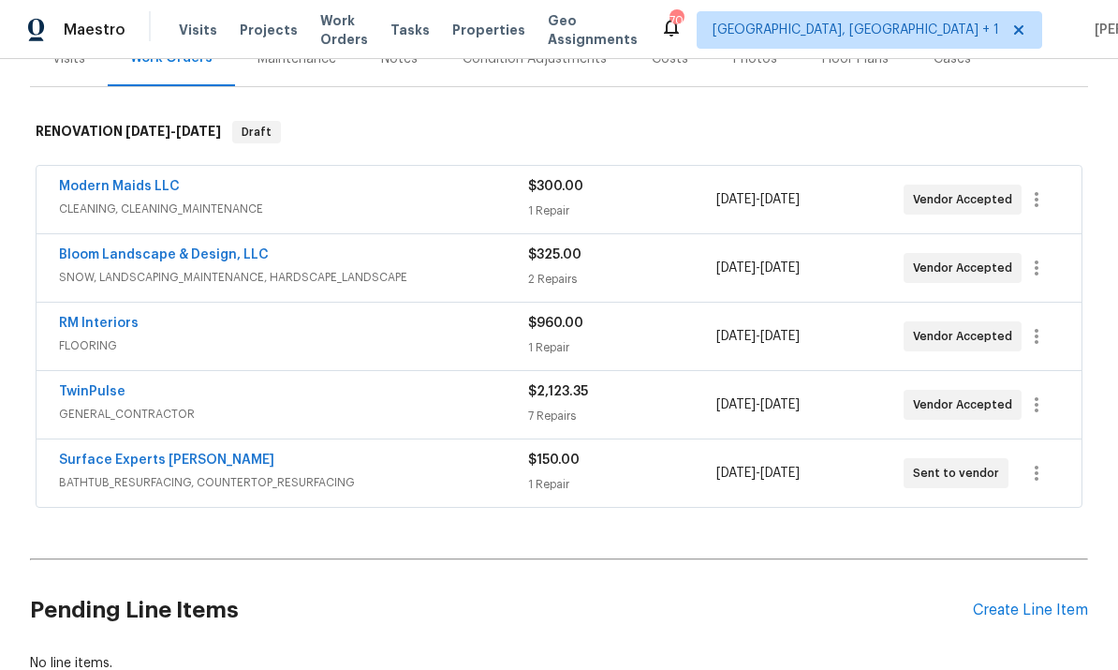
click at [156, 464] on link "Surface Experts [PERSON_NAME]" at bounding box center [166, 459] width 215 height 13
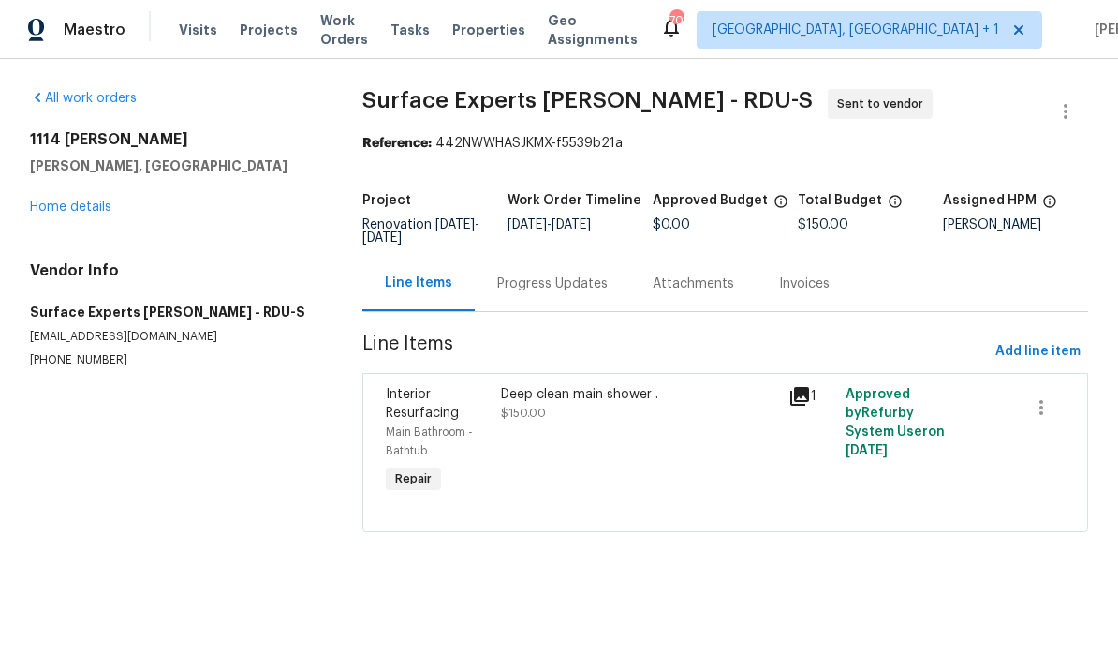
click at [528, 287] on div "Progress Updates" at bounding box center [552, 283] width 111 height 19
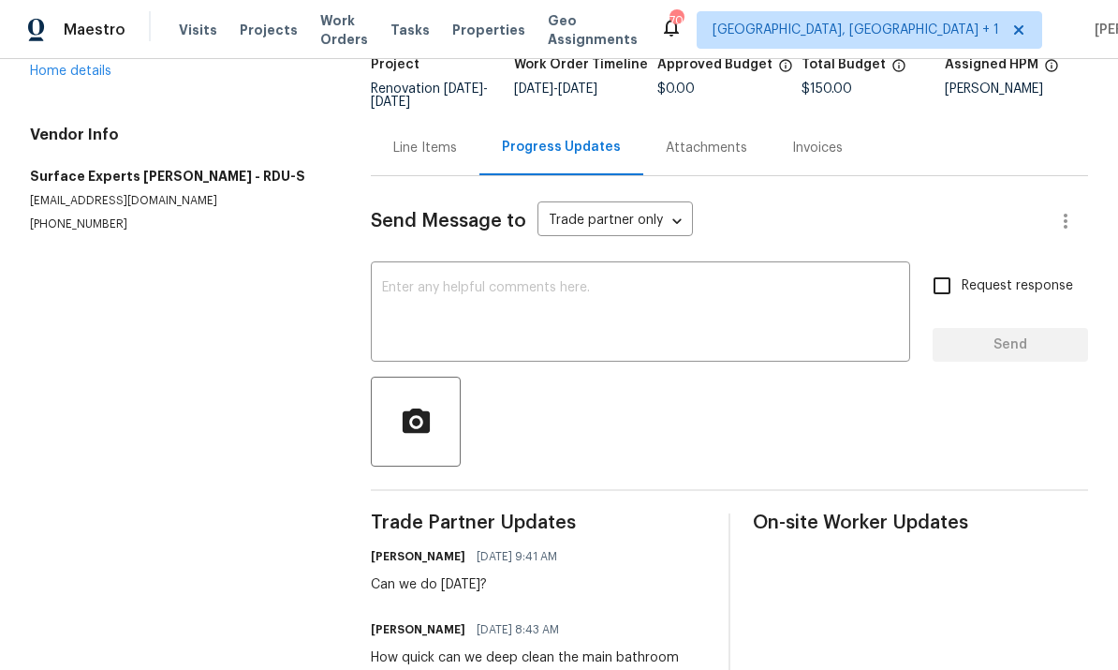
scroll to position [135, 0]
click at [80, 77] on link "Home details" at bounding box center [70, 72] width 81 height 13
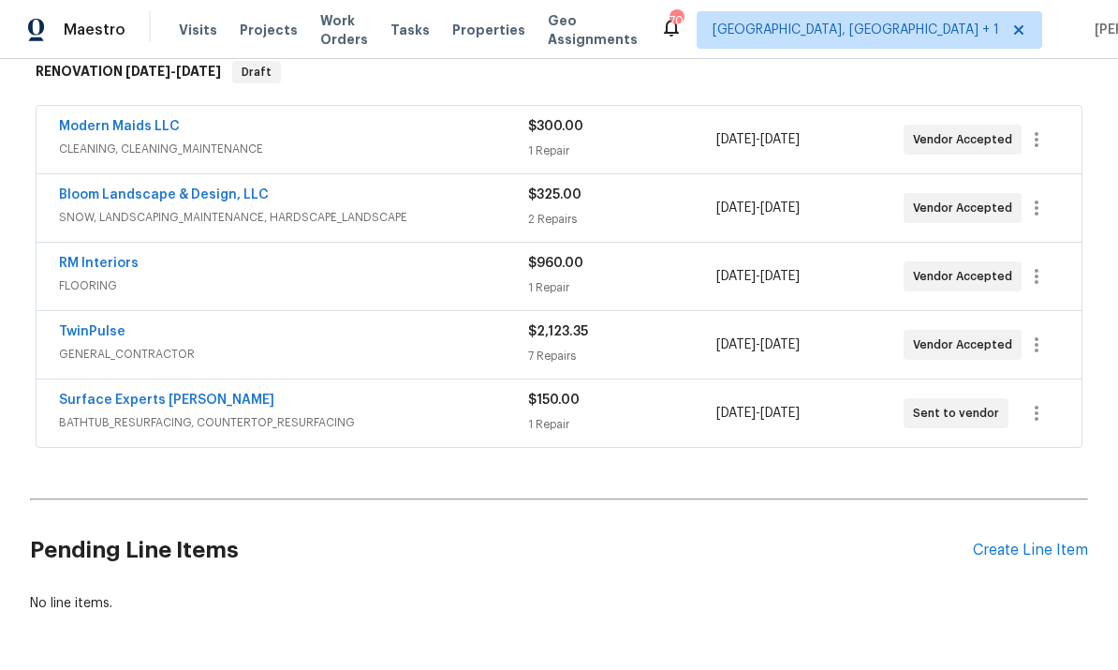
scroll to position [312, 0]
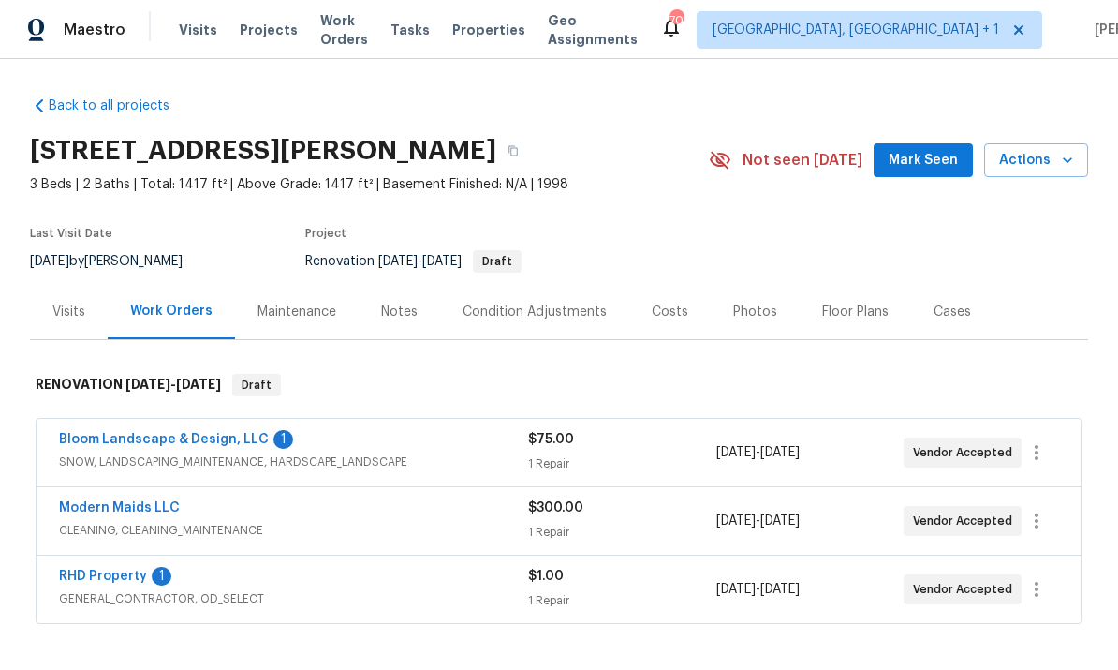
click at [673, 310] on div "Costs" at bounding box center [670, 311] width 37 height 19
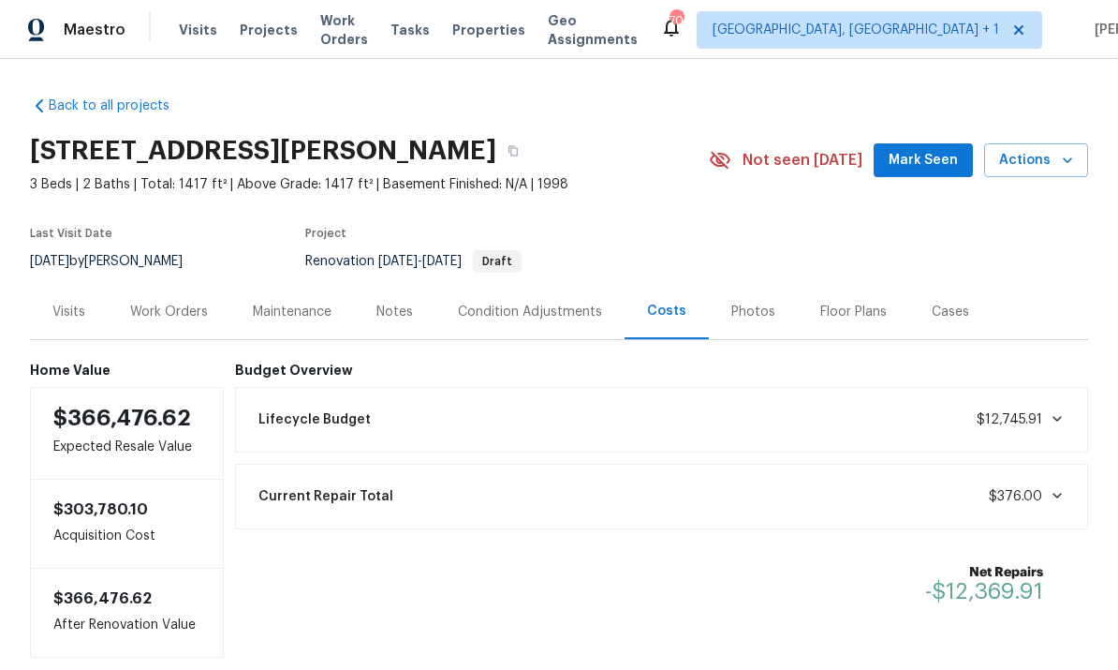
click at [399, 316] on div "Notes" at bounding box center [394, 311] width 37 height 19
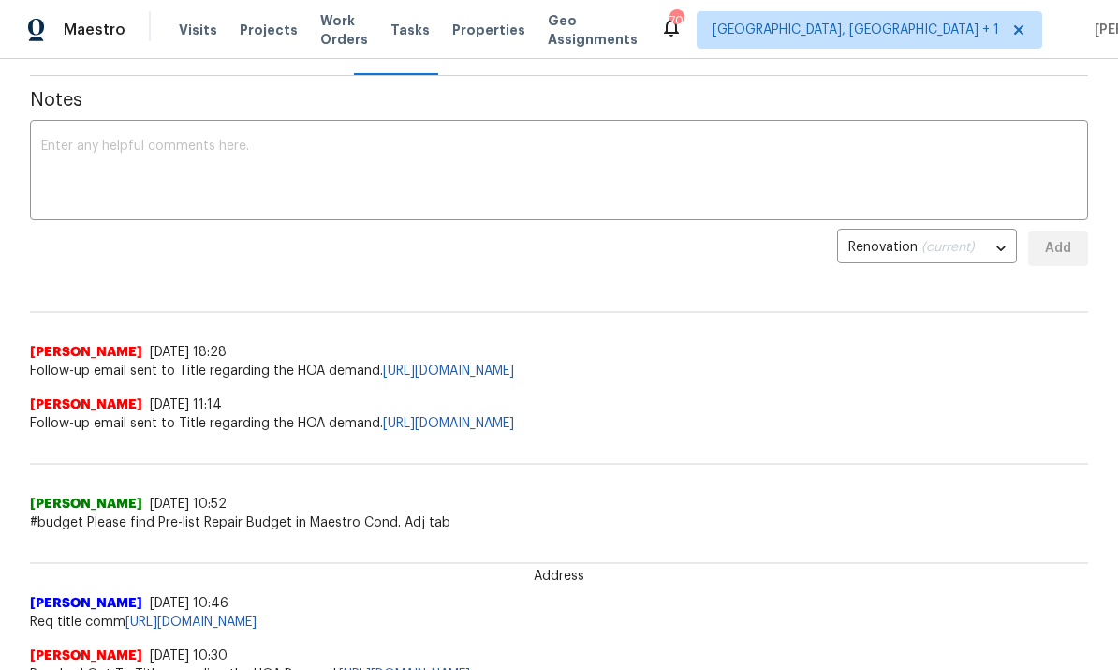
scroll to position [265, 0]
click at [338, 37] on span "Work Orders" at bounding box center [344, 29] width 48 height 37
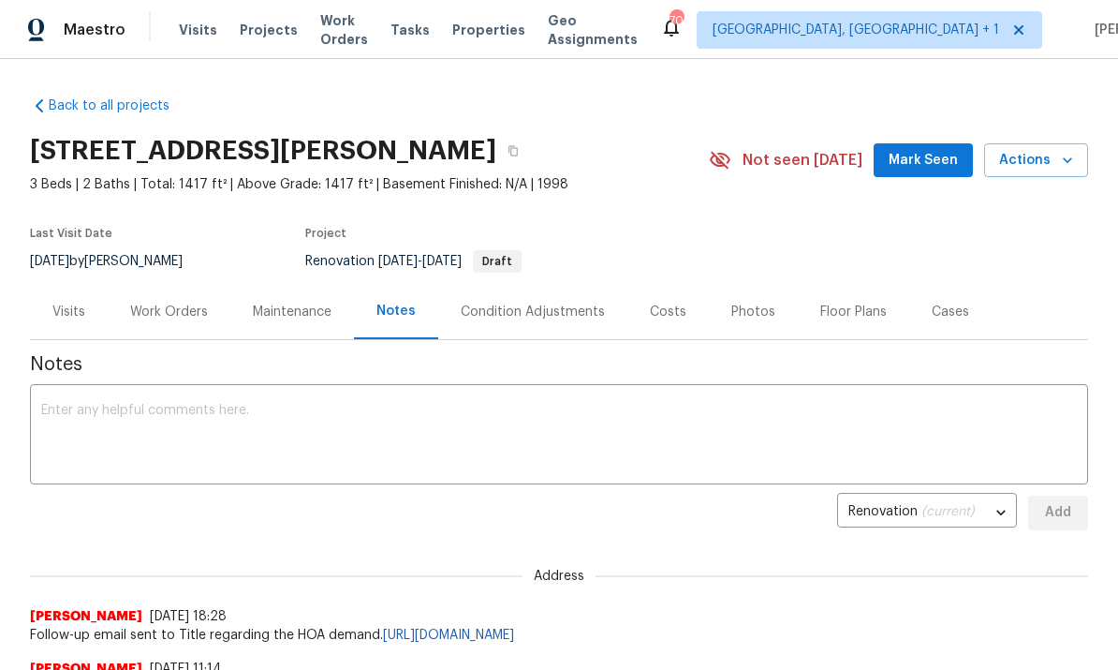
click at [177, 308] on div "Work Orders" at bounding box center [169, 311] width 78 height 19
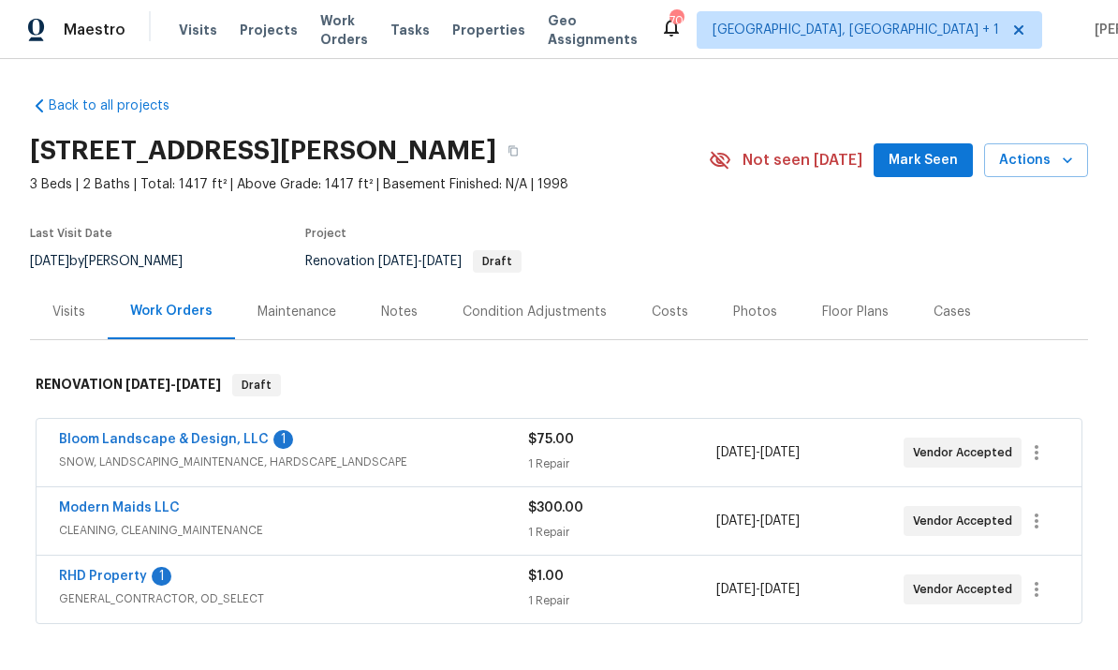
click at [124, 578] on link "RHD Property" at bounding box center [103, 575] width 88 height 13
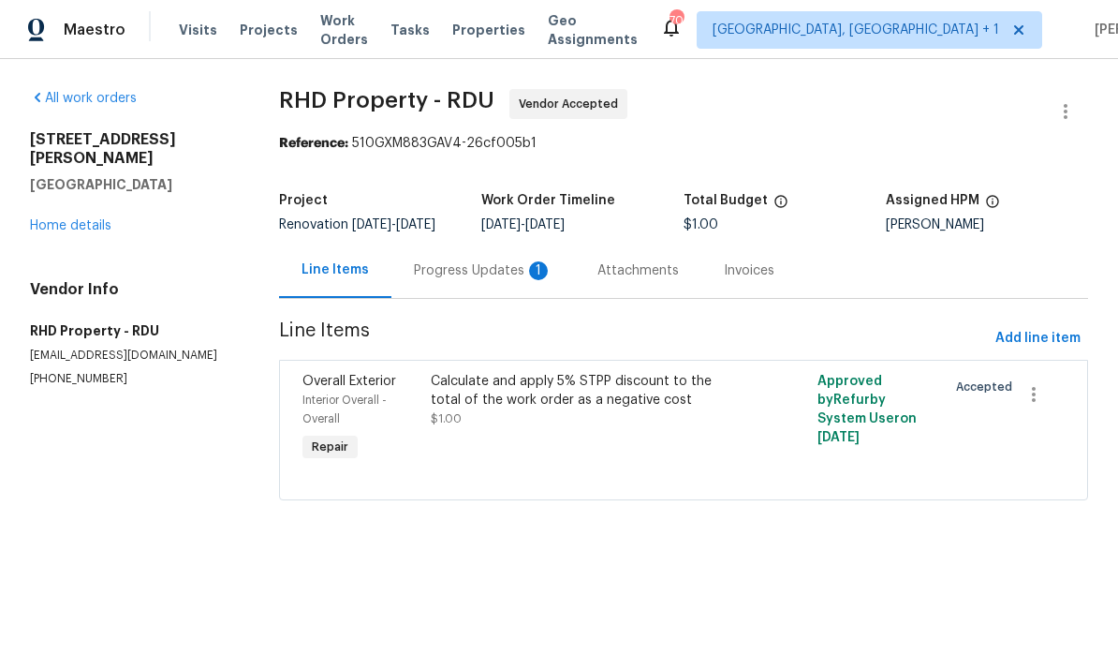
click at [477, 279] on div "Progress Updates 1" at bounding box center [483, 270] width 139 height 19
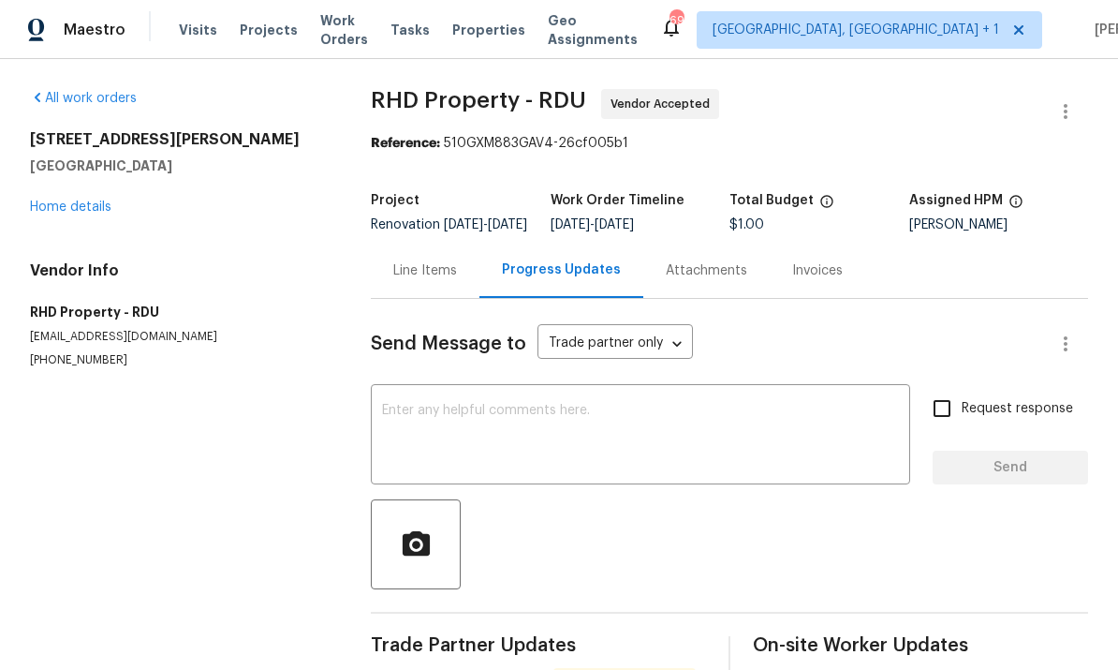
scroll to position [63, 0]
click at [57, 200] on link "Home details" at bounding box center [70, 206] width 81 height 13
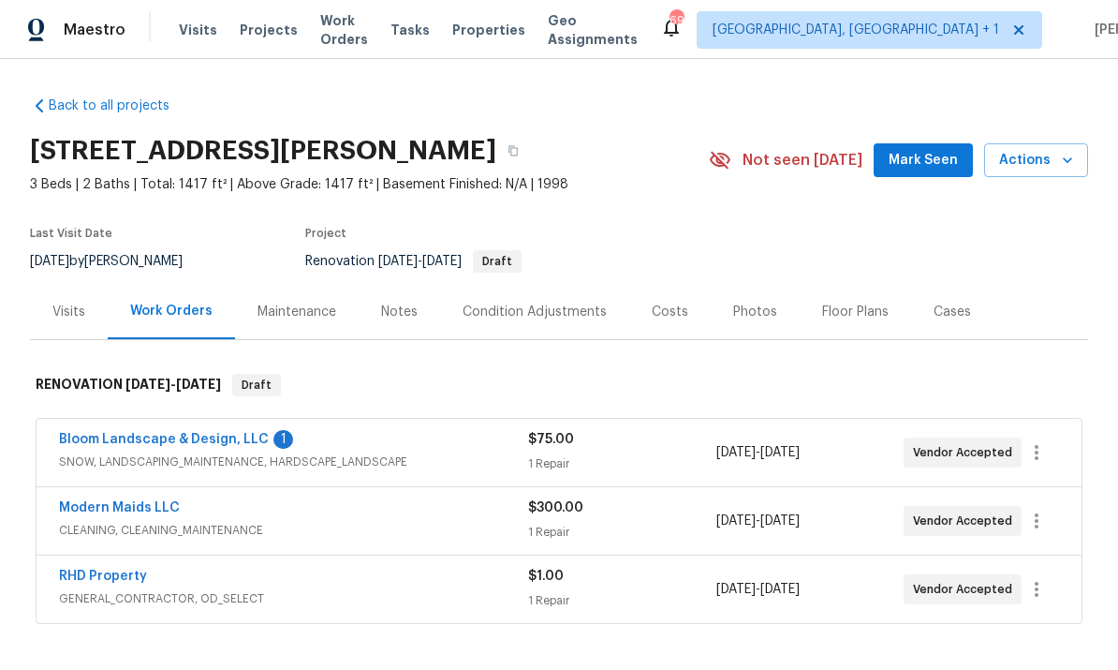
click at [237, 433] on link "Bloom Landscape & Design, LLC" at bounding box center [164, 439] width 210 height 13
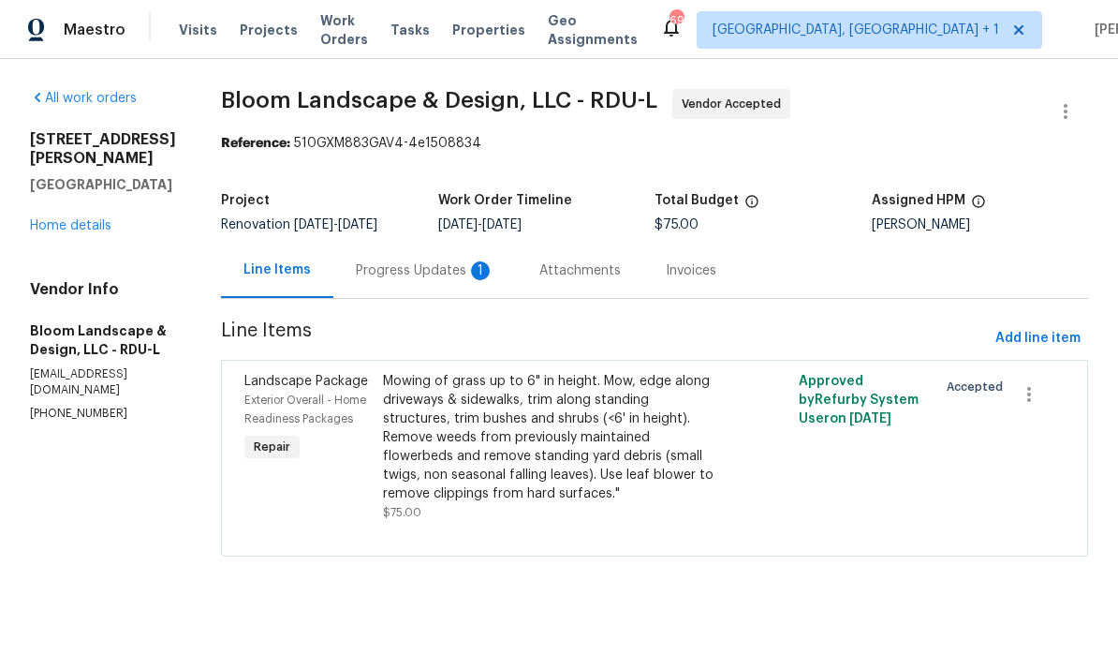
click at [465, 271] on div "Progress Updates 1" at bounding box center [425, 270] width 139 height 19
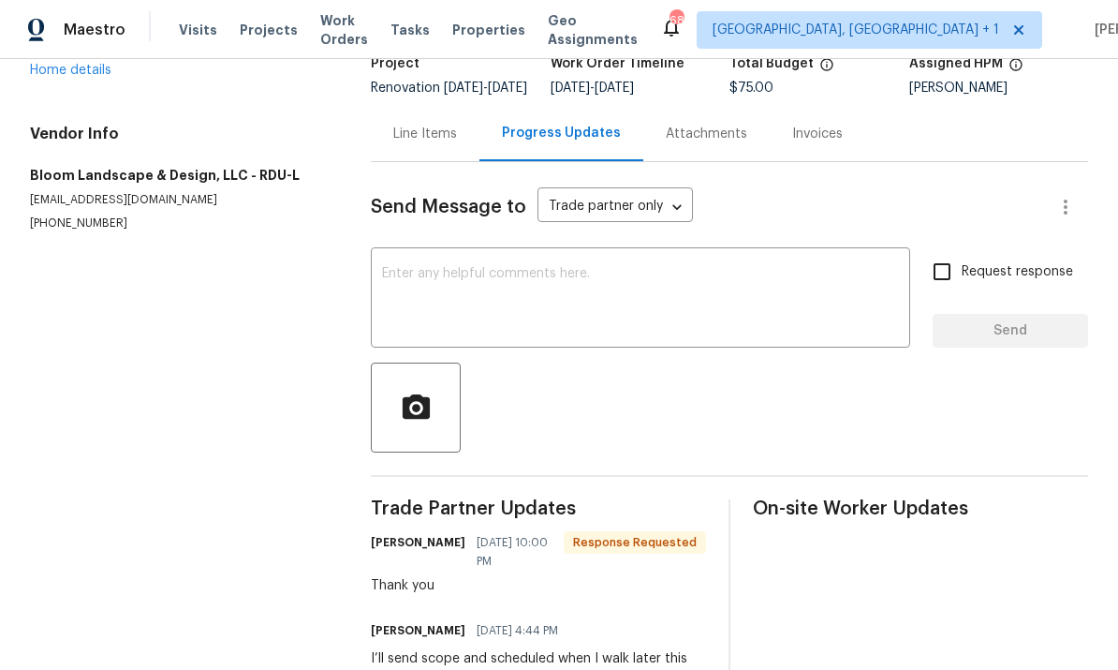
scroll to position [97, 0]
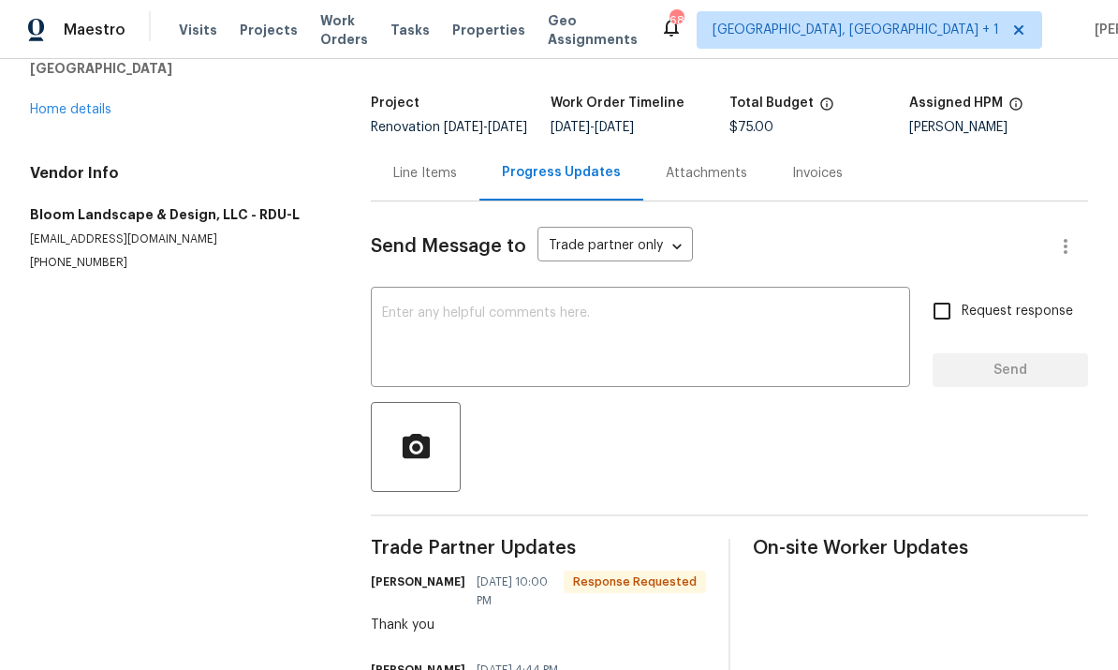
click at [70, 115] on link "Home details" at bounding box center [70, 109] width 81 height 13
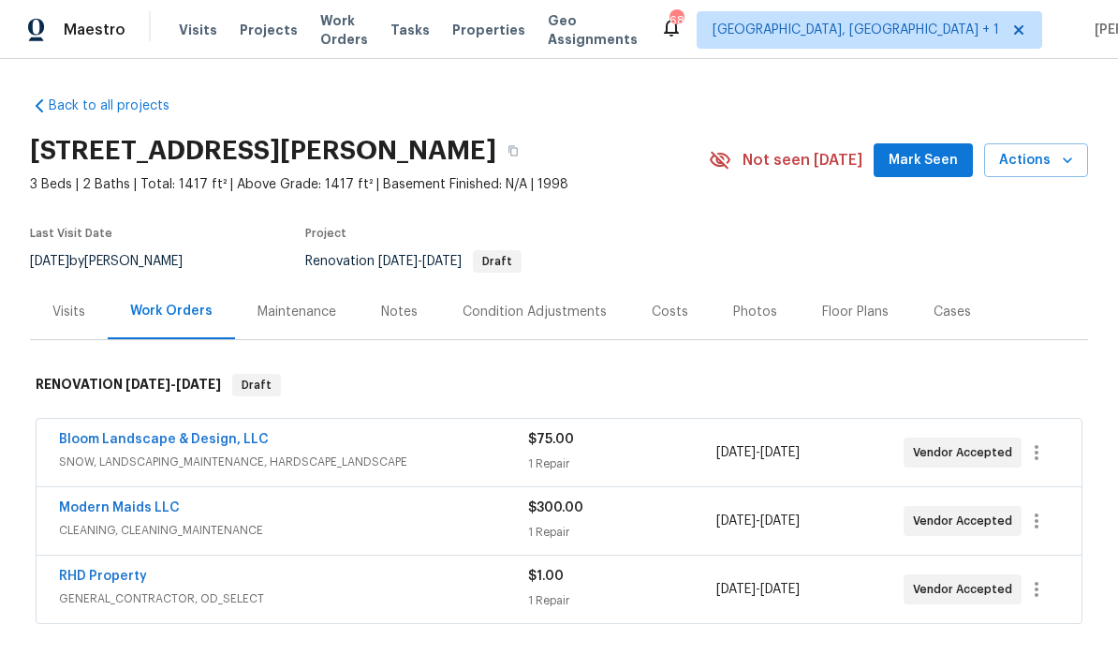
click at [575, 310] on div "Condition Adjustments" at bounding box center [535, 311] width 144 height 19
